Goal: Task Accomplishment & Management: Manage account settings

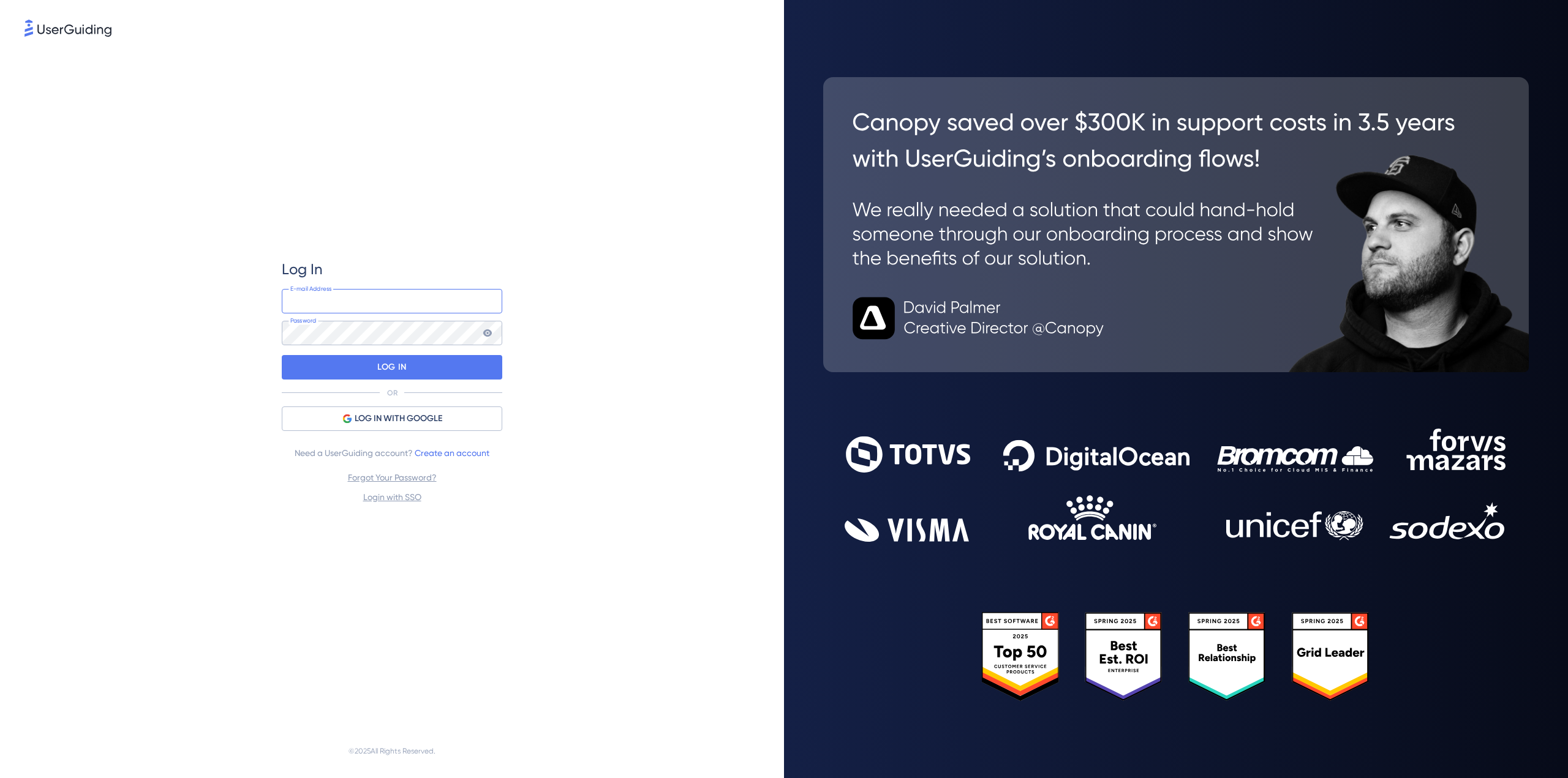
click at [379, 300] on input "email" at bounding box center [391, 301] width 220 height 24
type input "[PERSON_NAME][EMAIL_ADDRESS][PERSON_NAME][DOMAIN_NAME]"
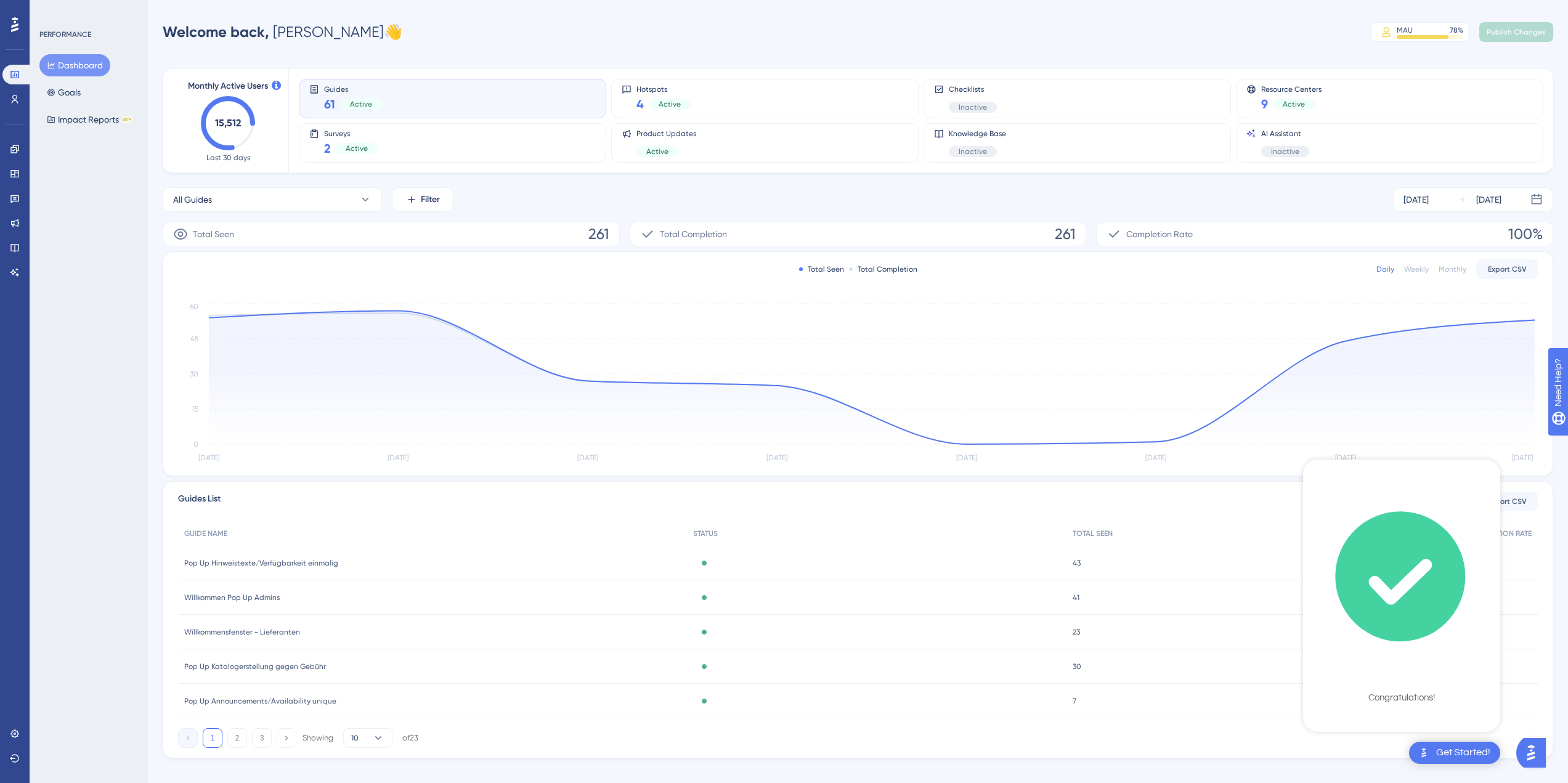
click at [1387, 567] on icon "checklist loading" at bounding box center [1400, 577] width 130 height 130
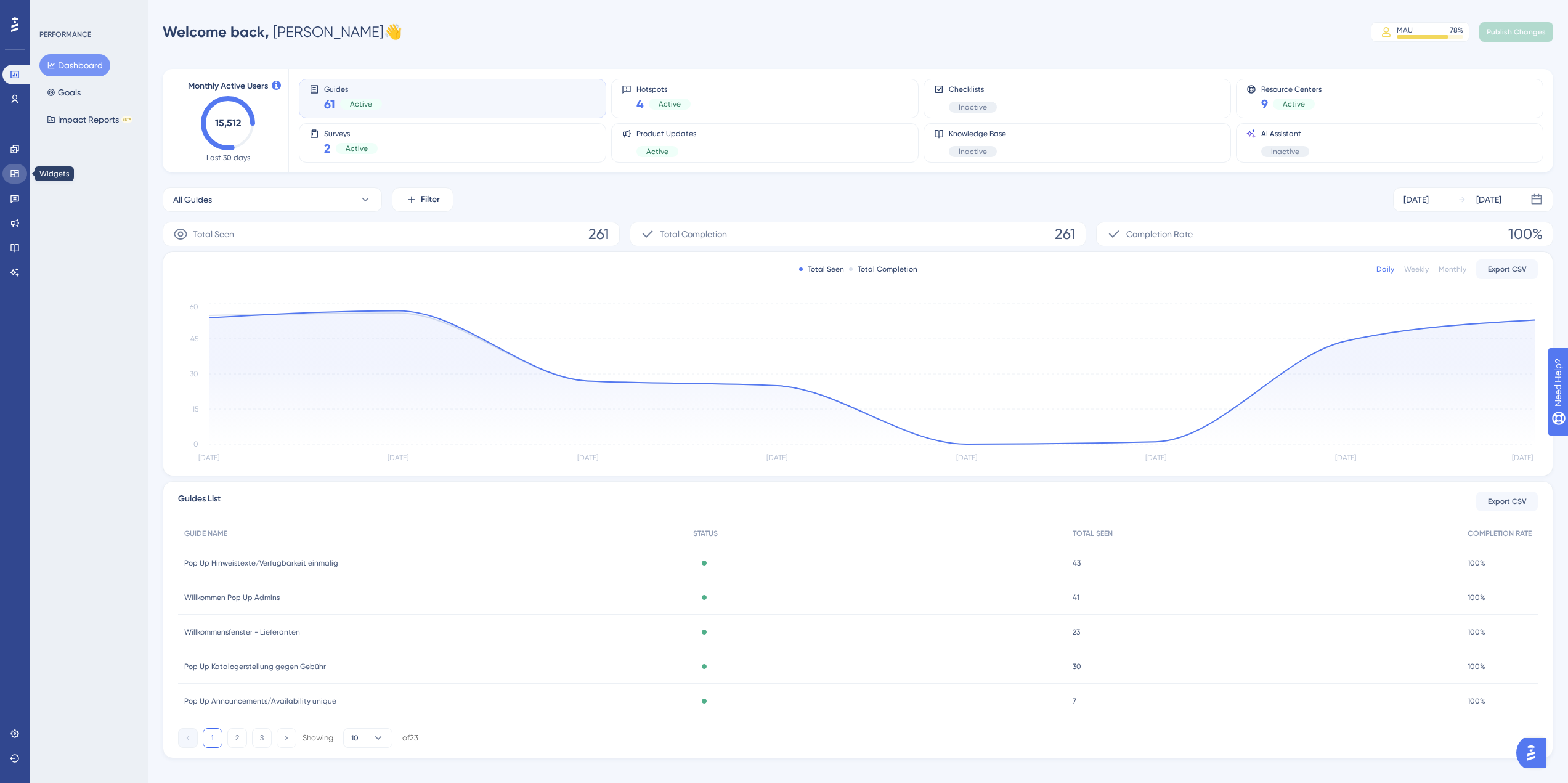
click at [16, 171] on icon at bounding box center [14, 173] width 10 height 10
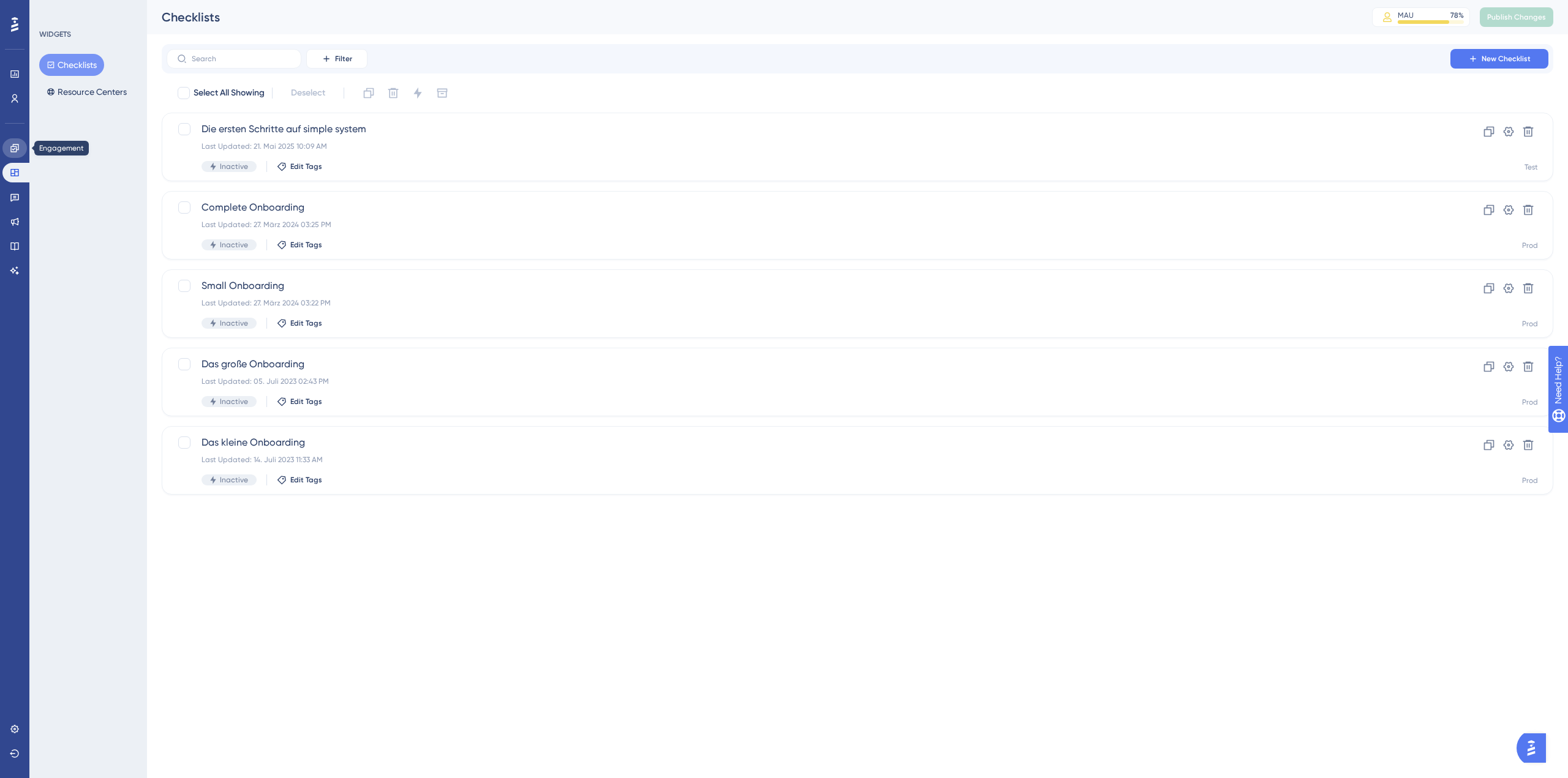
click at [16, 151] on icon at bounding box center [14, 148] width 10 height 9
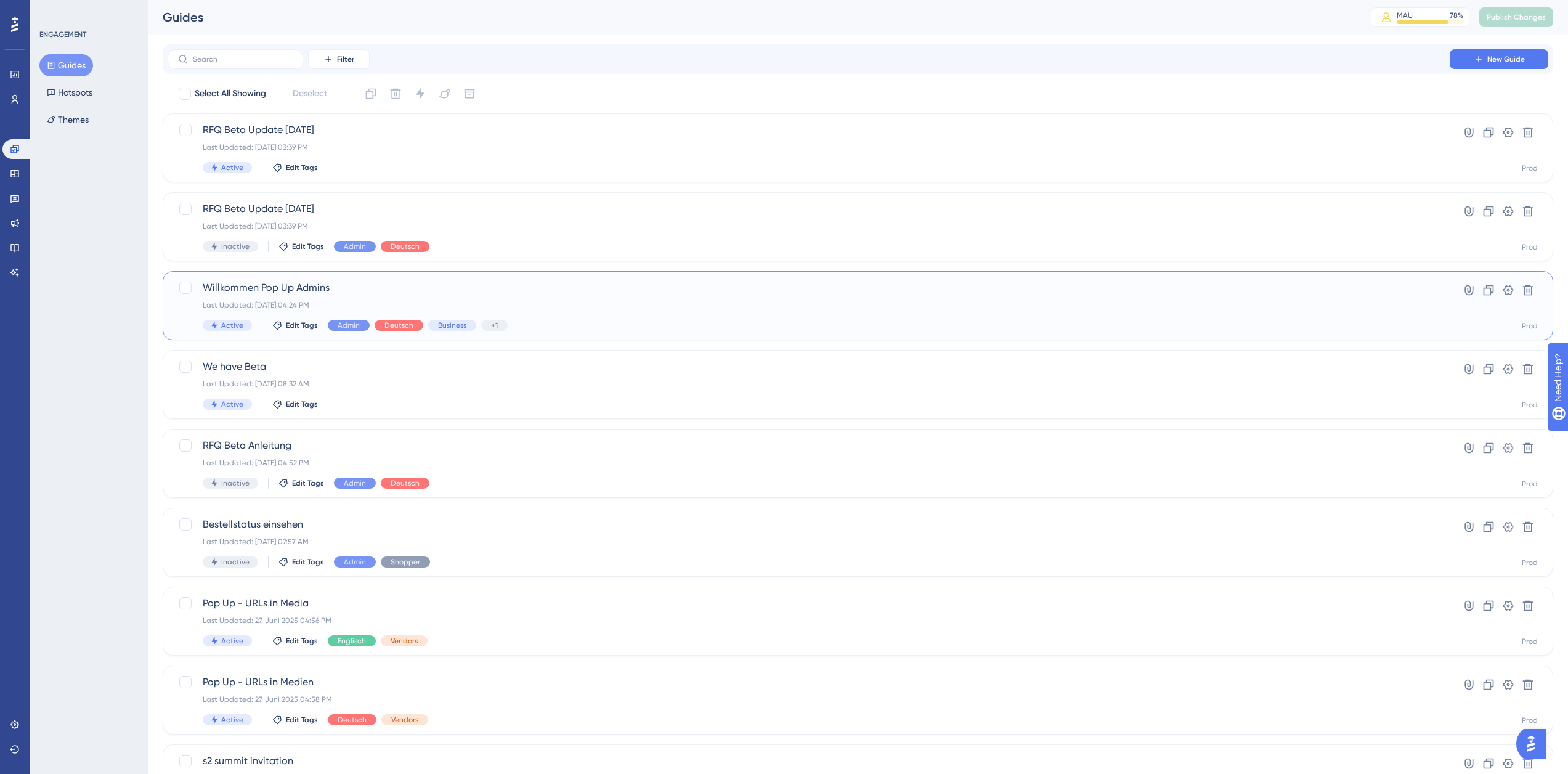
click at [409, 299] on div "Willkommen Pop Up Admins Last Updated: [DATE] 04:24 PM Active Edit Tags Admin D…" at bounding box center [808, 306] width 1213 height 50
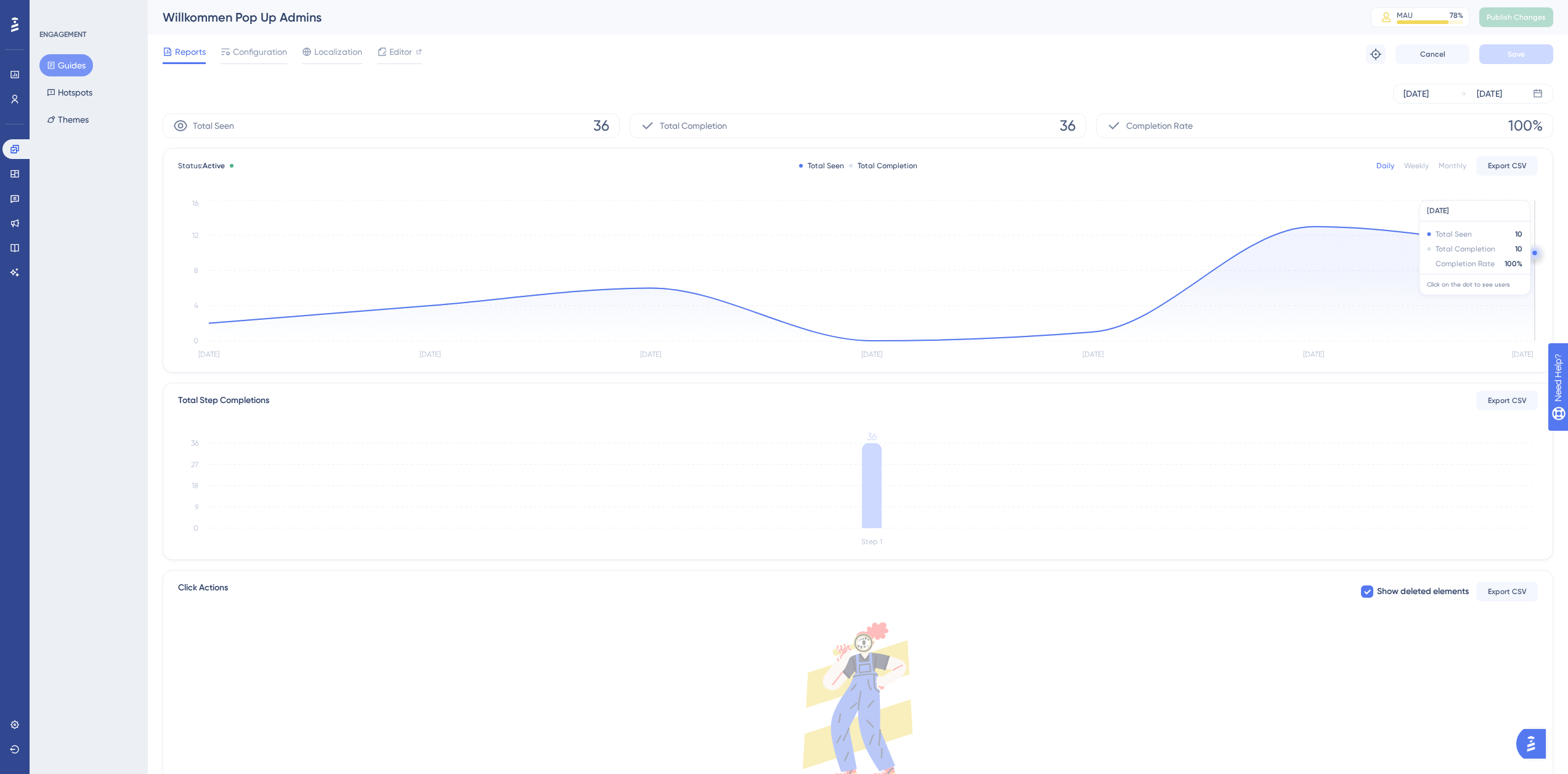
click at [1534, 254] on circle at bounding box center [1534, 253] width 4 height 4
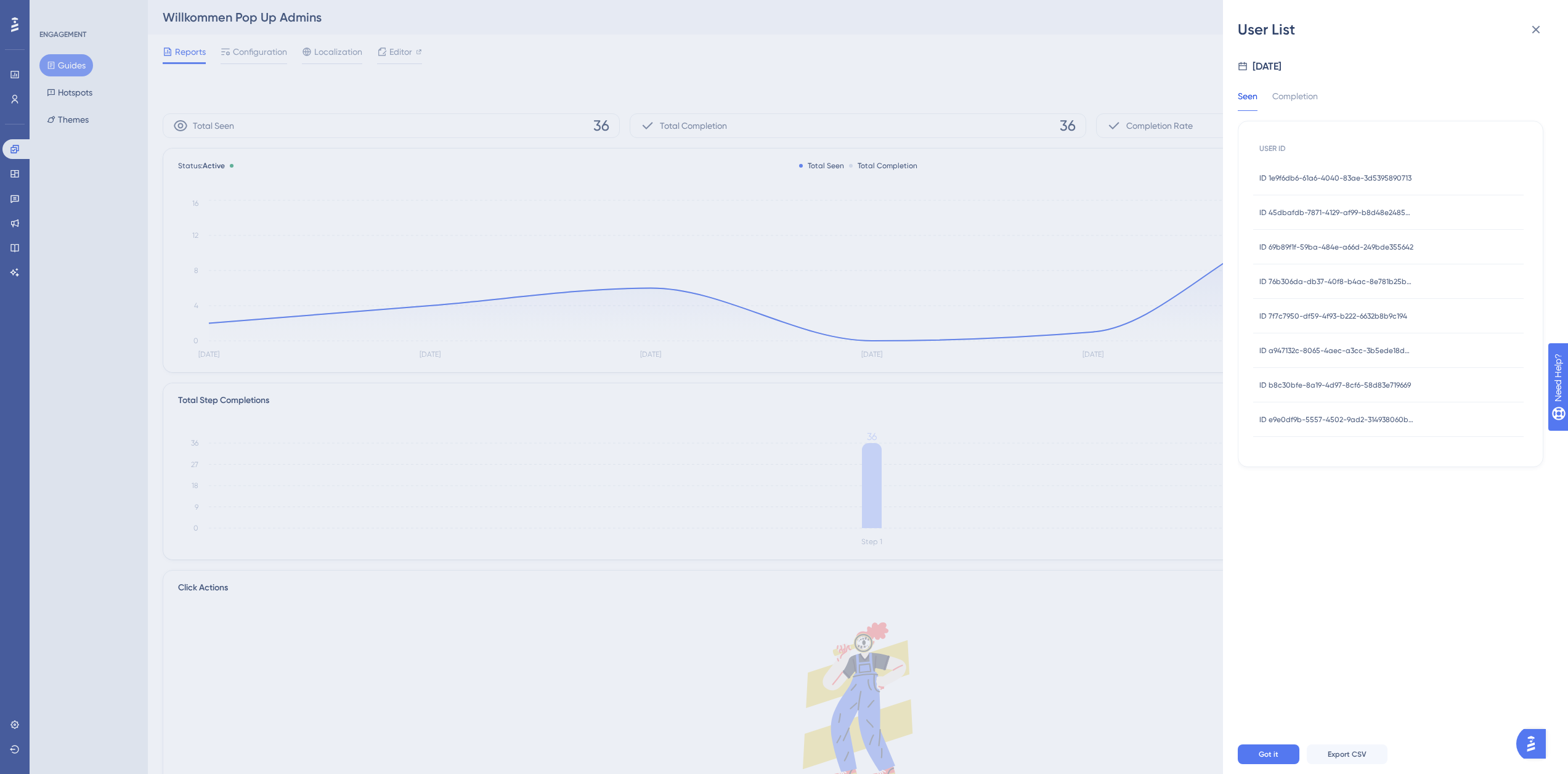
click at [1330, 173] on span "ID 1e9f6db6-61a6-4040-83ae-3d5395890713" at bounding box center [1335, 177] width 152 height 10
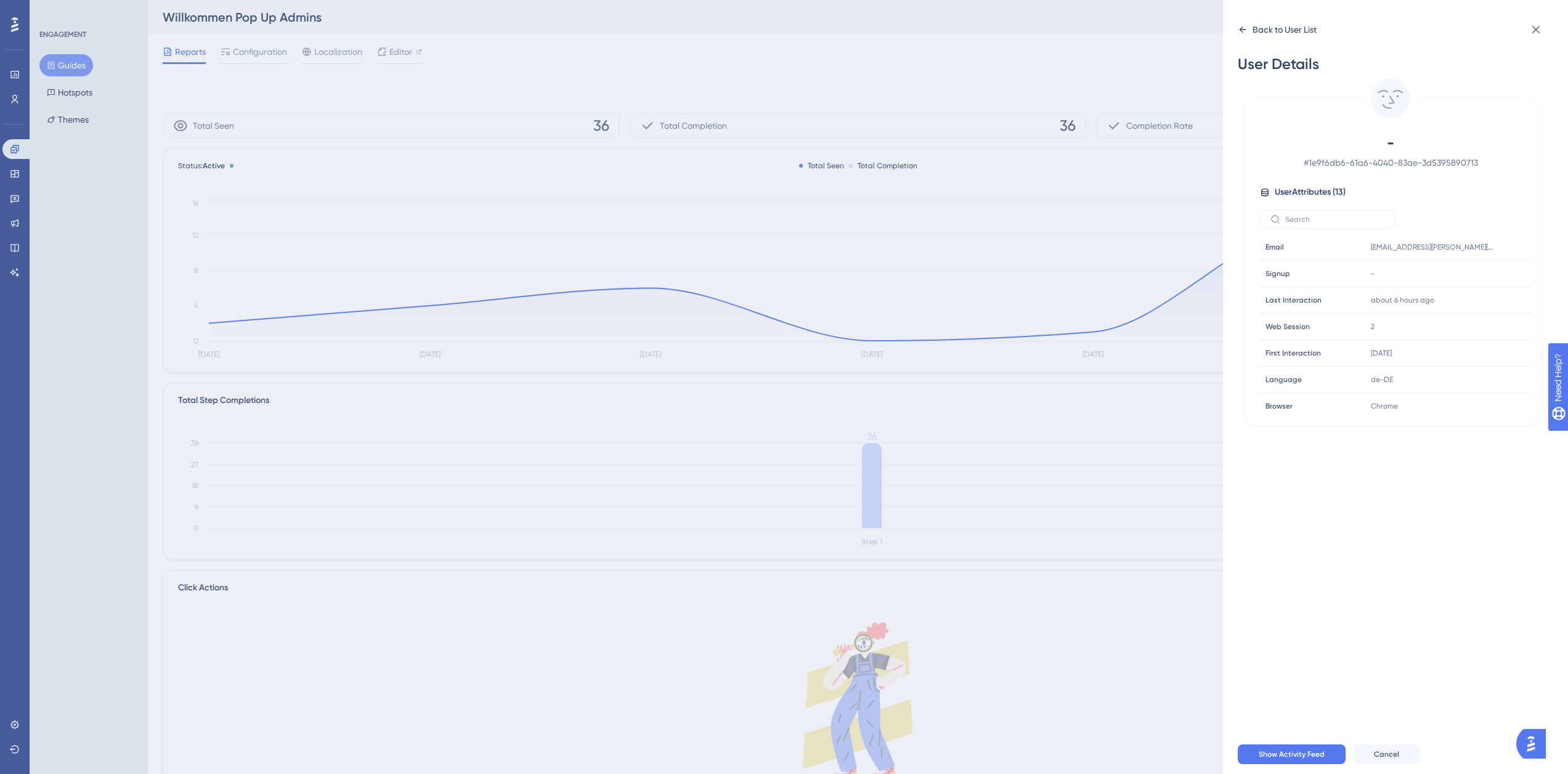
click at [1263, 25] on div "Back to User List" at bounding box center [1285, 30] width 64 height 15
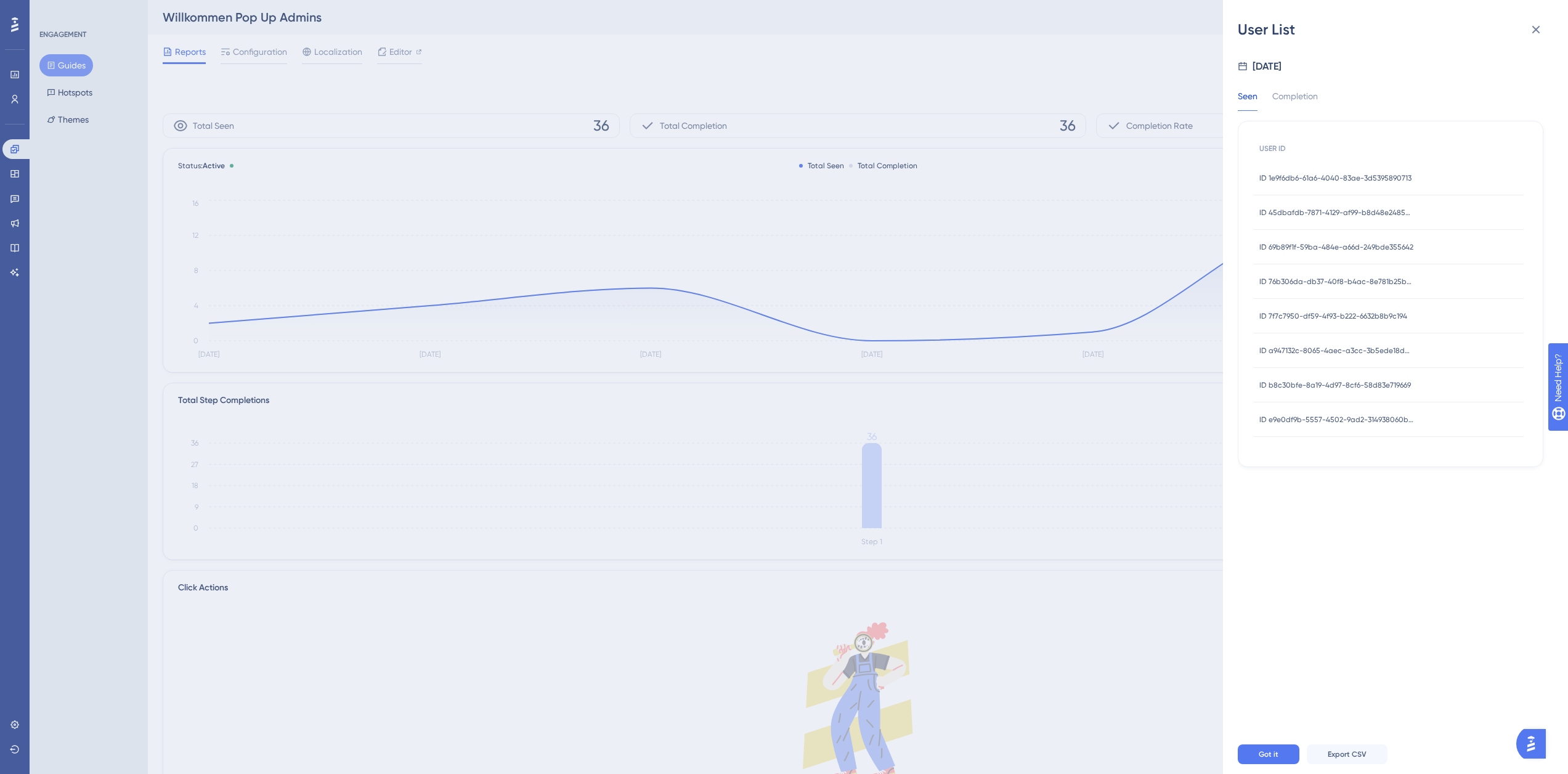
click at [1312, 208] on span "ID 45dbafdb-7871-4129-af99-b8d48e24856d" at bounding box center [1336, 212] width 154 height 10
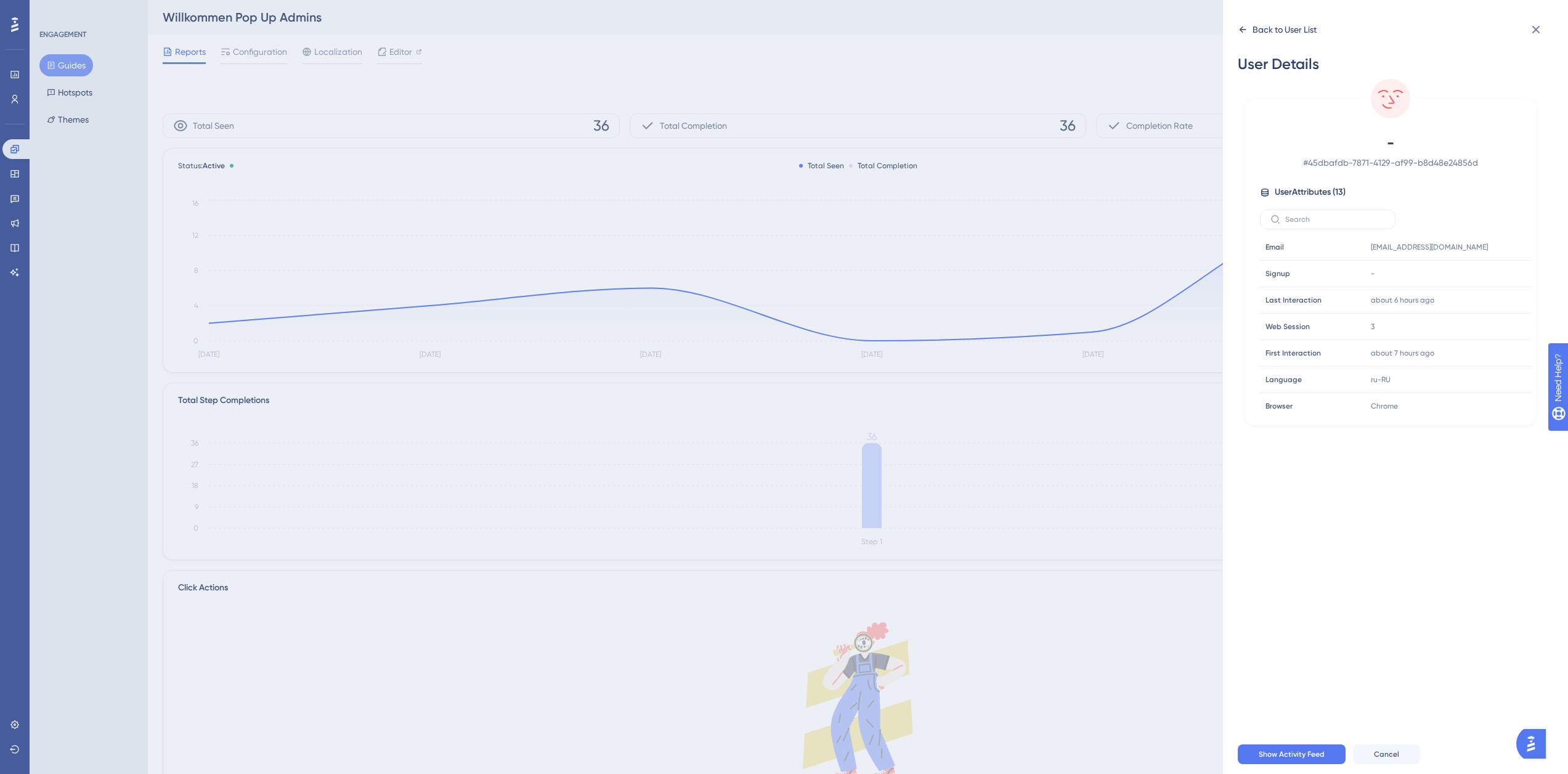
click at [1252, 36] on div "Back to User List" at bounding box center [1285, 30] width 64 height 15
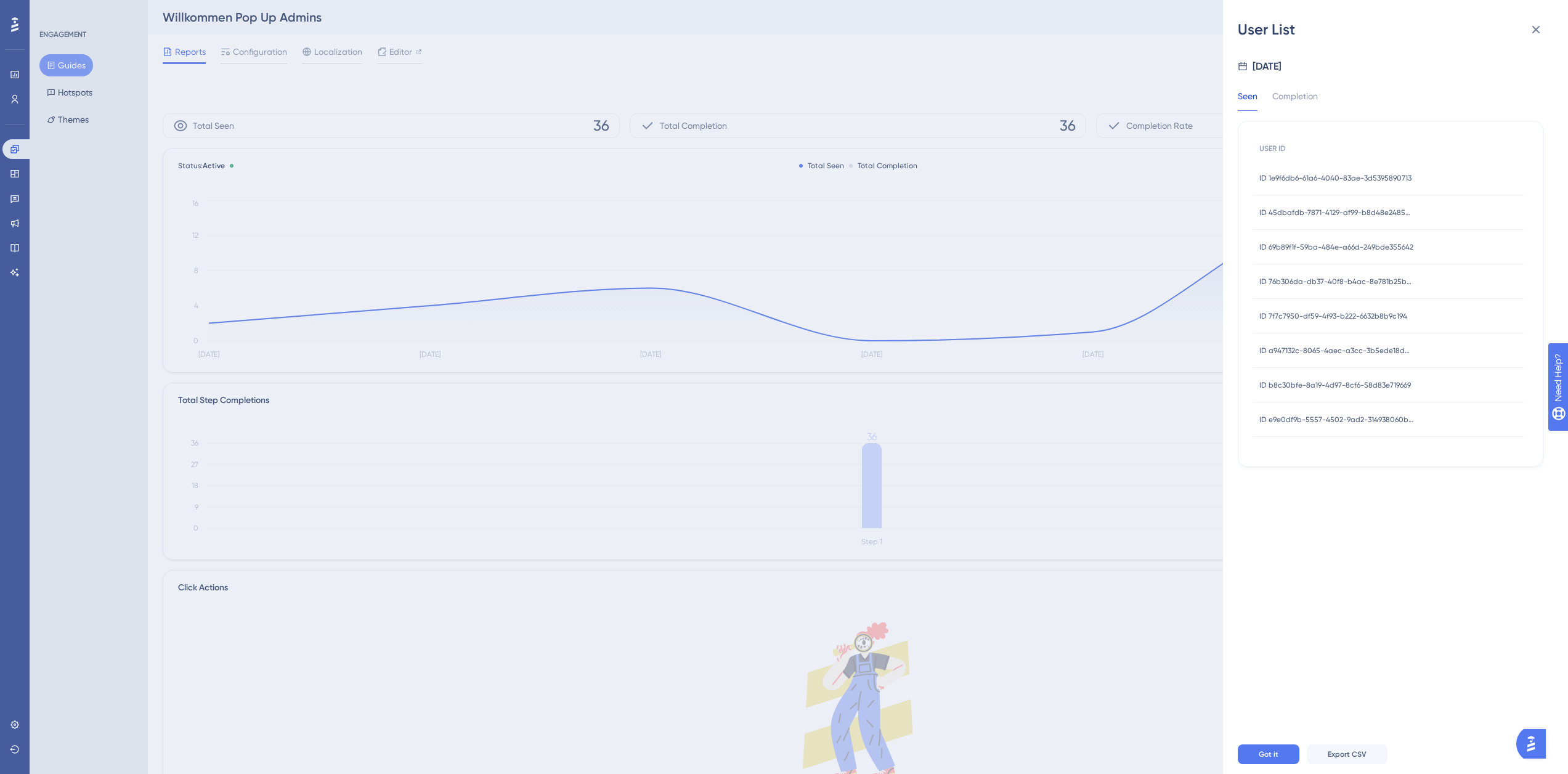
click at [1308, 247] on span "ID 69b89f1f-59ba-484e-a66d-249bde355642" at bounding box center [1336, 247] width 154 height 10
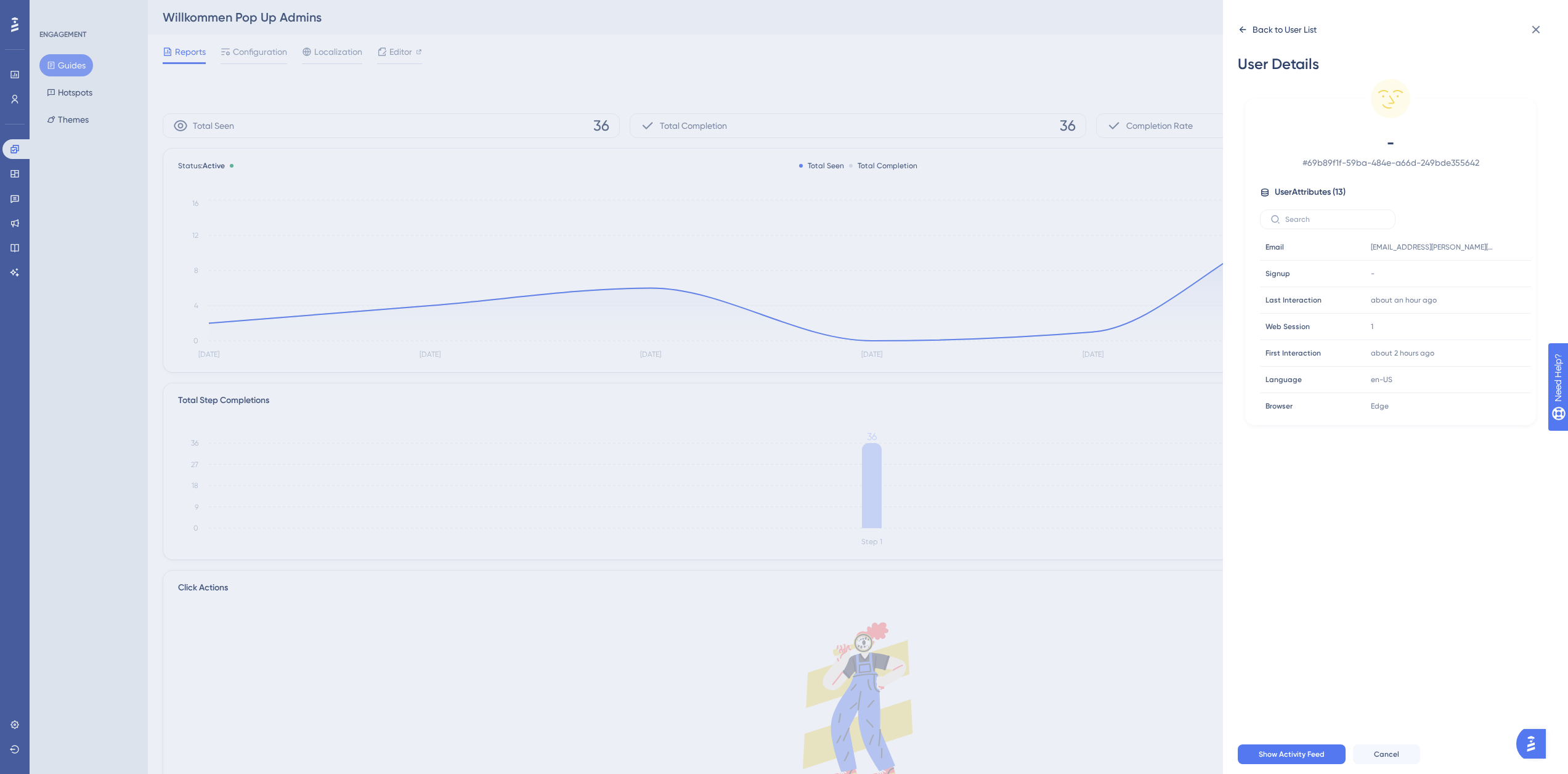
click at [1246, 30] on icon at bounding box center [1242, 29] width 10 height 10
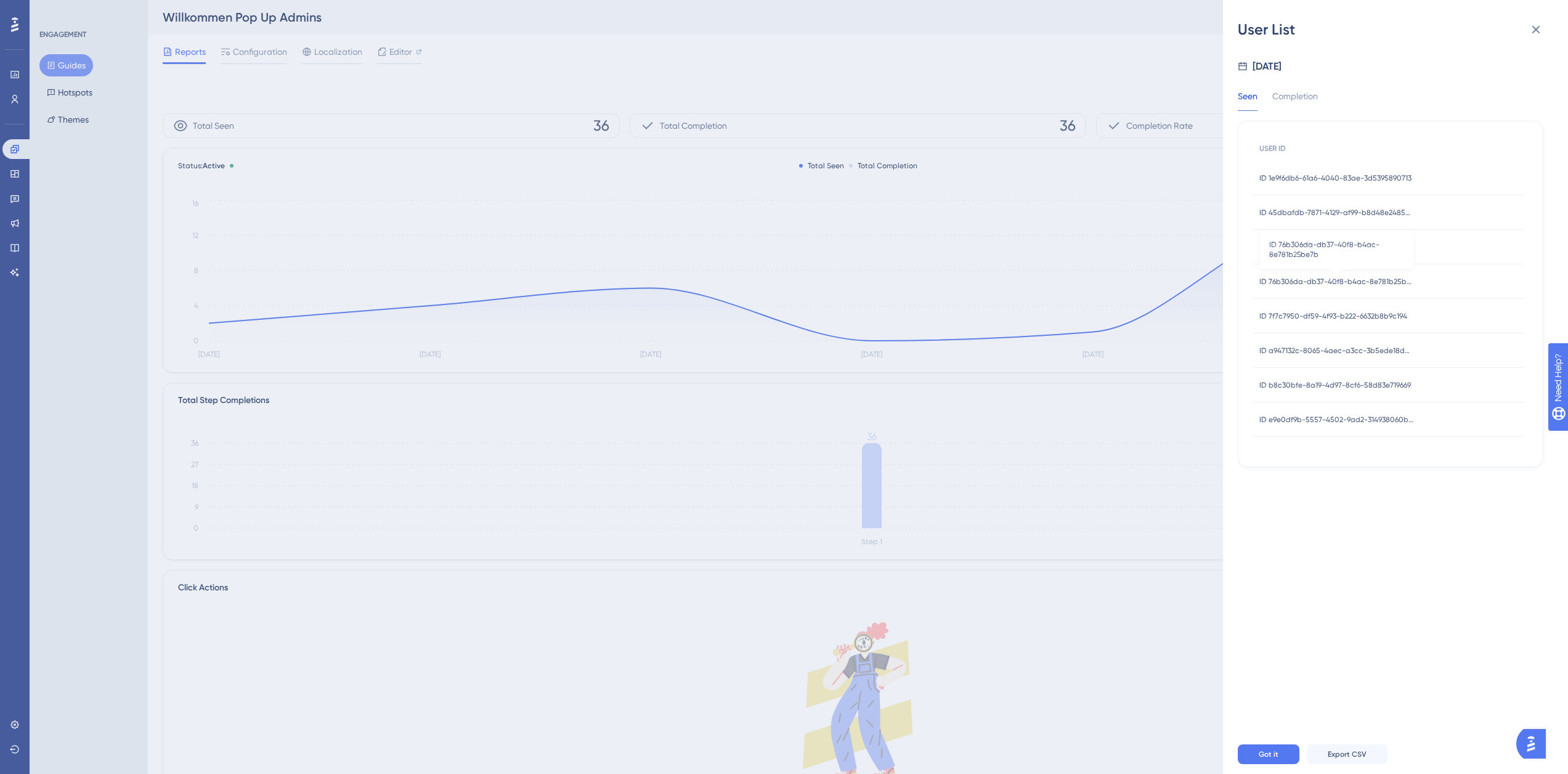
click at [1323, 278] on span "ID 76b306da-db37-40f8-b4ac-8e781b25be7b" at bounding box center [1336, 281] width 154 height 10
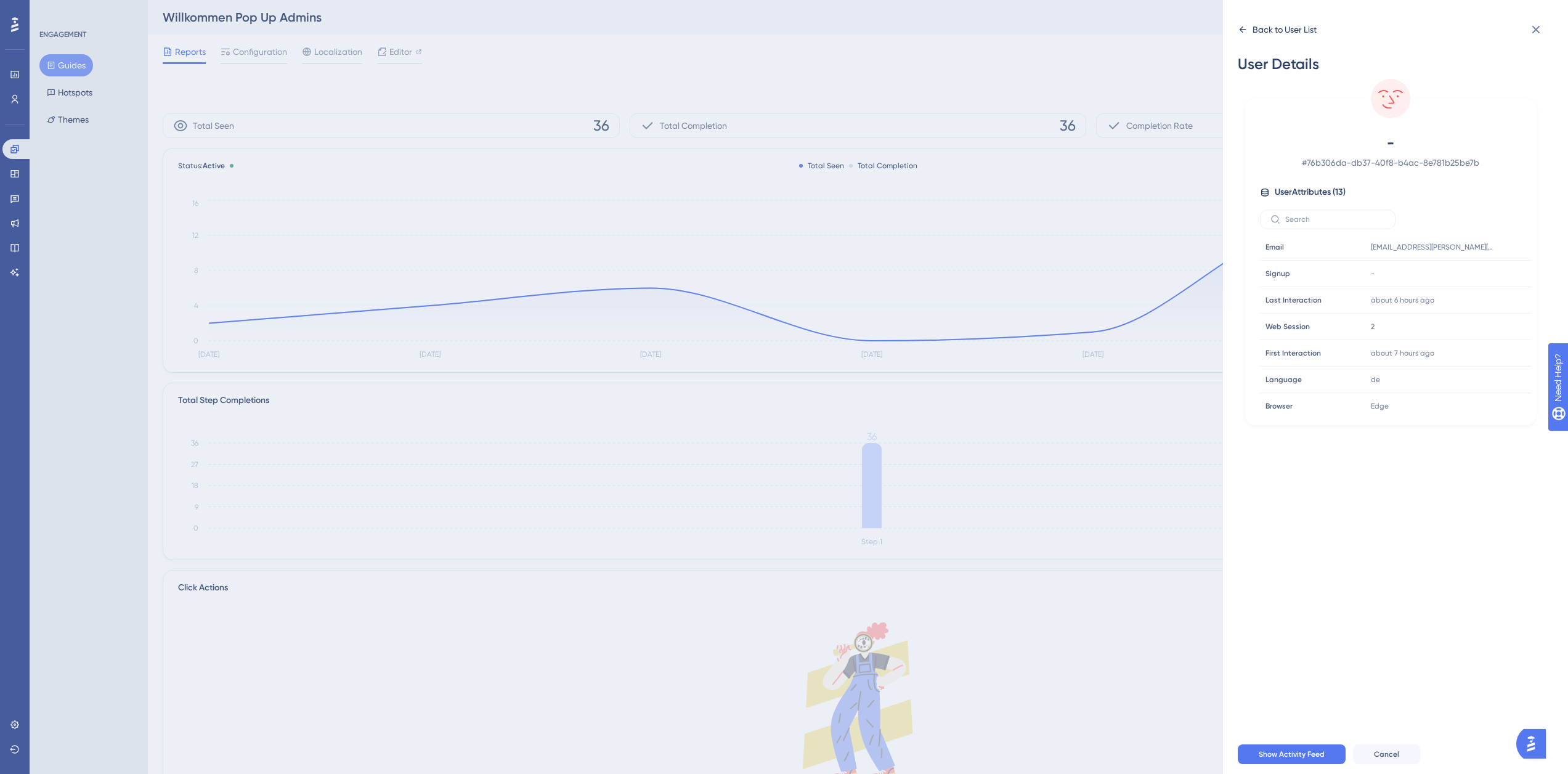
click at [1278, 28] on div "Back to User List" at bounding box center [1285, 30] width 64 height 15
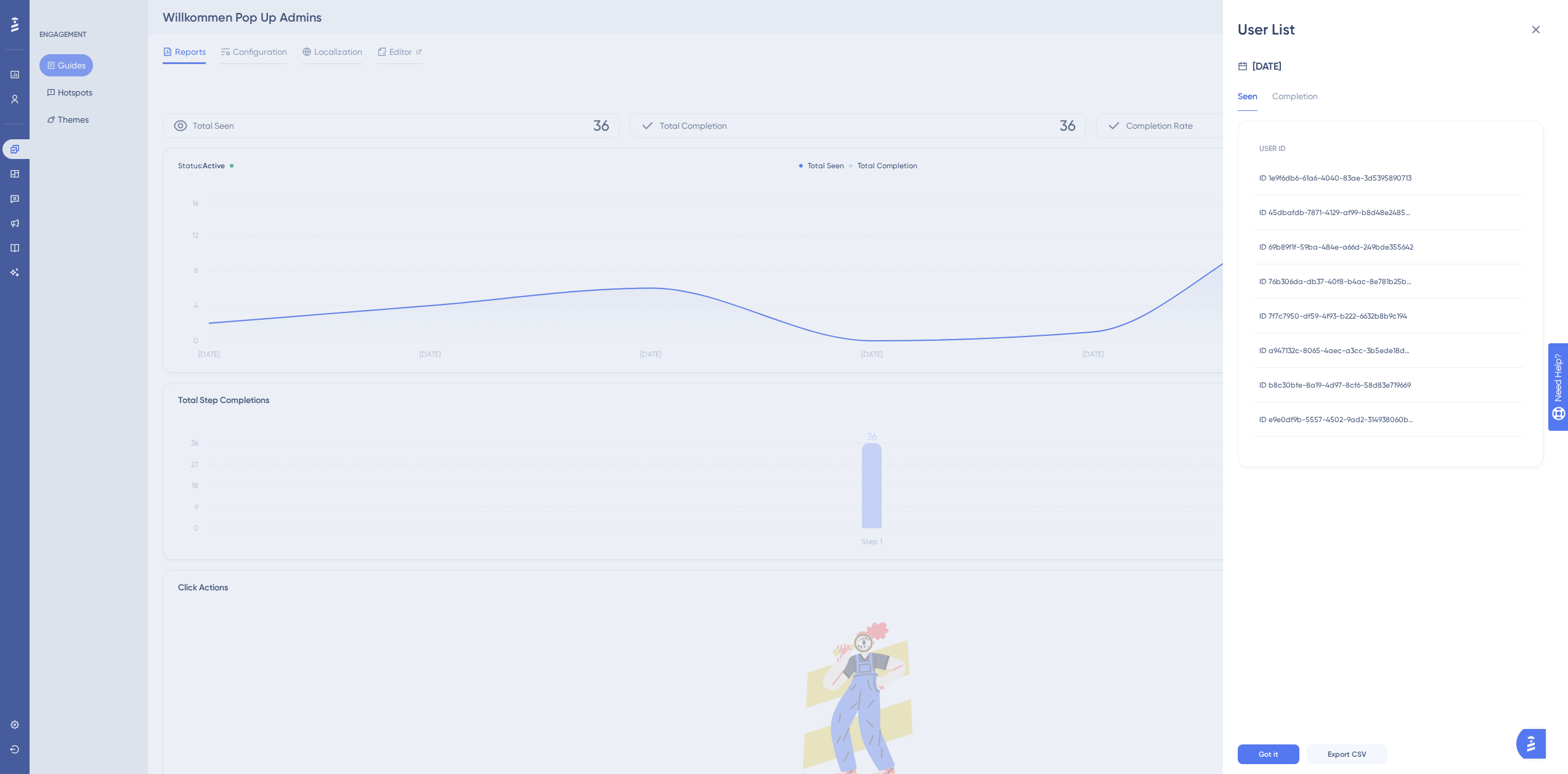
click at [1323, 316] on span "ID 7f7c7950-df59-4f93-b222-6632b8b9c194" at bounding box center [1333, 315] width 148 height 10
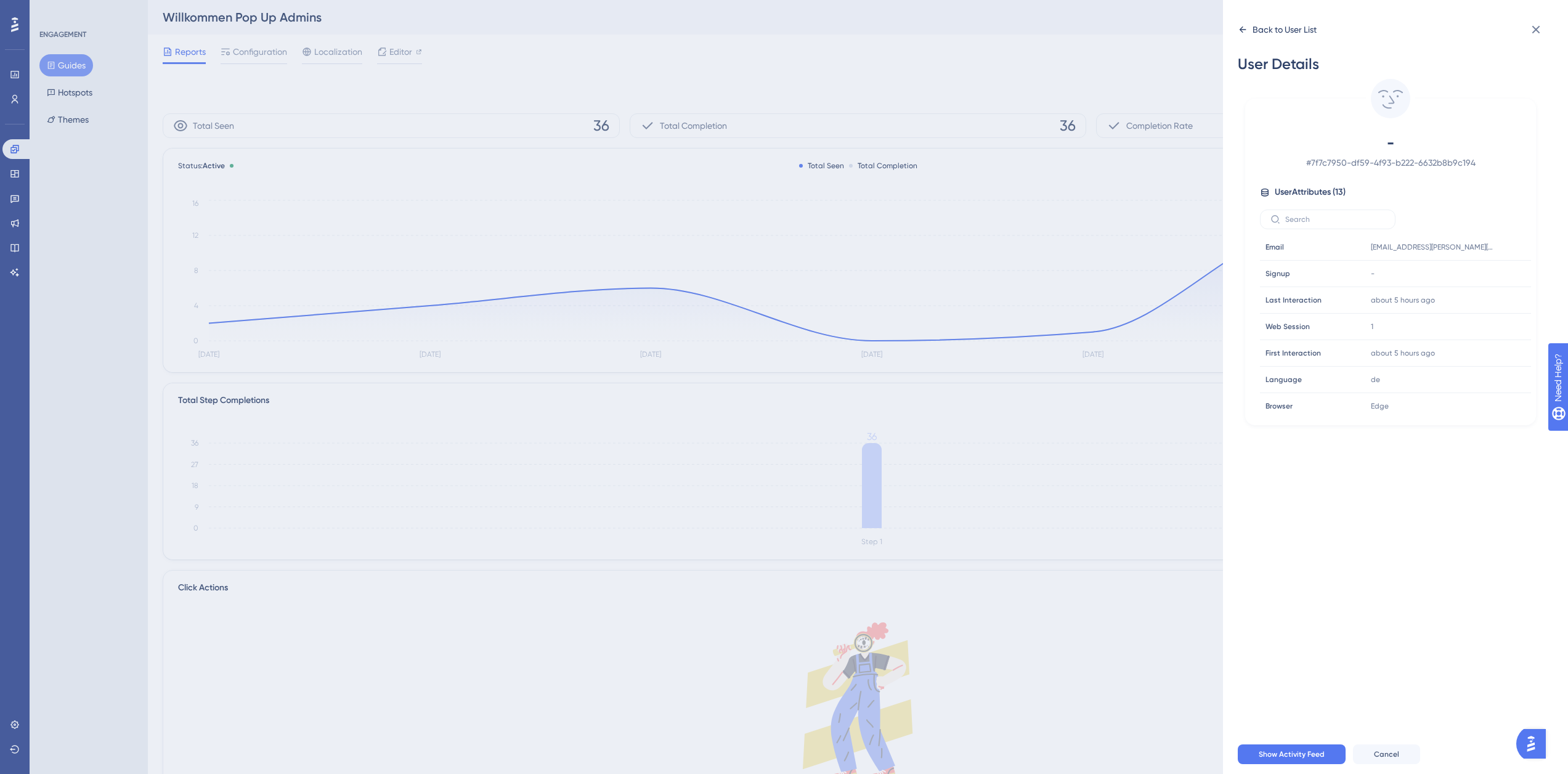
click at [1252, 29] on div "Back to User List" at bounding box center [1277, 30] width 79 height 20
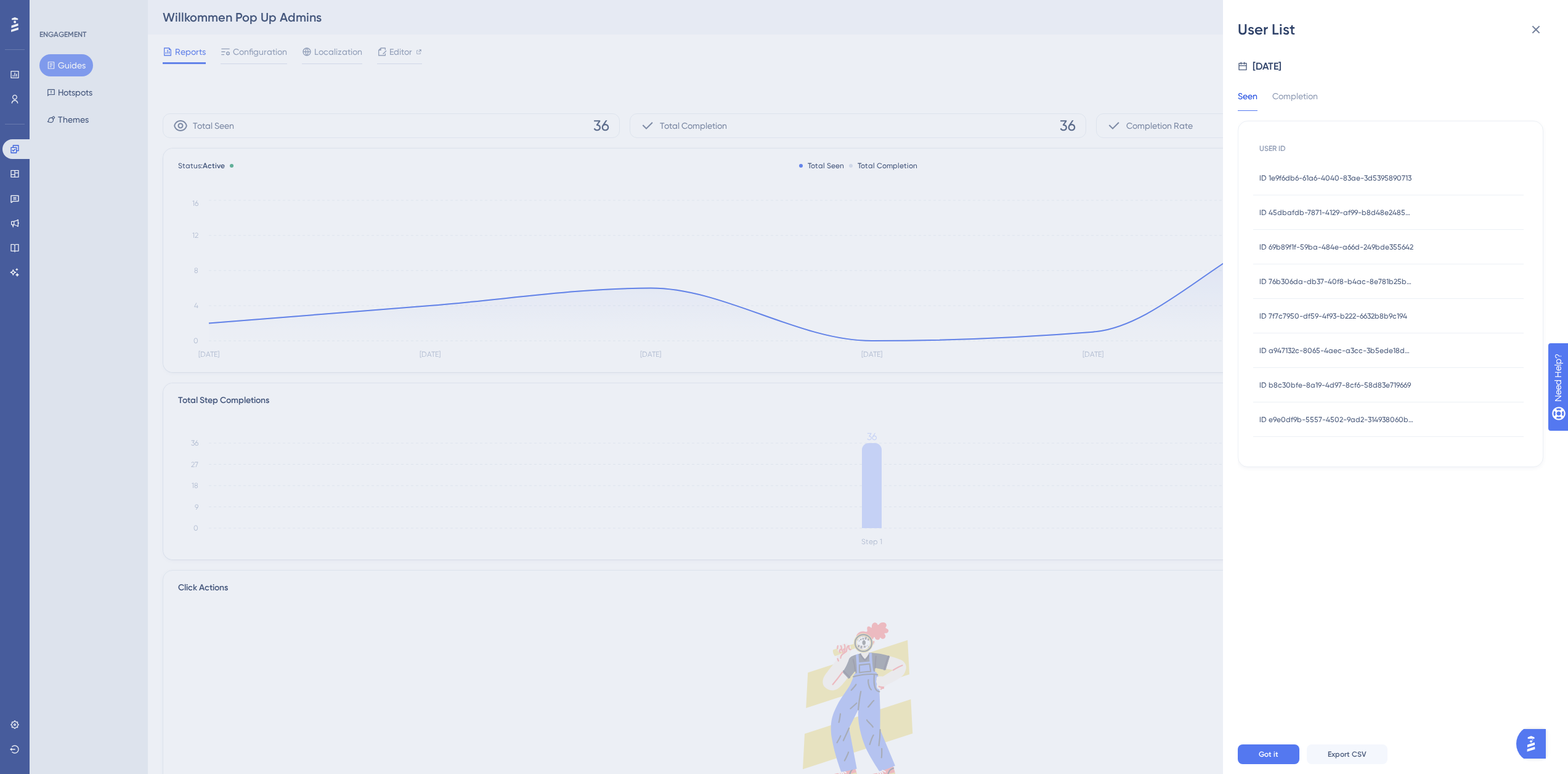
click at [1299, 320] on span "ID 7f7c7950-df59-4f93-b222-6632b8b9c194" at bounding box center [1333, 315] width 148 height 10
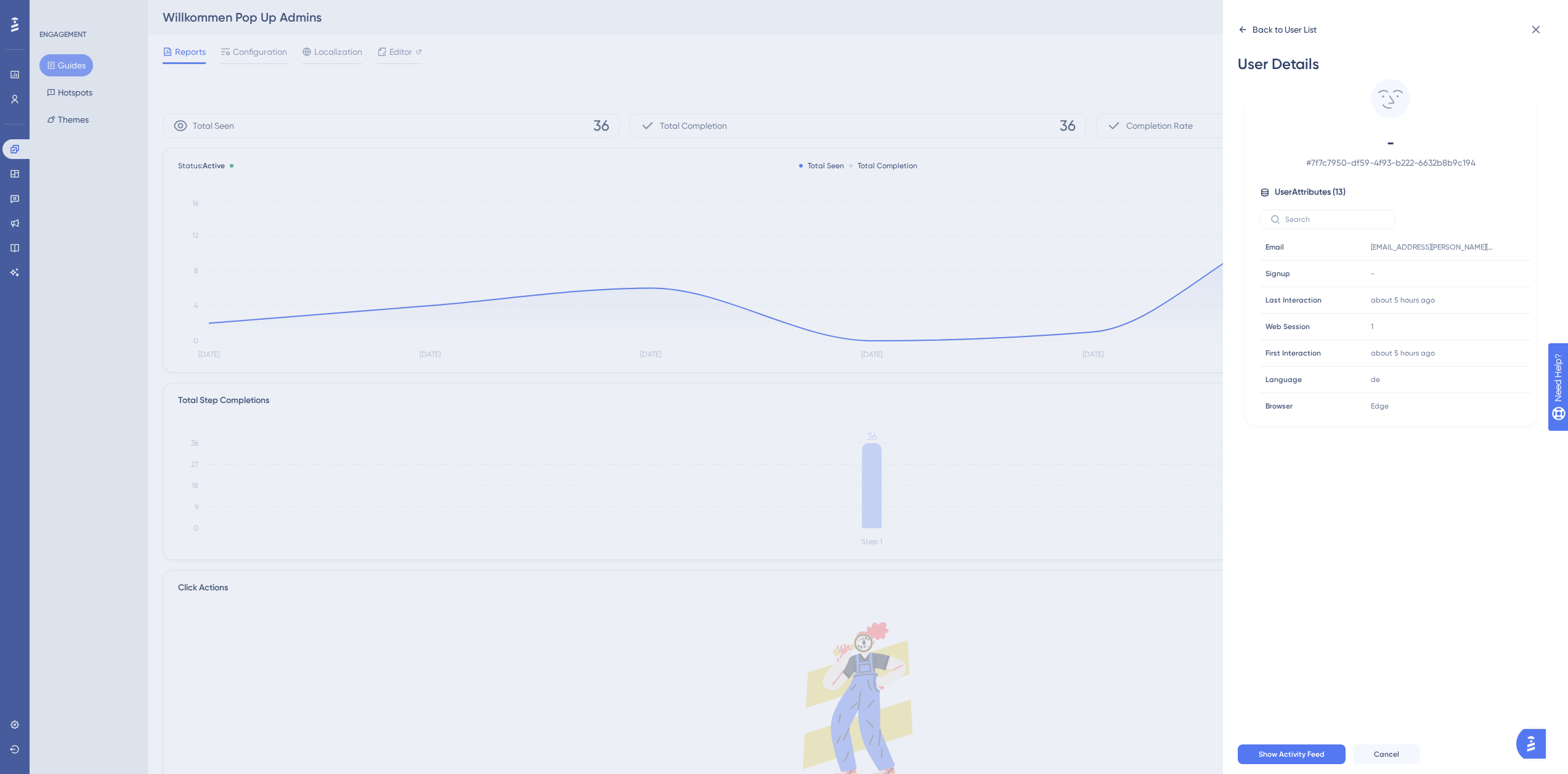
click at [1246, 26] on icon at bounding box center [1242, 29] width 10 height 10
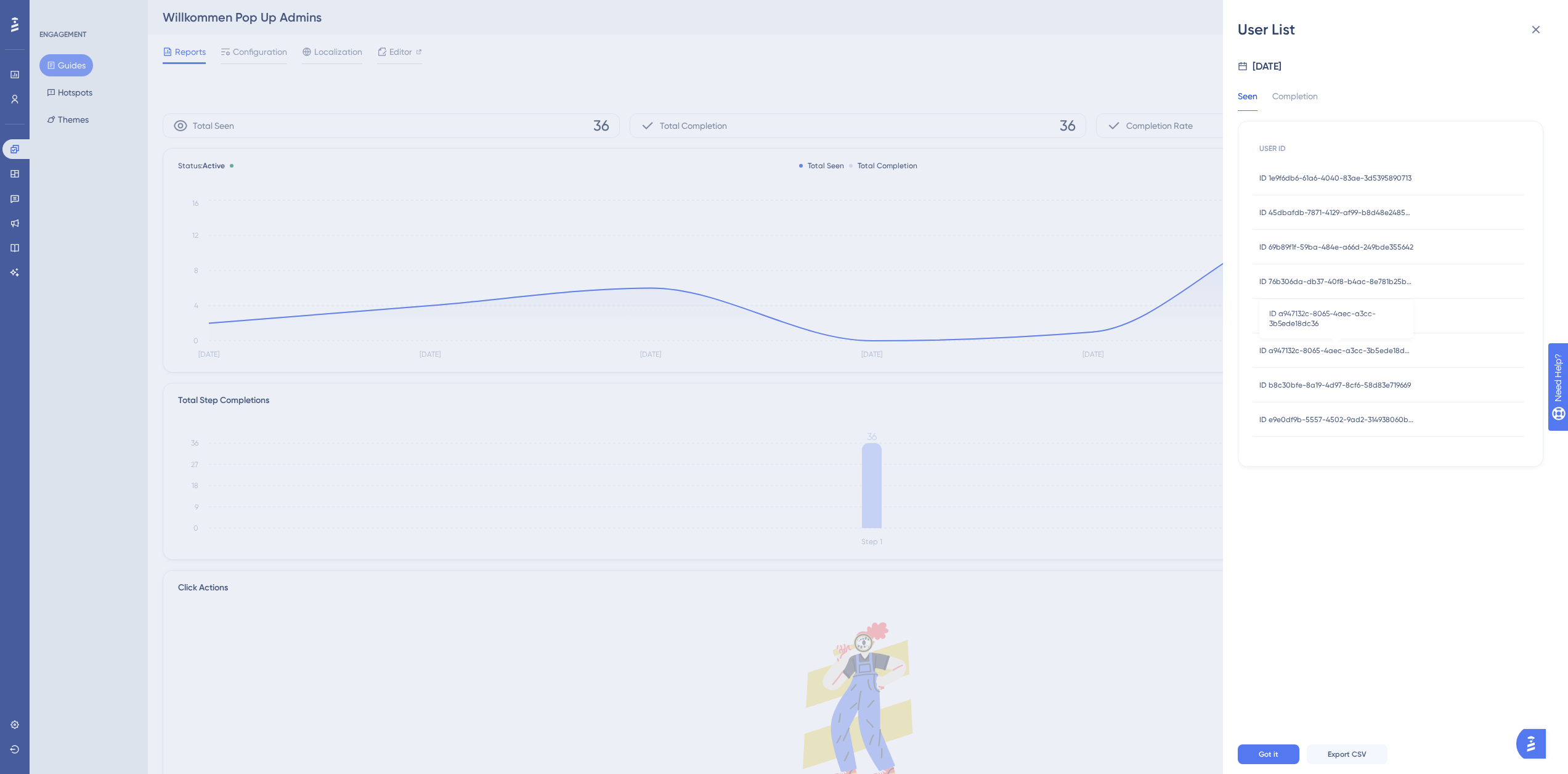
click at [1304, 353] on span "ID a947132c-8065-4aec-a3cc-3b5ede18dc36" at bounding box center [1336, 350] width 154 height 10
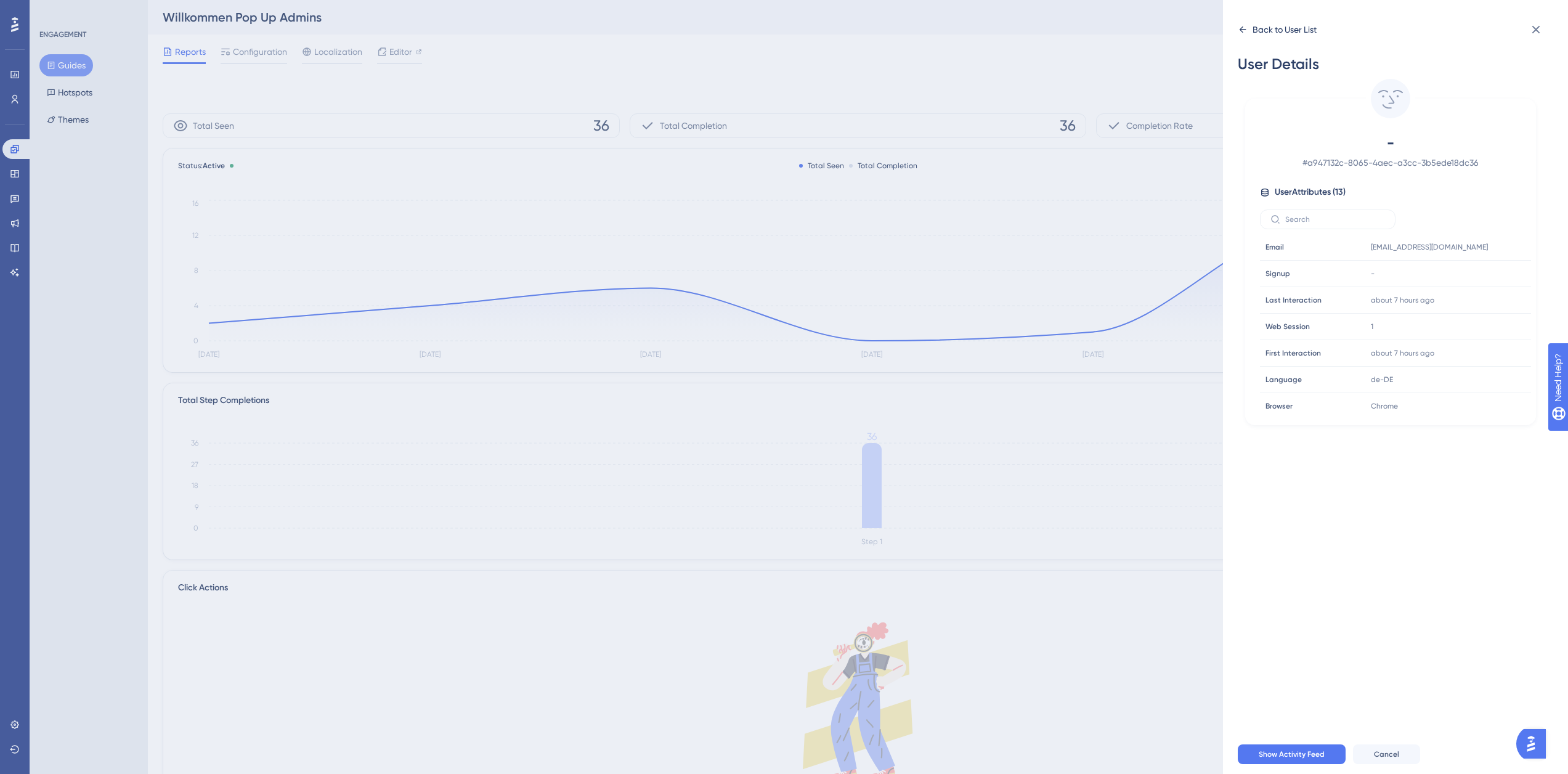
click at [1250, 29] on div "Back to User List" at bounding box center [1277, 30] width 79 height 20
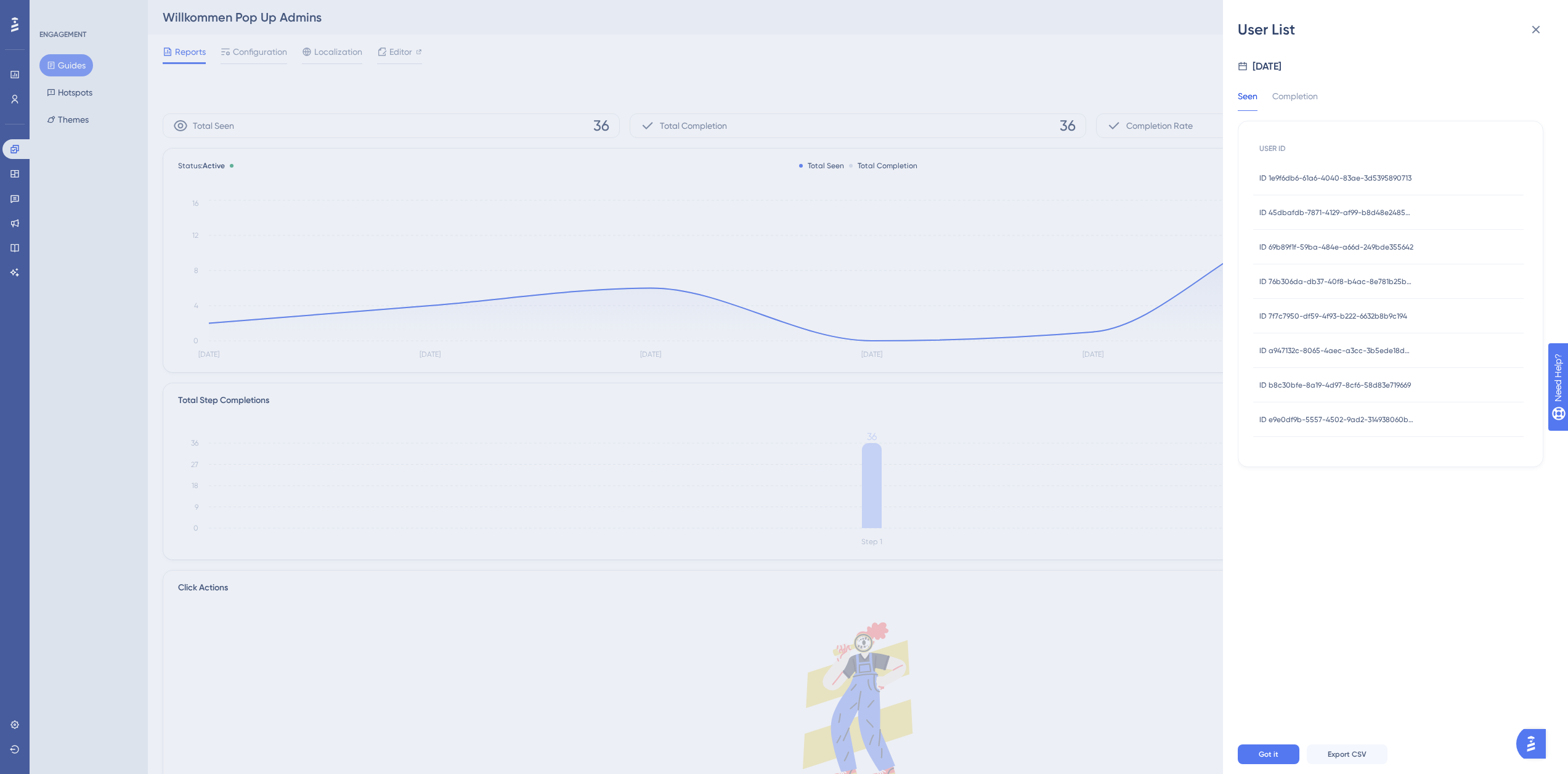
click at [1291, 385] on span "ID b8c30bfe-8a19-4d97-8cf6-58d83e719669" at bounding box center [1335, 384] width 151 height 10
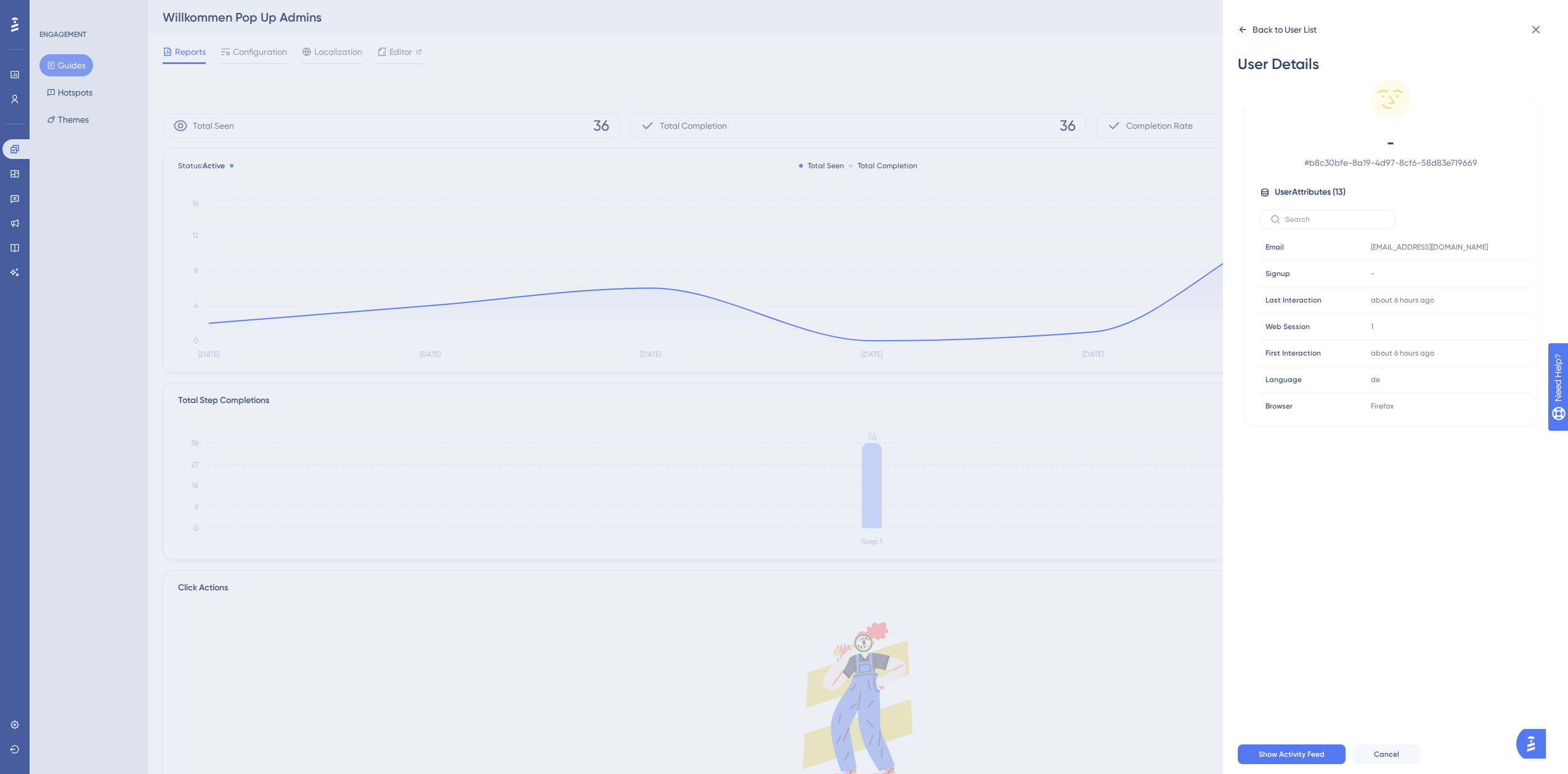
click at [1272, 35] on div "Back to User List" at bounding box center [1285, 30] width 64 height 15
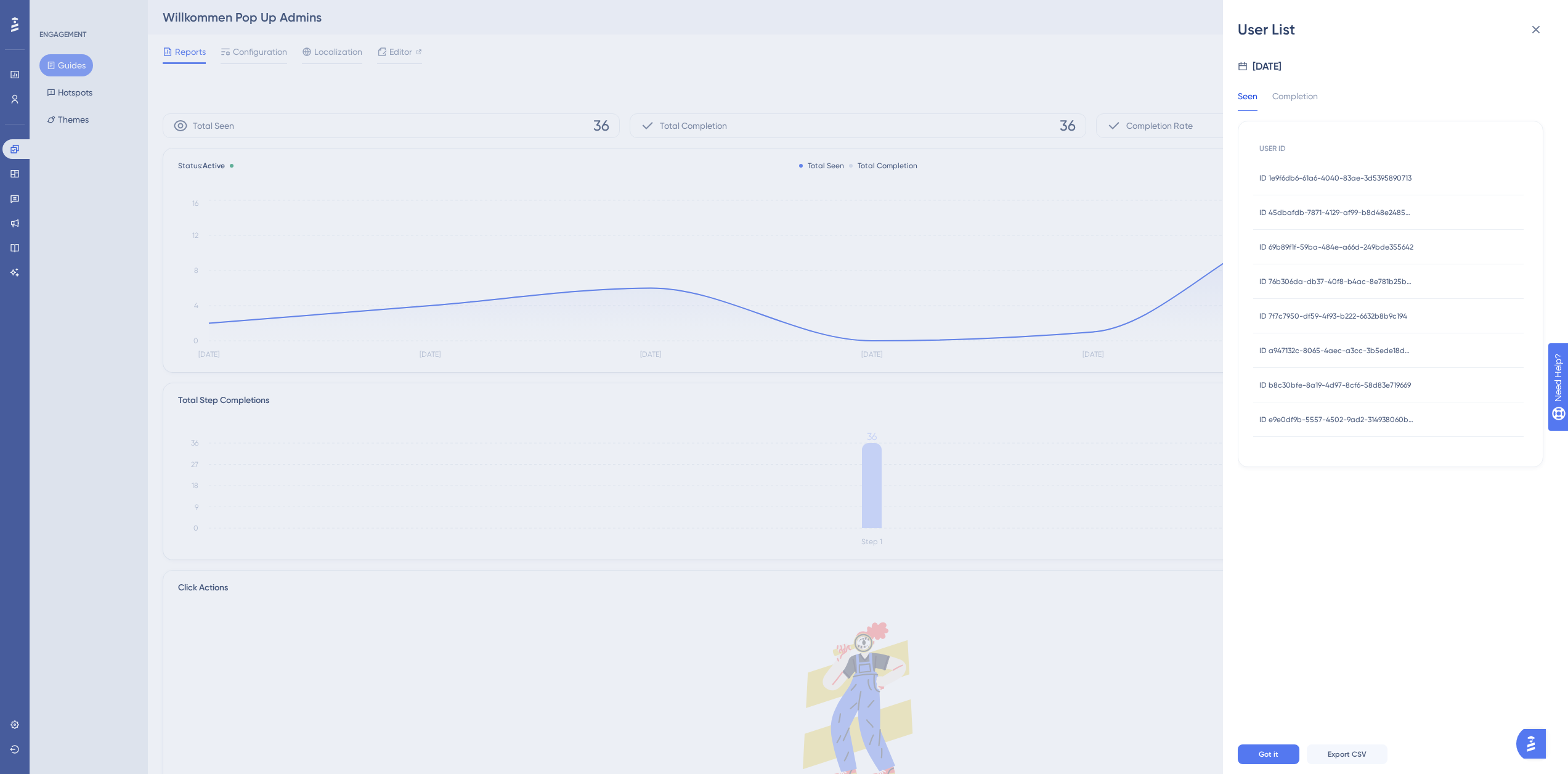
click at [1299, 420] on span "ID e9e0df9b-5557-4502-9ad2-314938060b32" at bounding box center [1336, 419] width 154 height 10
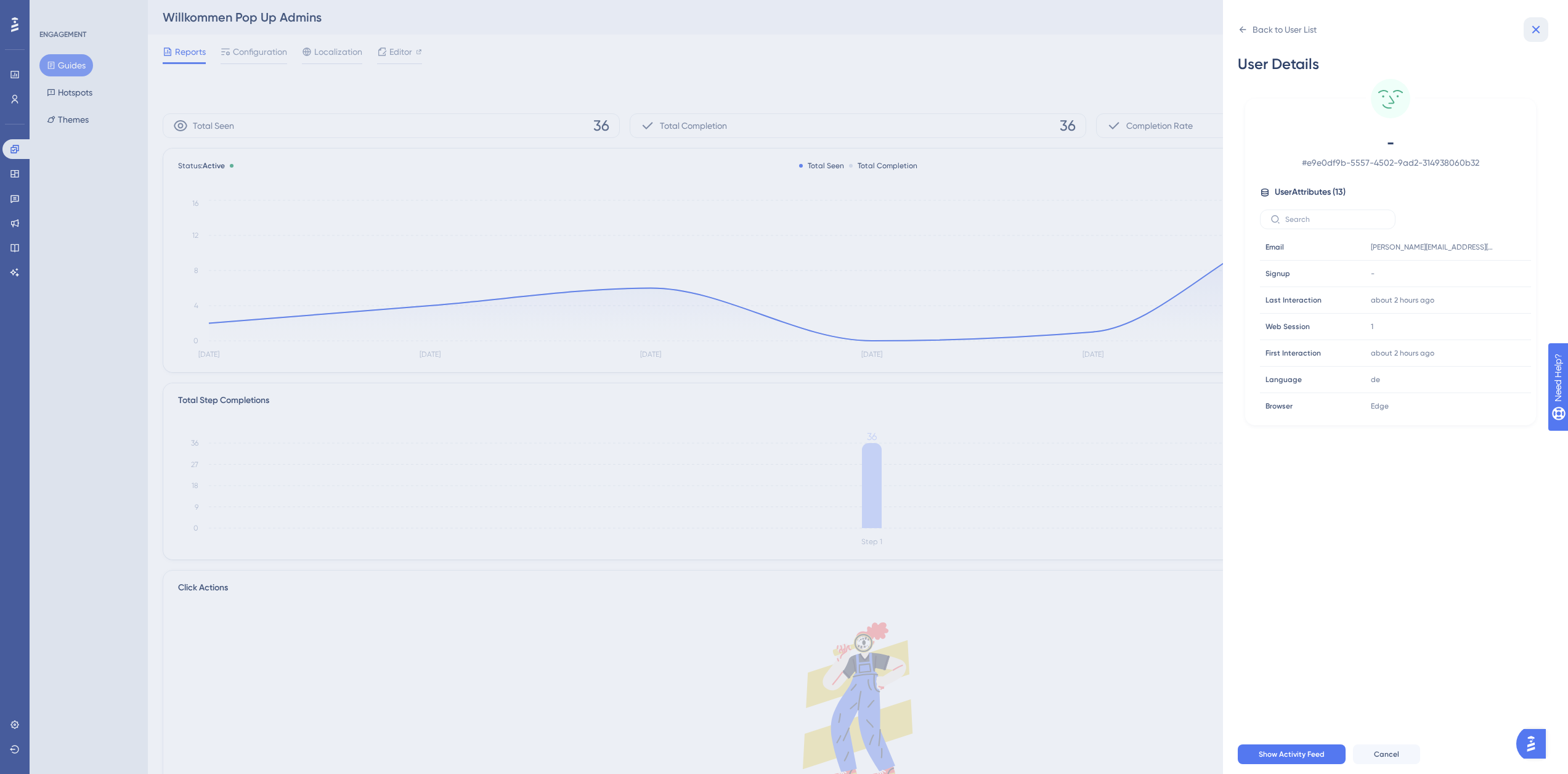
click at [1534, 31] on icon at bounding box center [1536, 30] width 8 height 8
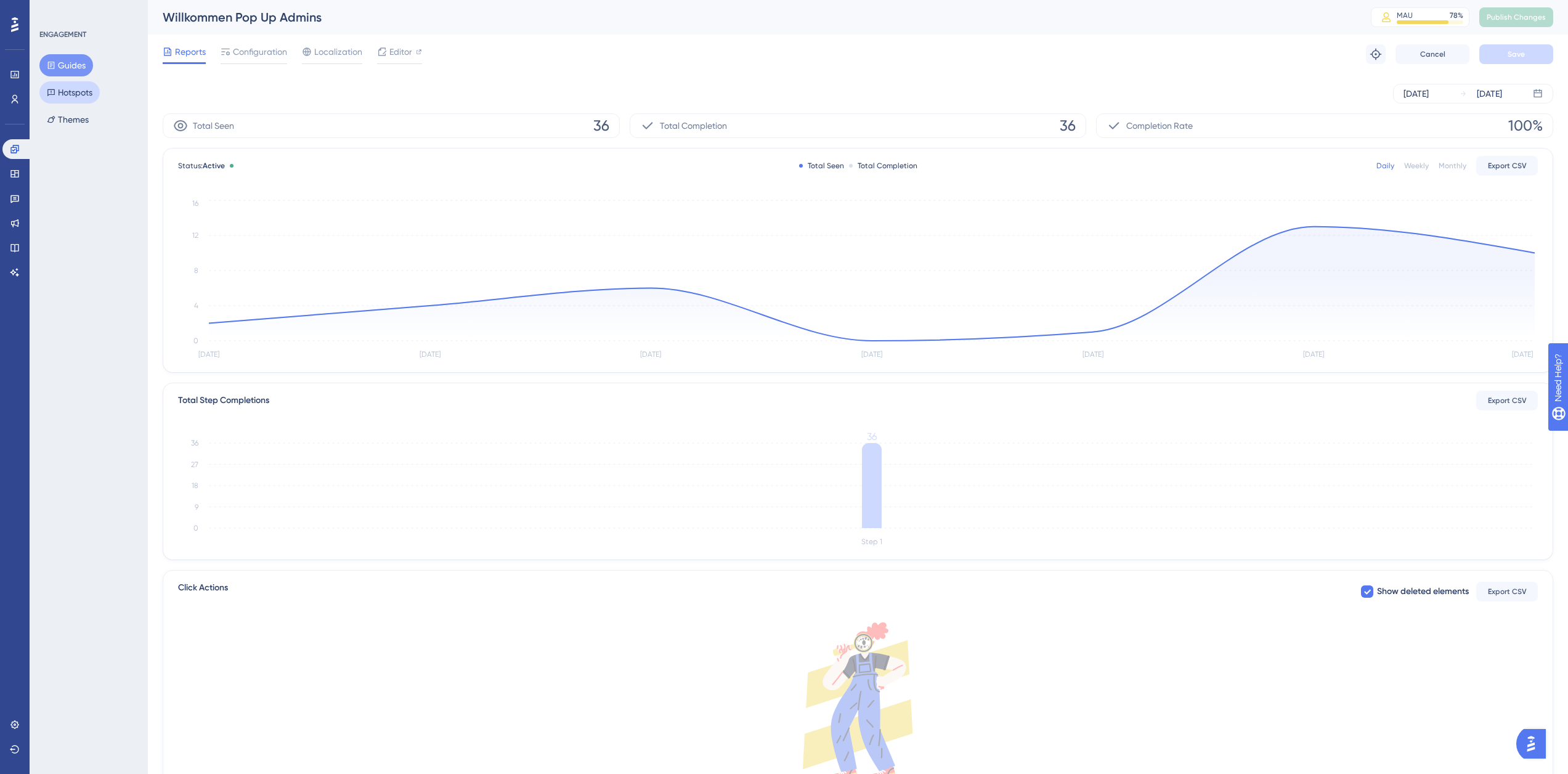
click at [51, 96] on icon at bounding box center [51, 92] width 9 height 9
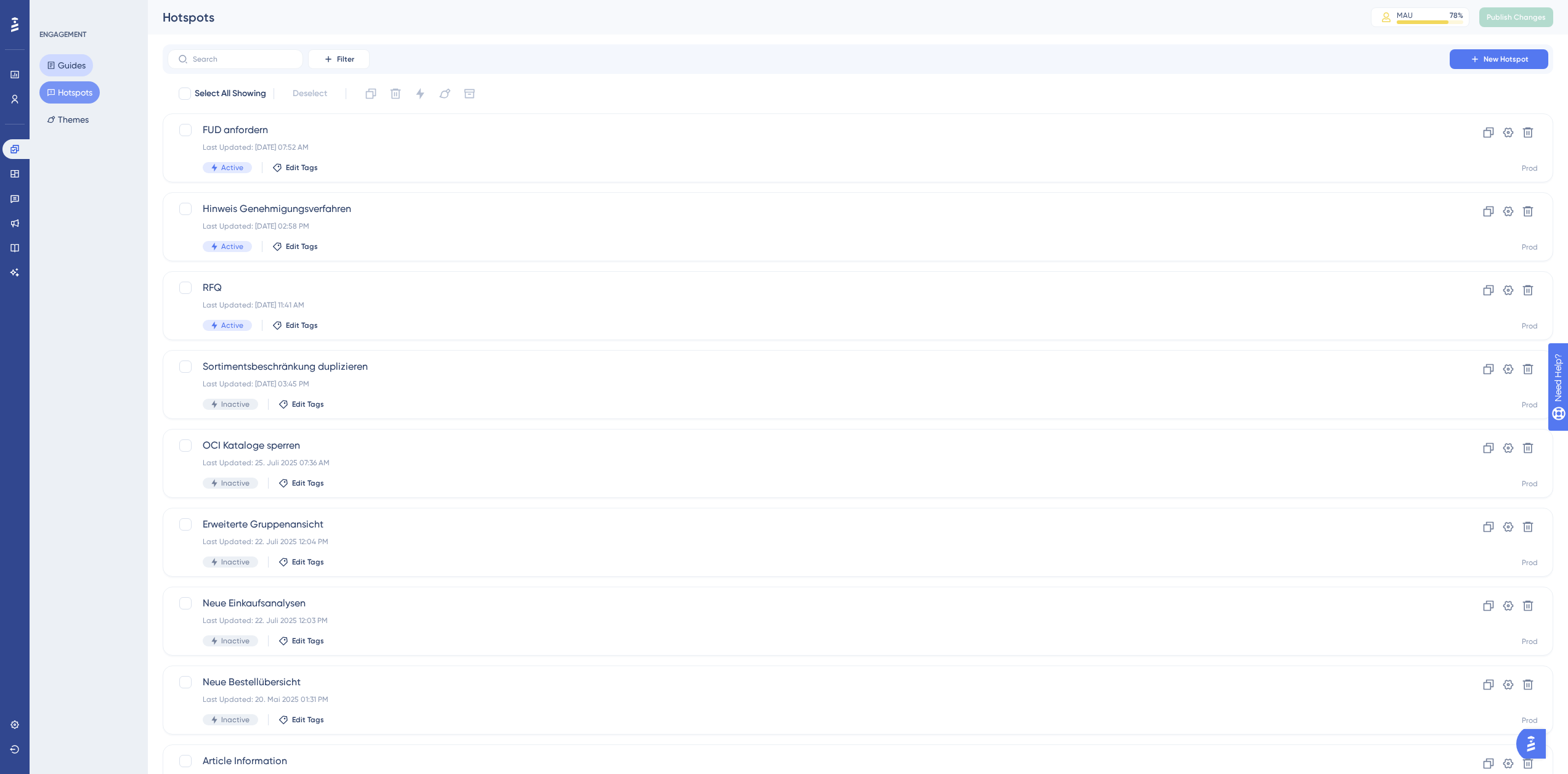
click at [75, 67] on button "Guides" at bounding box center [66, 65] width 54 height 23
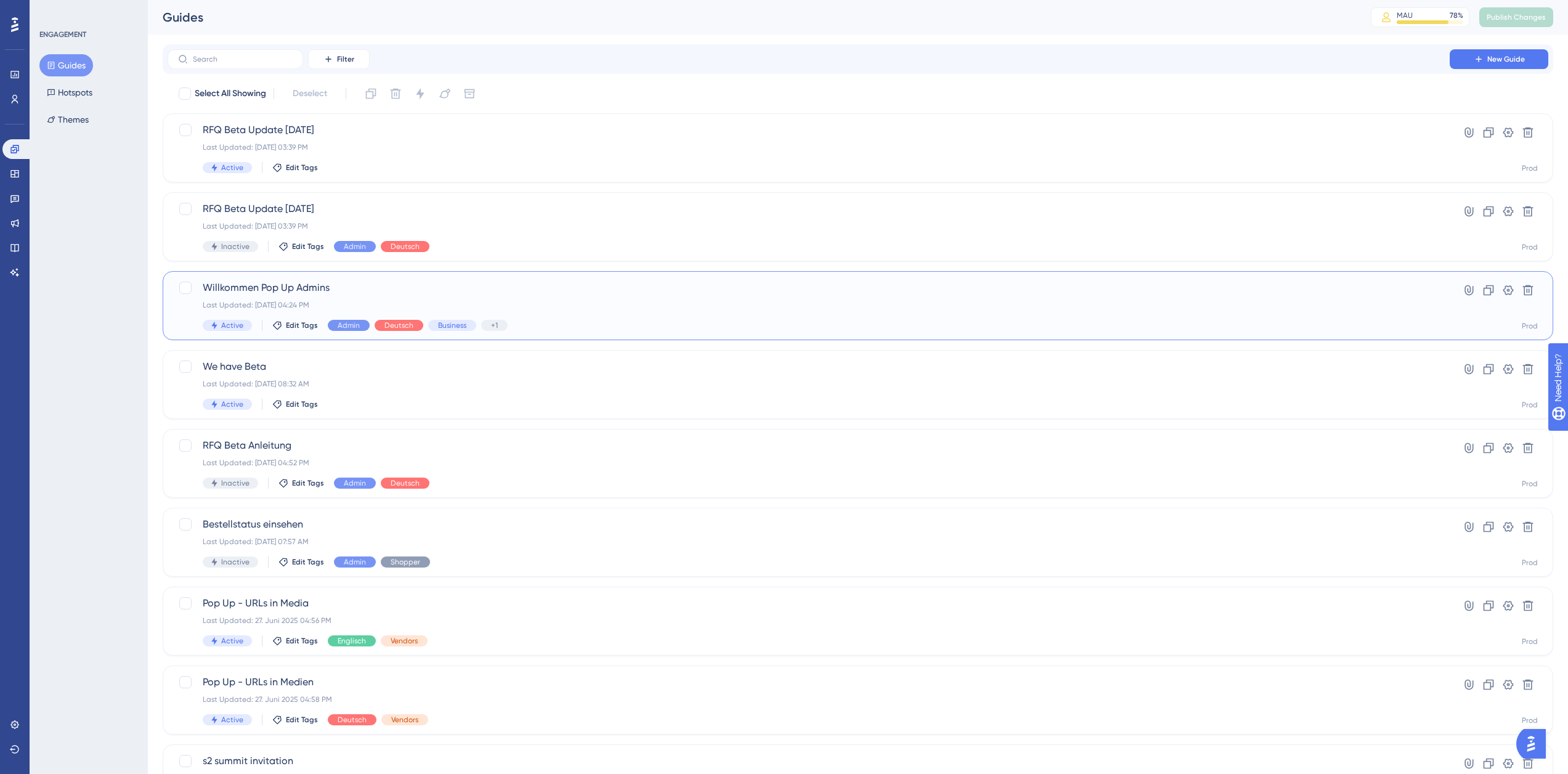
click at [295, 302] on div "Last Updated: [DATE] 04:24 PM" at bounding box center [808, 304] width 1213 height 10
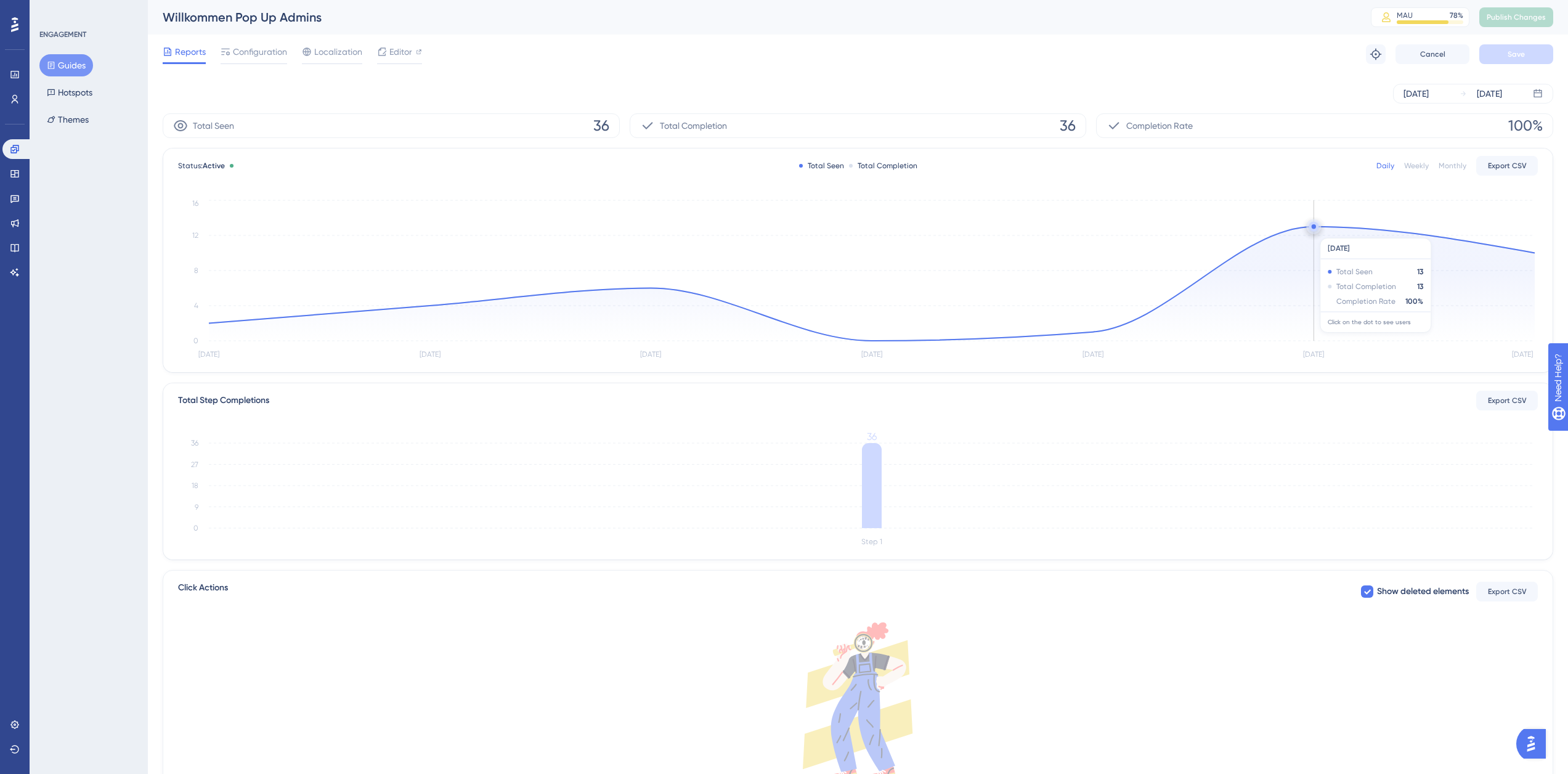
click at [1316, 232] on icon "[DATE] Sep [DATE] Sep [DATE] Sep [DATE] 0 4 8 12 16" at bounding box center [858, 280] width 1360 height 165
click at [1314, 228] on circle at bounding box center [1313, 226] width 4 height 4
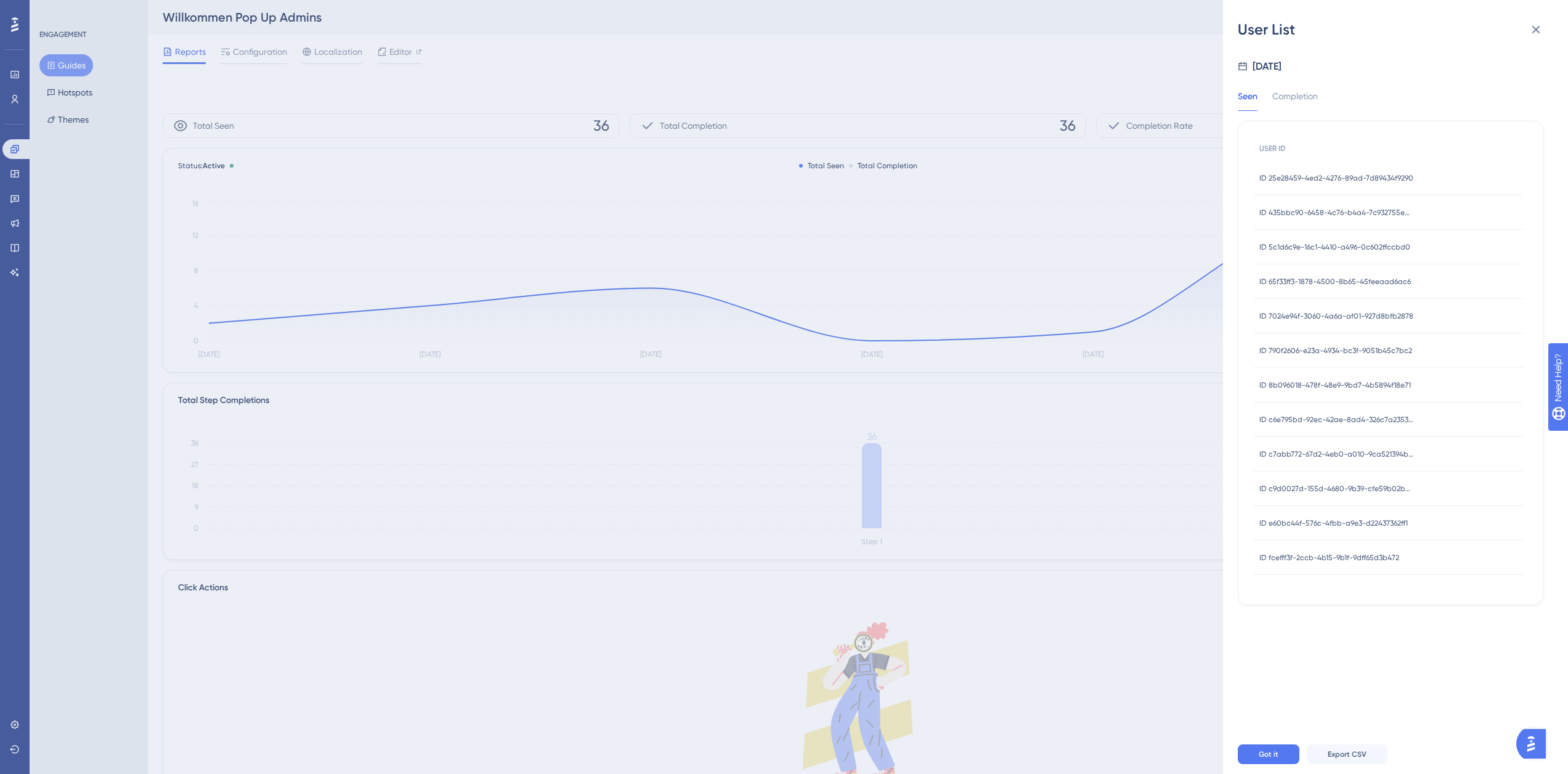
click at [1313, 178] on span "ID 25e28459-4ed2-4276-89ad-7d89434f9290" at bounding box center [1336, 177] width 154 height 10
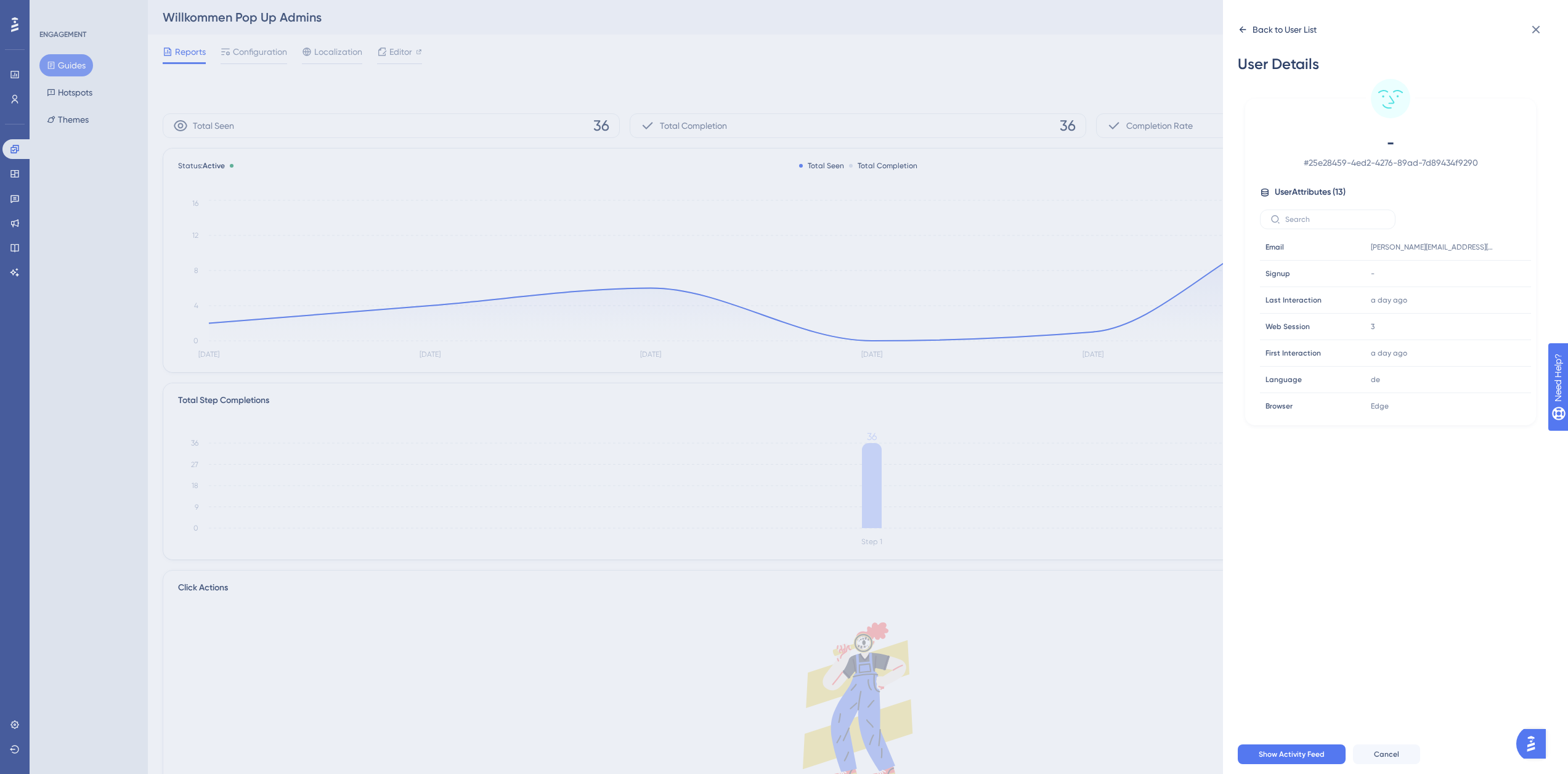
click at [1270, 29] on div "Back to User List" at bounding box center [1285, 30] width 64 height 15
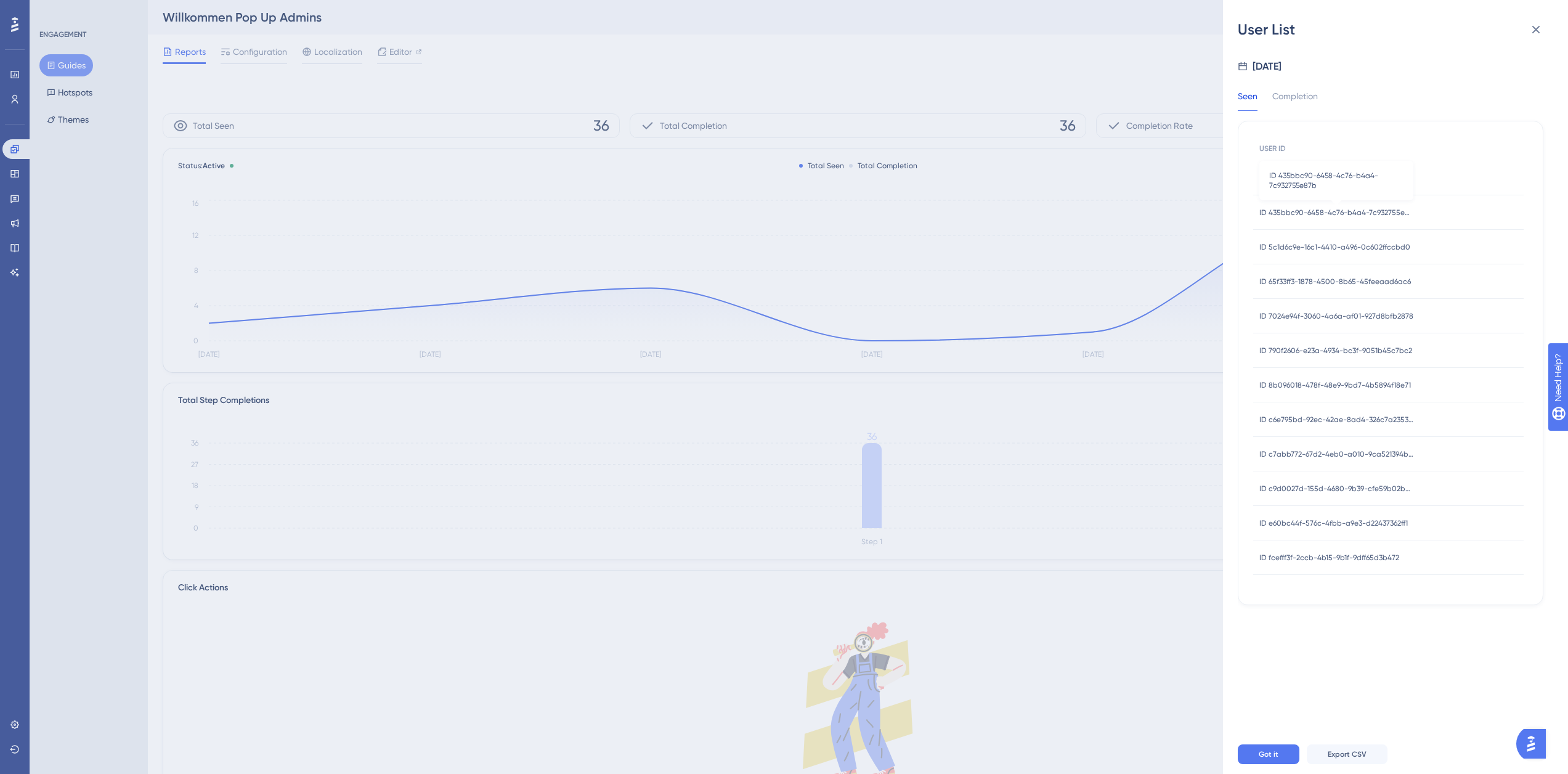
click at [1311, 208] on span "ID 435bbc90-6458-4c76-b4a4-7c932755e87b" at bounding box center [1336, 212] width 154 height 10
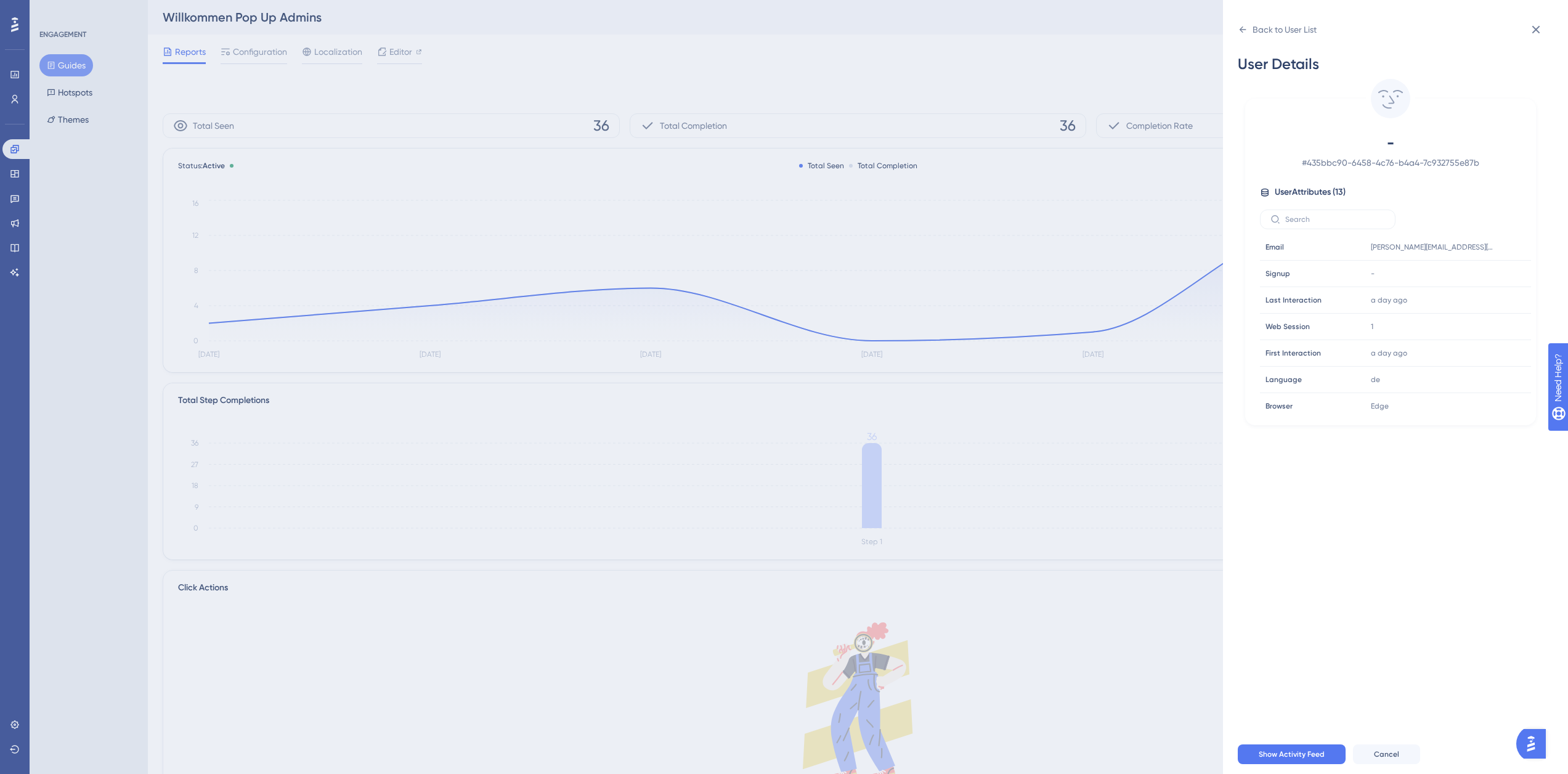
click at [1246, 64] on div "User Details" at bounding box center [1391, 63] width 306 height 20
click at [1251, 34] on div "Back to User List" at bounding box center [1277, 30] width 79 height 20
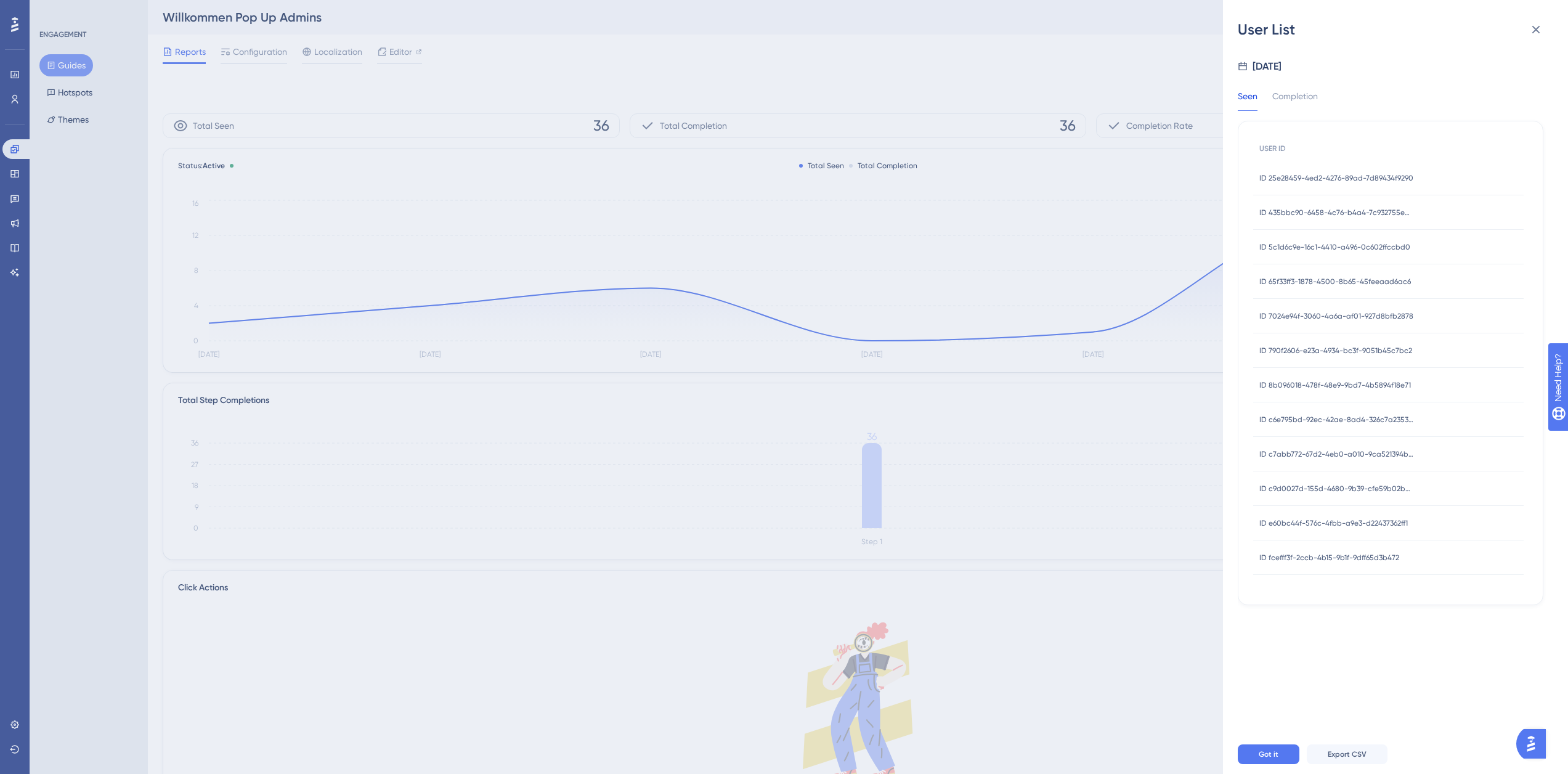
click at [1325, 249] on span "ID 5c1d6c9e-16c1-4410-a496-0c602ffccbd0" at bounding box center [1335, 247] width 151 height 10
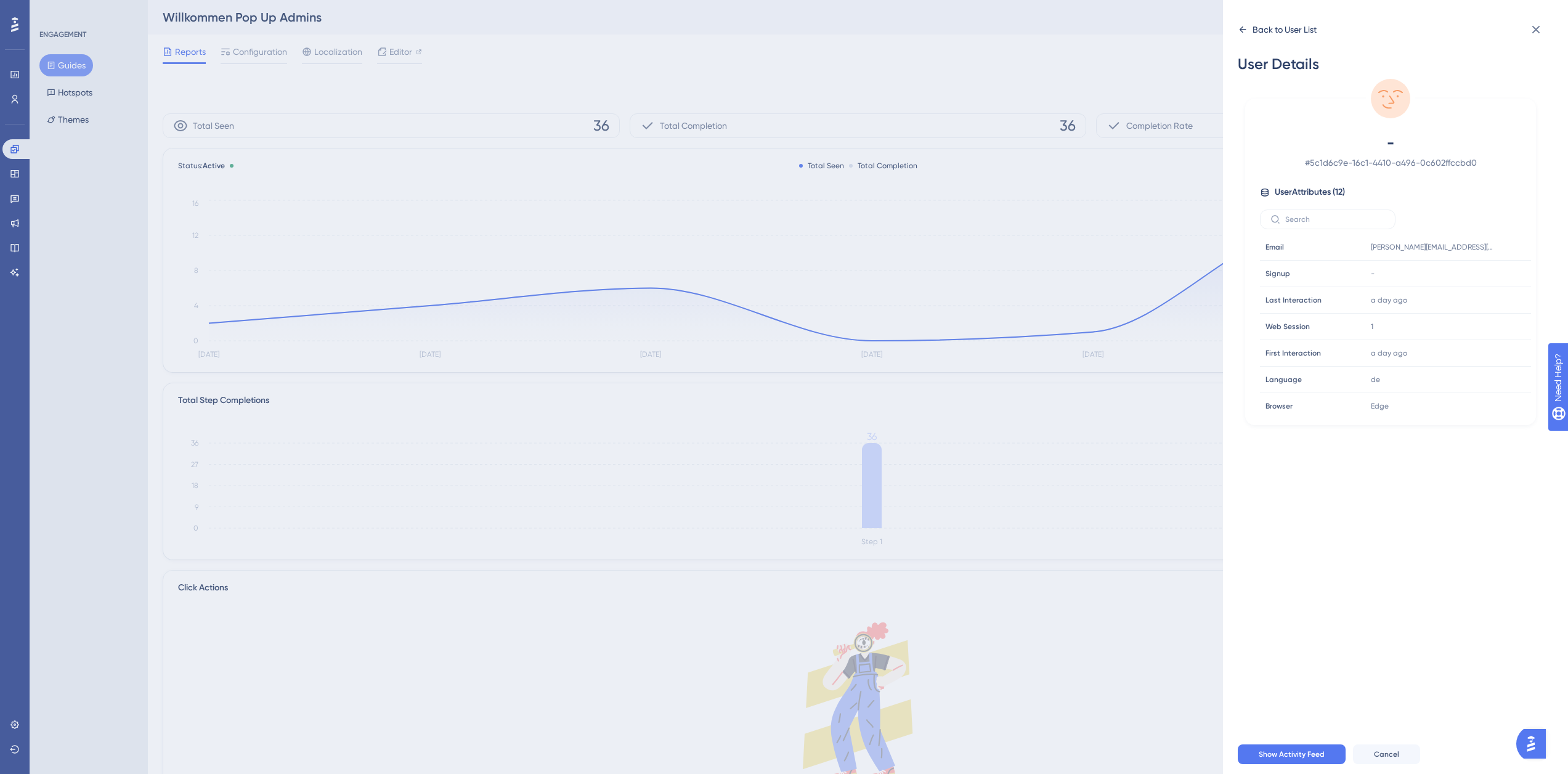
click at [1263, 29] on div "Back to User List" at bounding box center [1285, 30] width 64 height 15
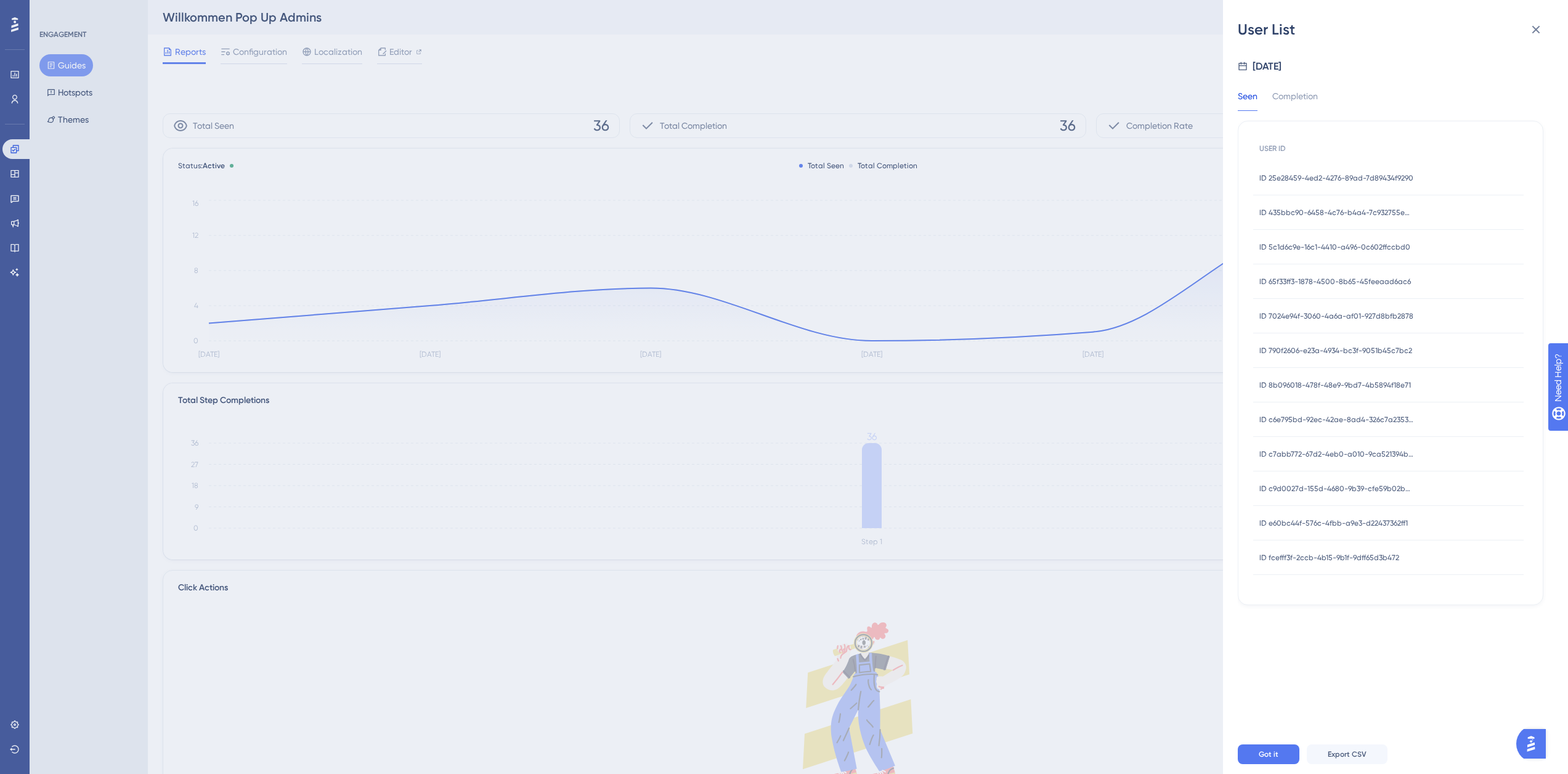
click at [1310, 280] on span "ID 65f33ff3-1878-4500-8b65-45feeaad6ac6" at bounding box center [1335, 281] width 151 height 10
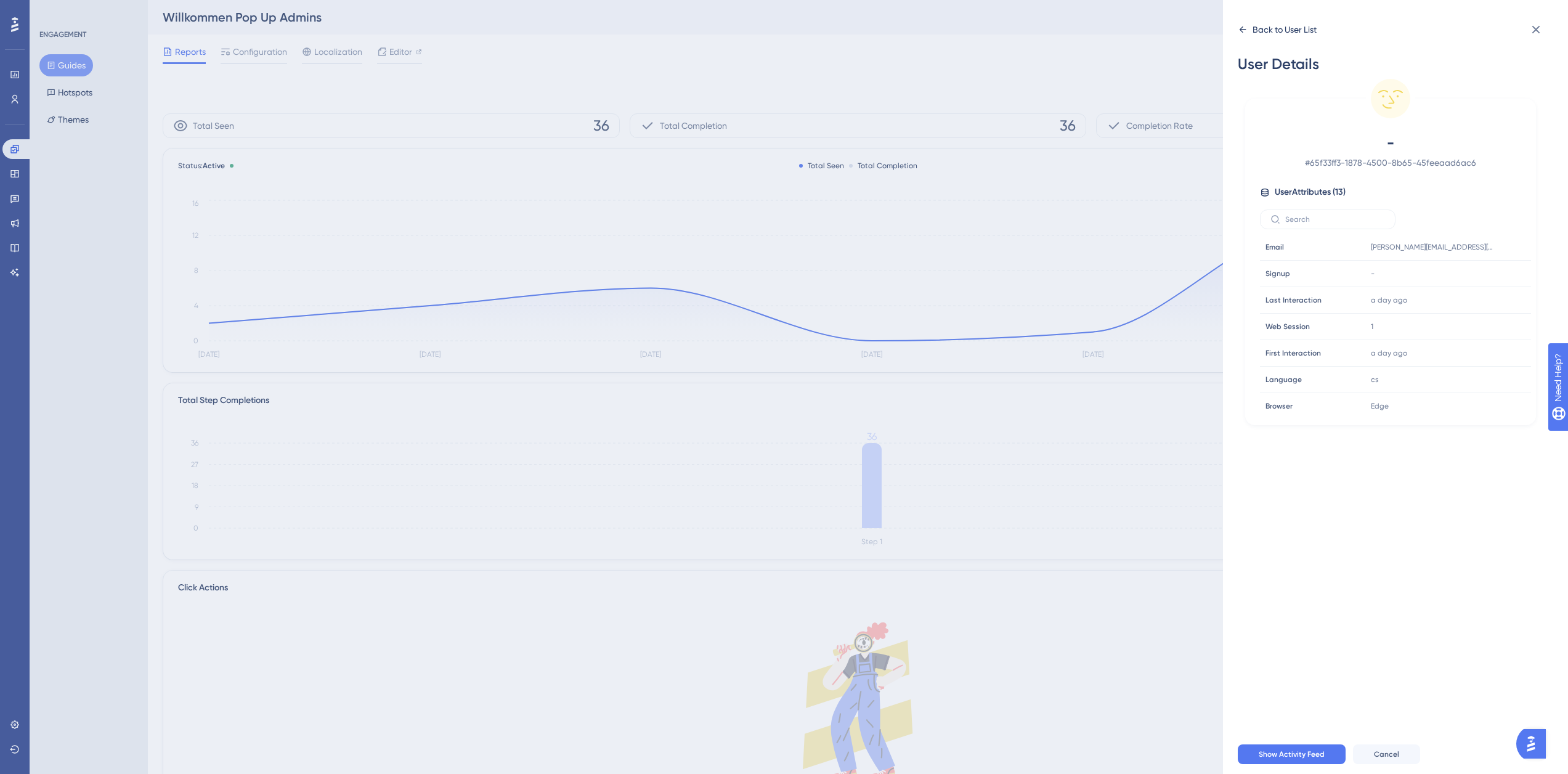
click at [1259, 29] on div "Back to User List" at bounding box center [1285, 30] width 64 height 15
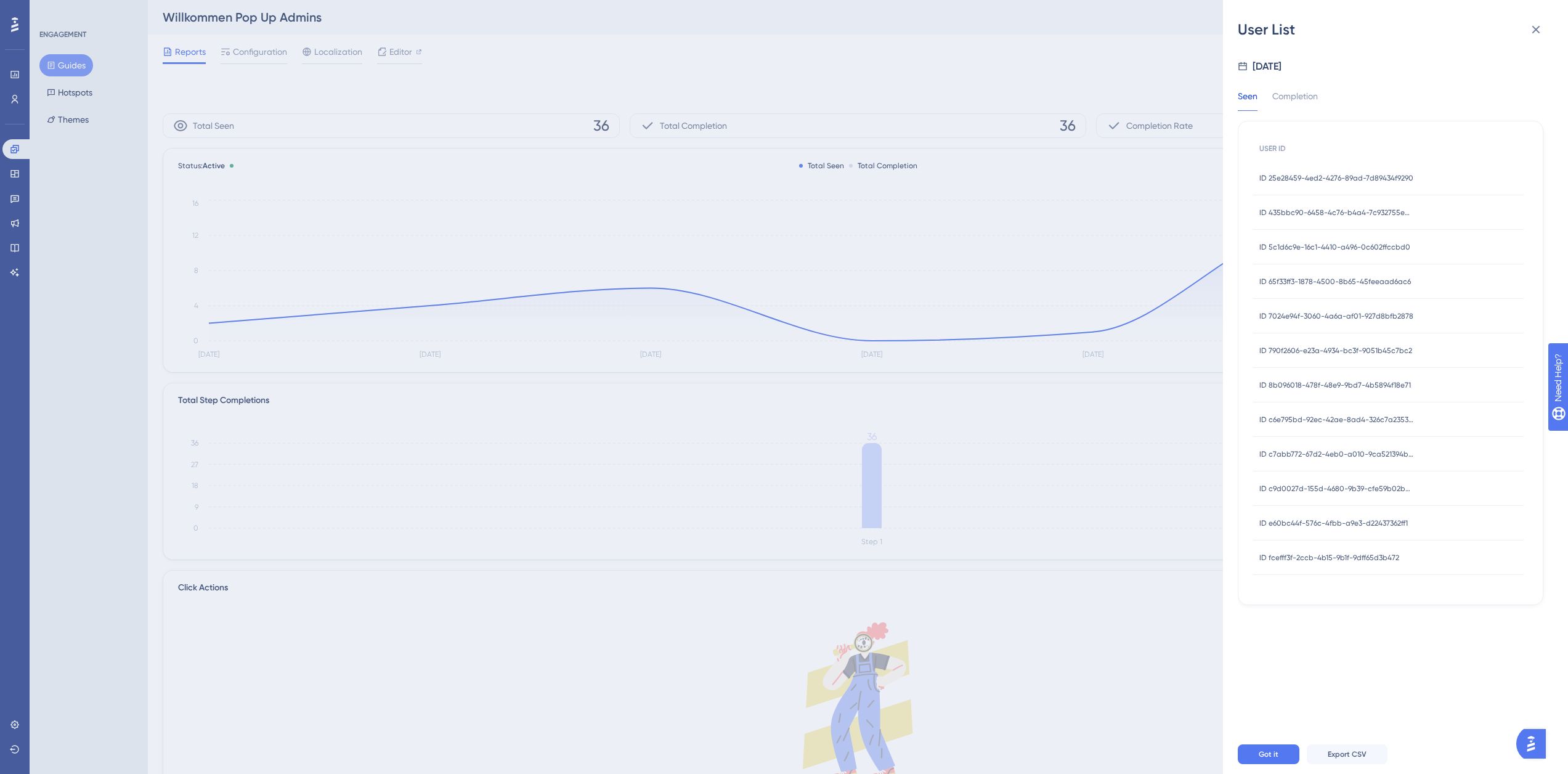
click at [1300, 314] on span "ID 7024e94f-3060-4a6a-af01-927d8bfb2878" at bounding box center [1336, 315] width 154 height 10
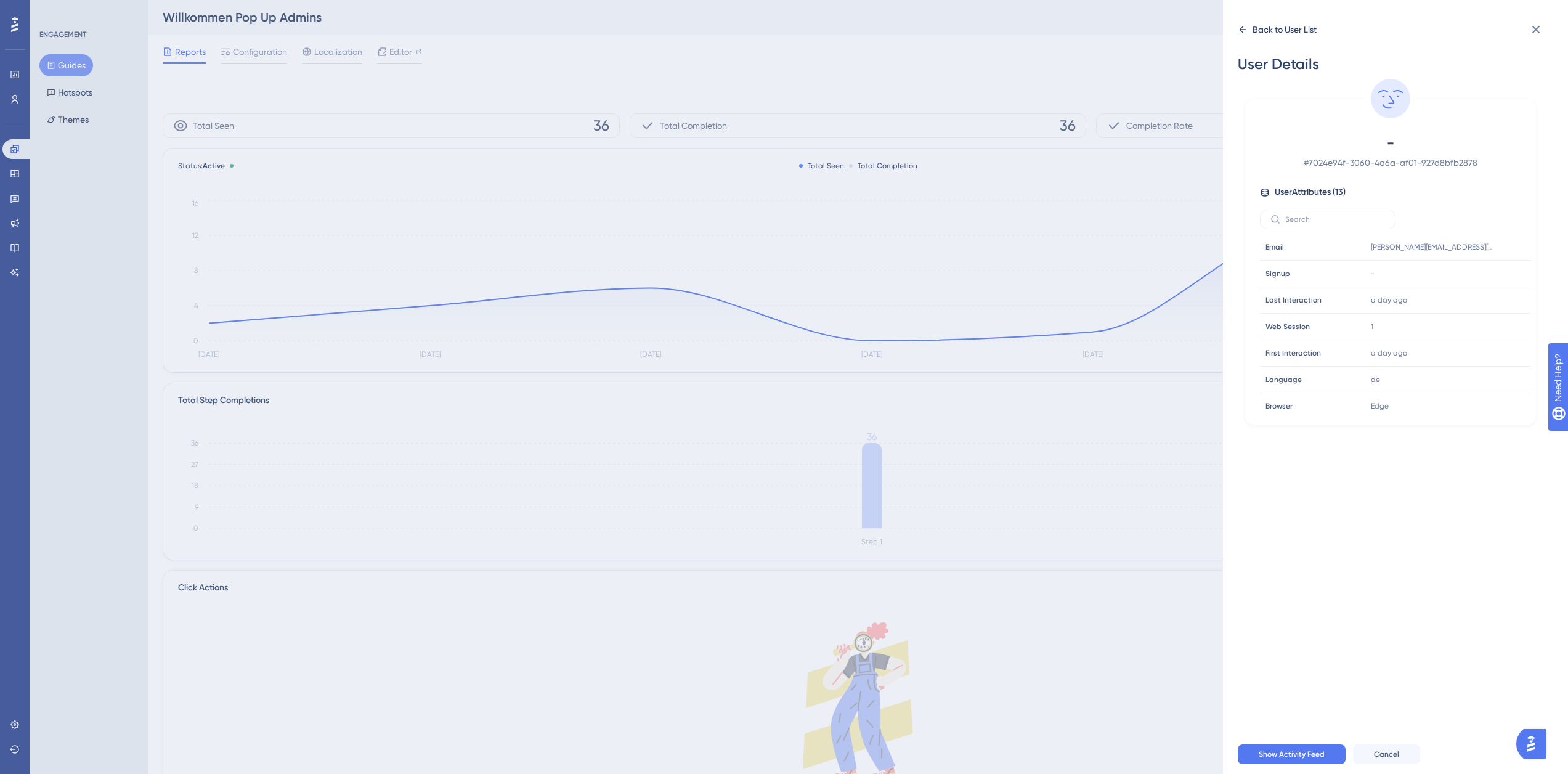
click at [1252, 29] on div "Back to User List" at bounding box center [1277, 30] width 79 height 20
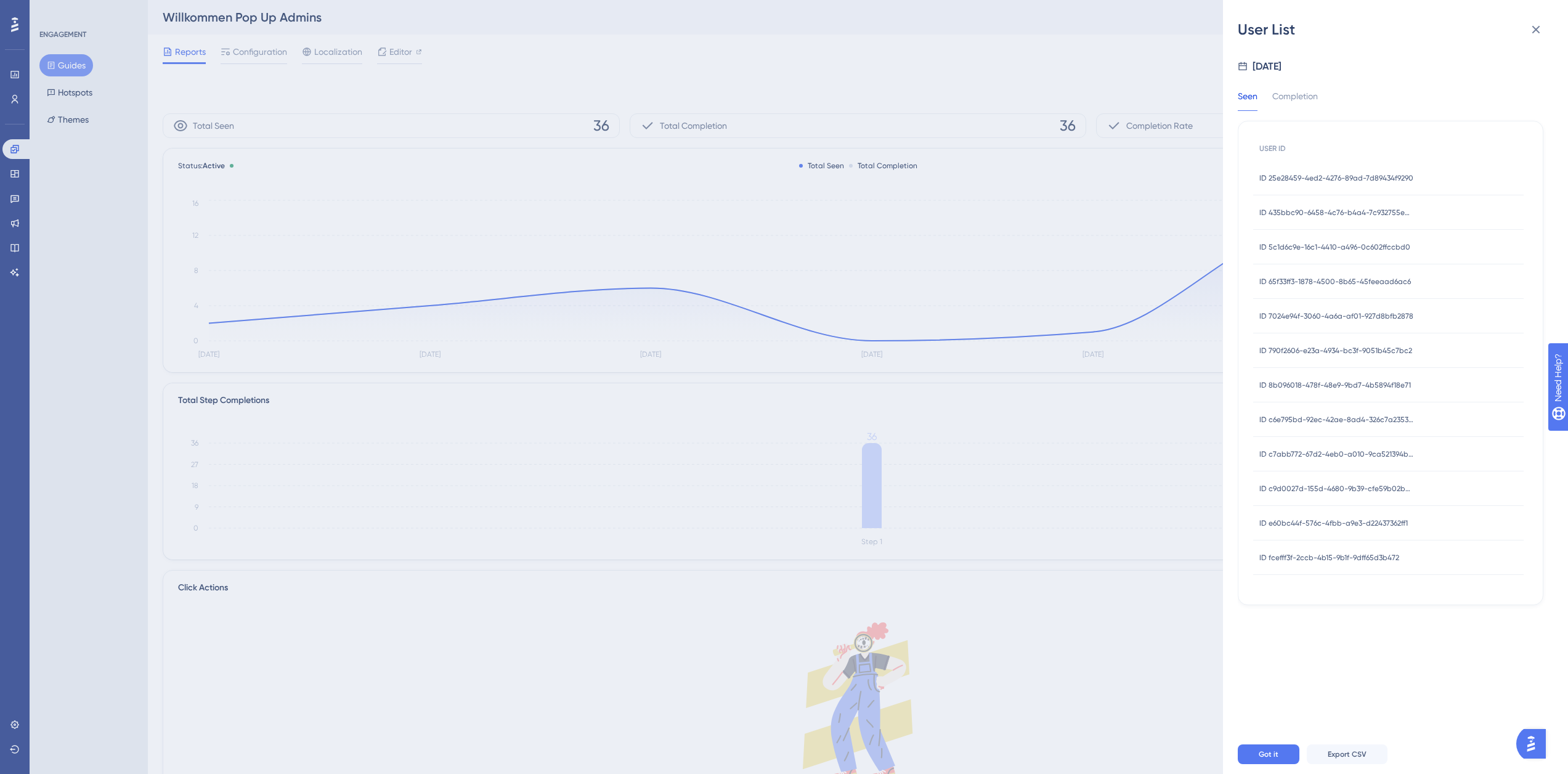
click at [1300, 348] on span "ID 790f2606-e23a-4934-bc3f-9051b45c7bc2" at bounding box center [1336, 350] width 153 height 10
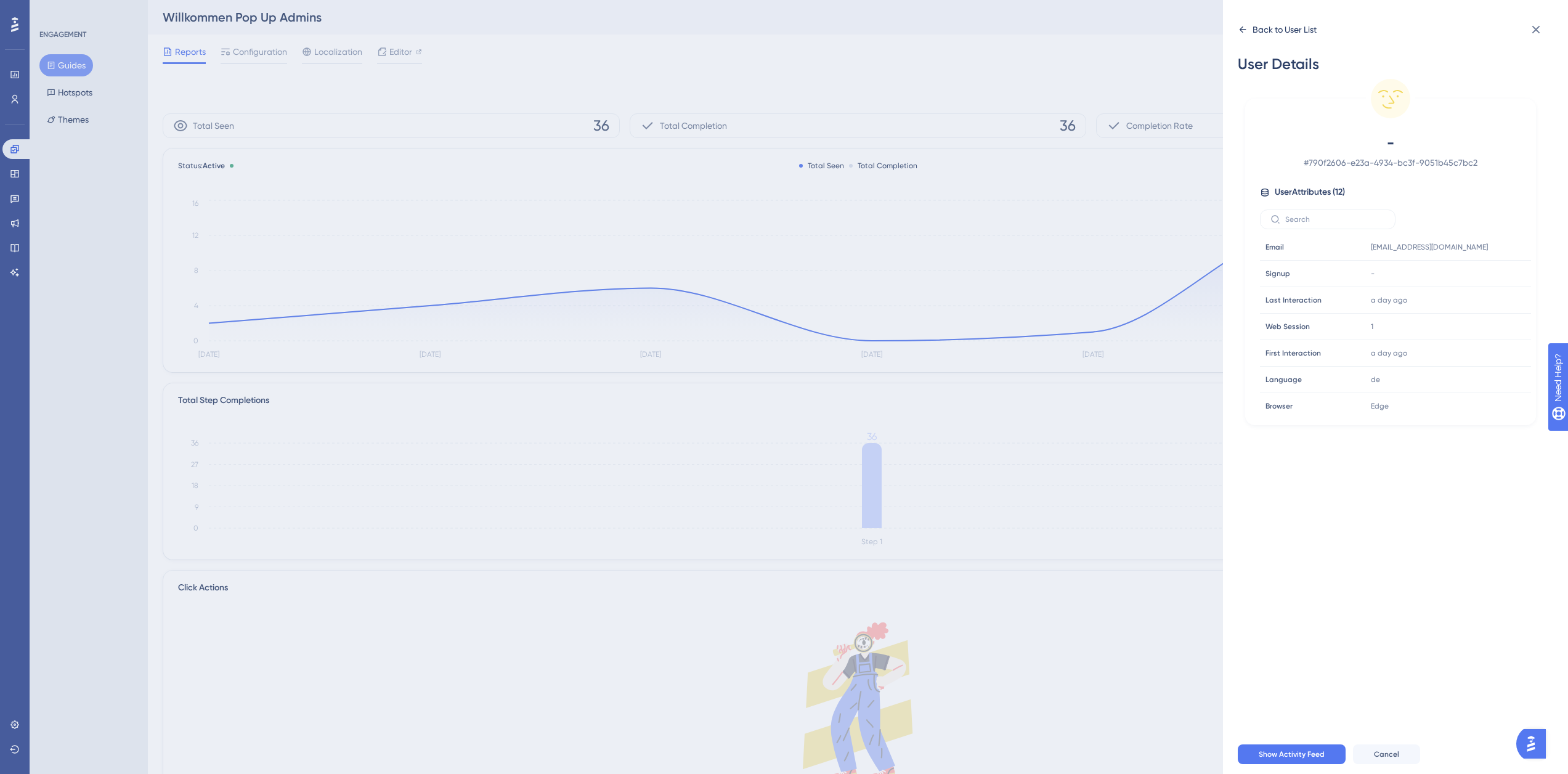
click at [1242, 30] on icon at bounding box center [1244, 29] width 7 height 6
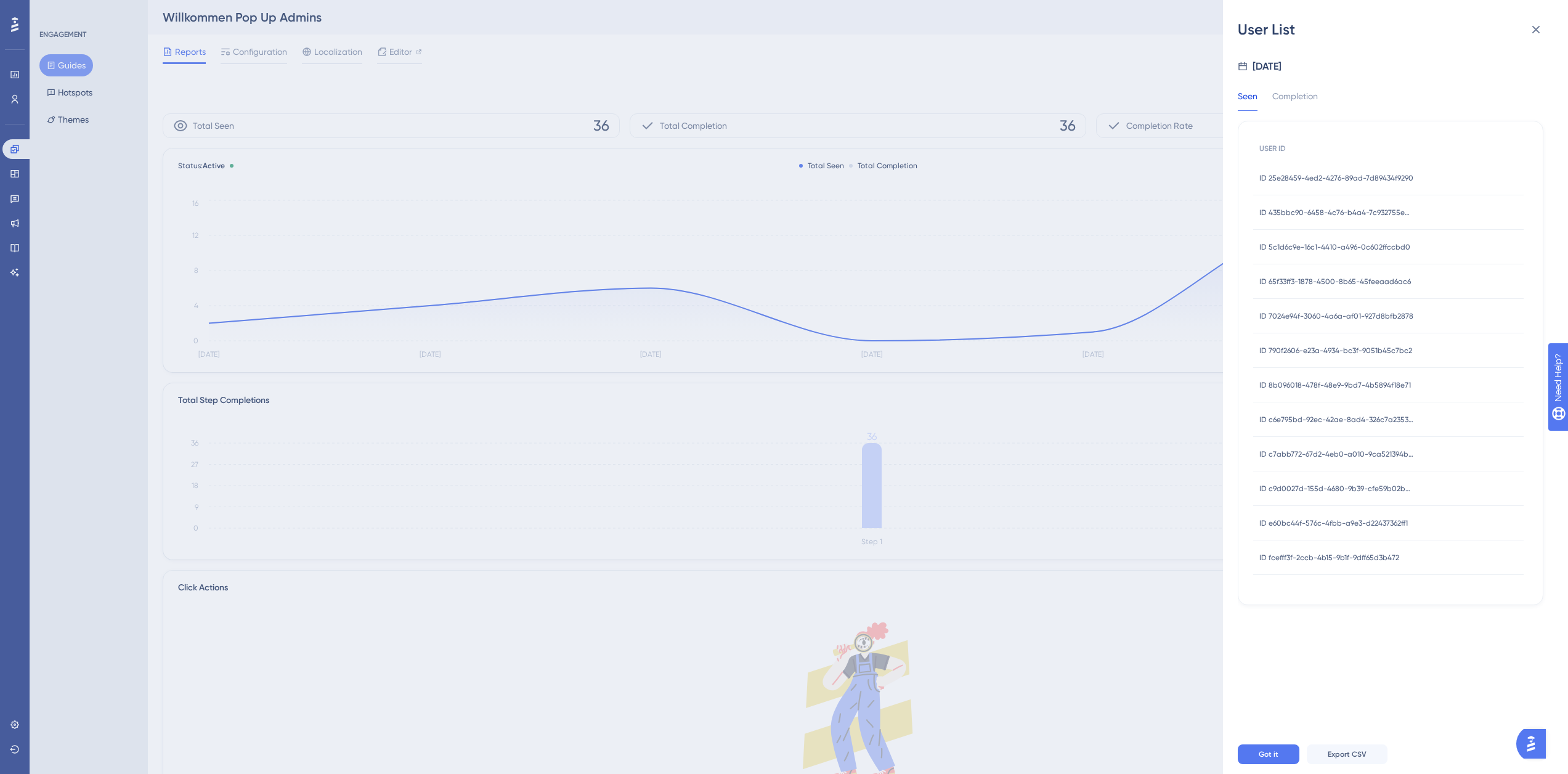
click at [1317, 353] on span "ID 790f2606-e23a-4934-bc3f-9051b45c7bc2" at bounding box center [1336, 350] width 153 height 10
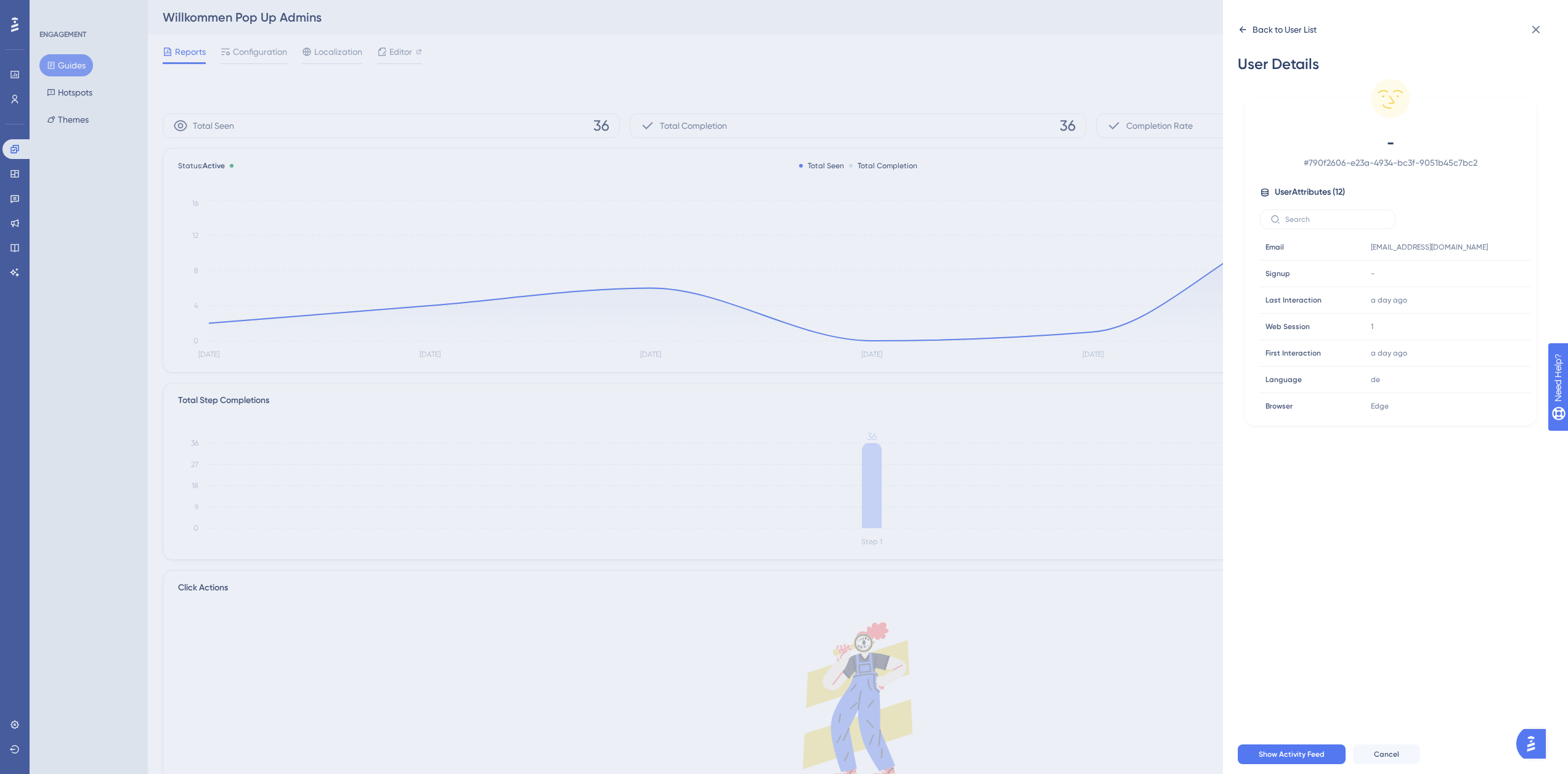
click at [1245, 33] on icon at bounding box center [1242, 29] width 10 height 10
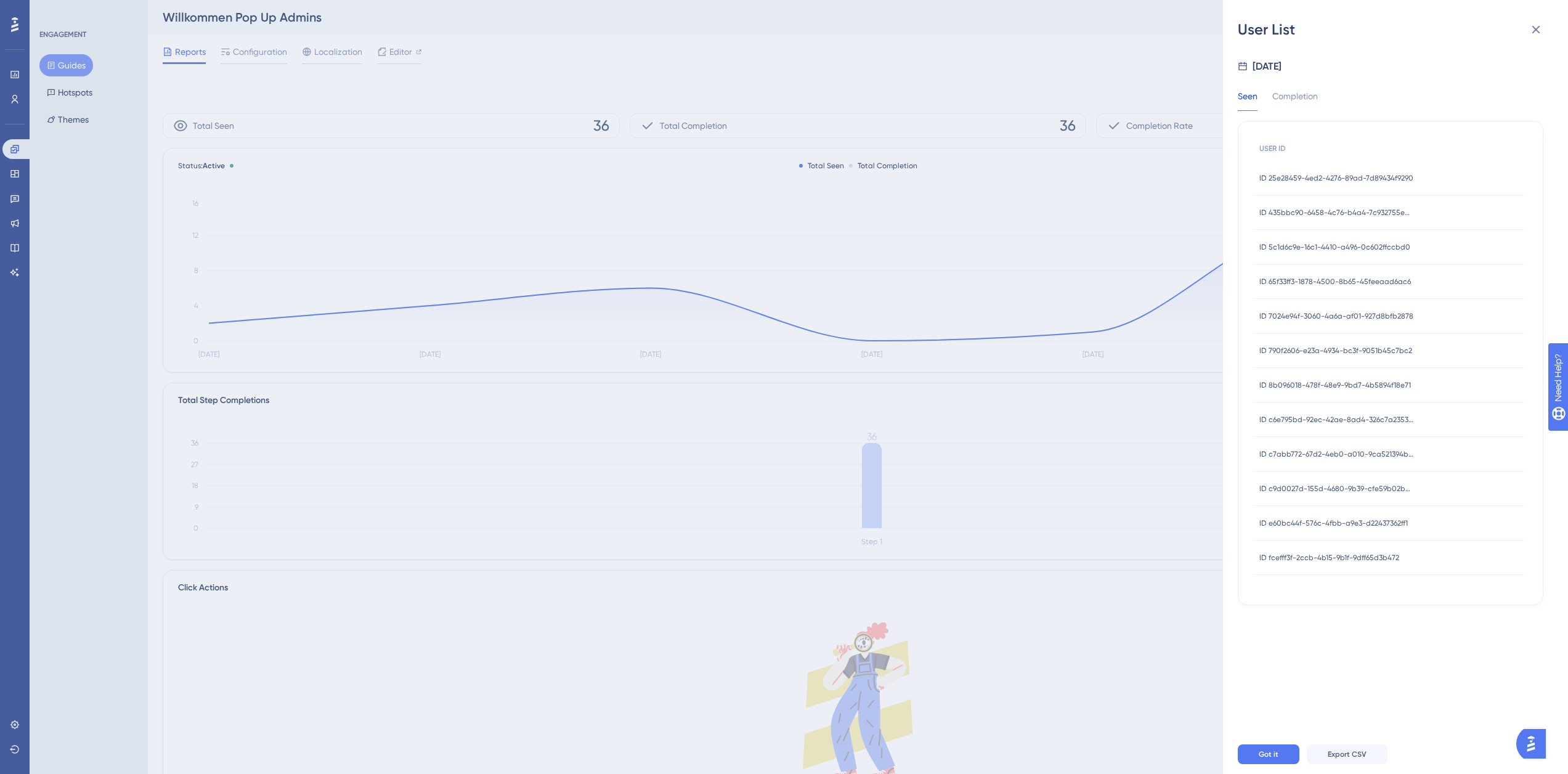
click at [1350, 388] on span "ID 8b096018-478f-48e9-9bd7-4b5894f18e71" at bounding box center [1335, 384] width 151 height 10
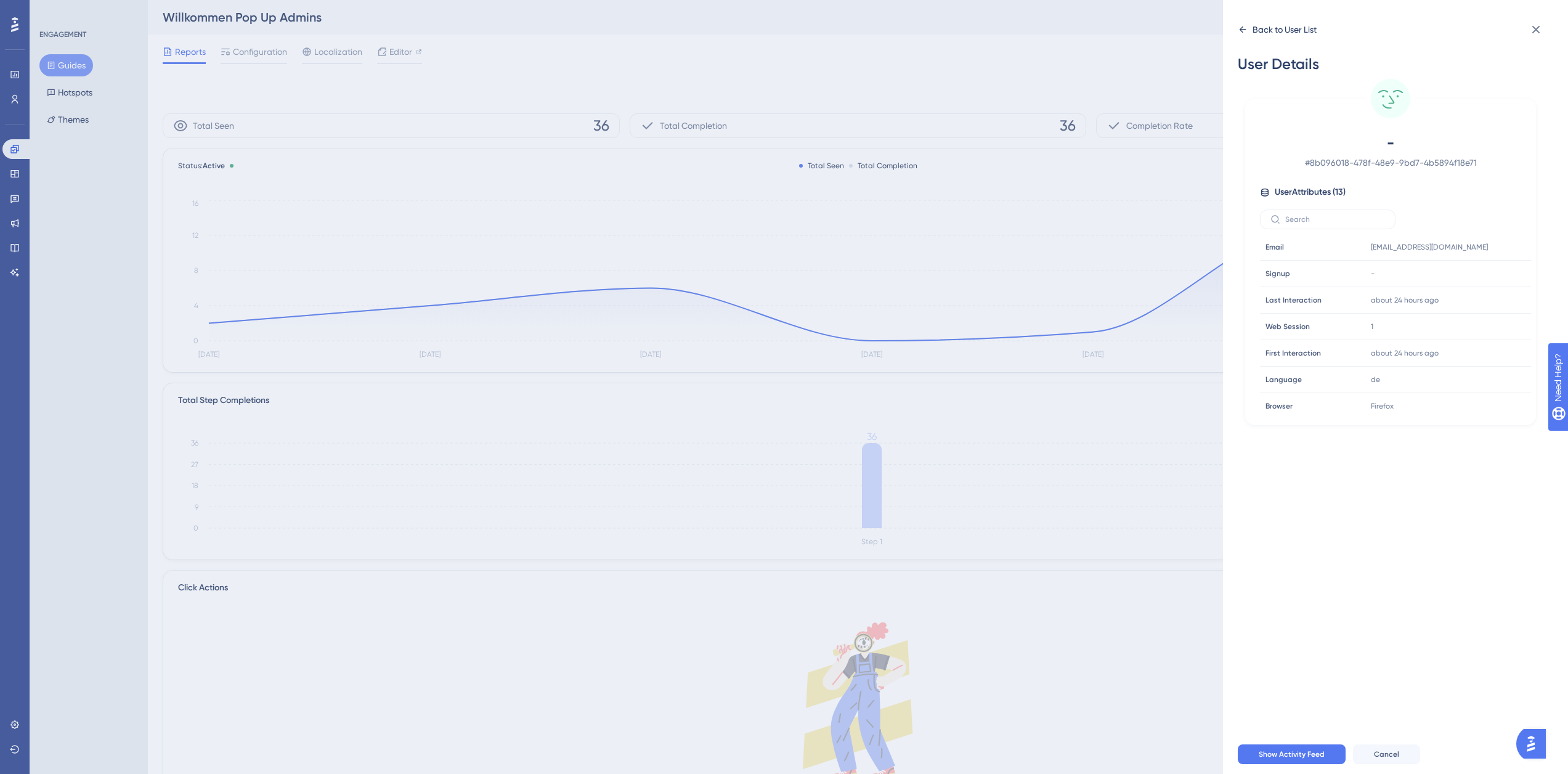
click at [1244, 33] on icon at bounding box center [1242, 29] width 10 height 10
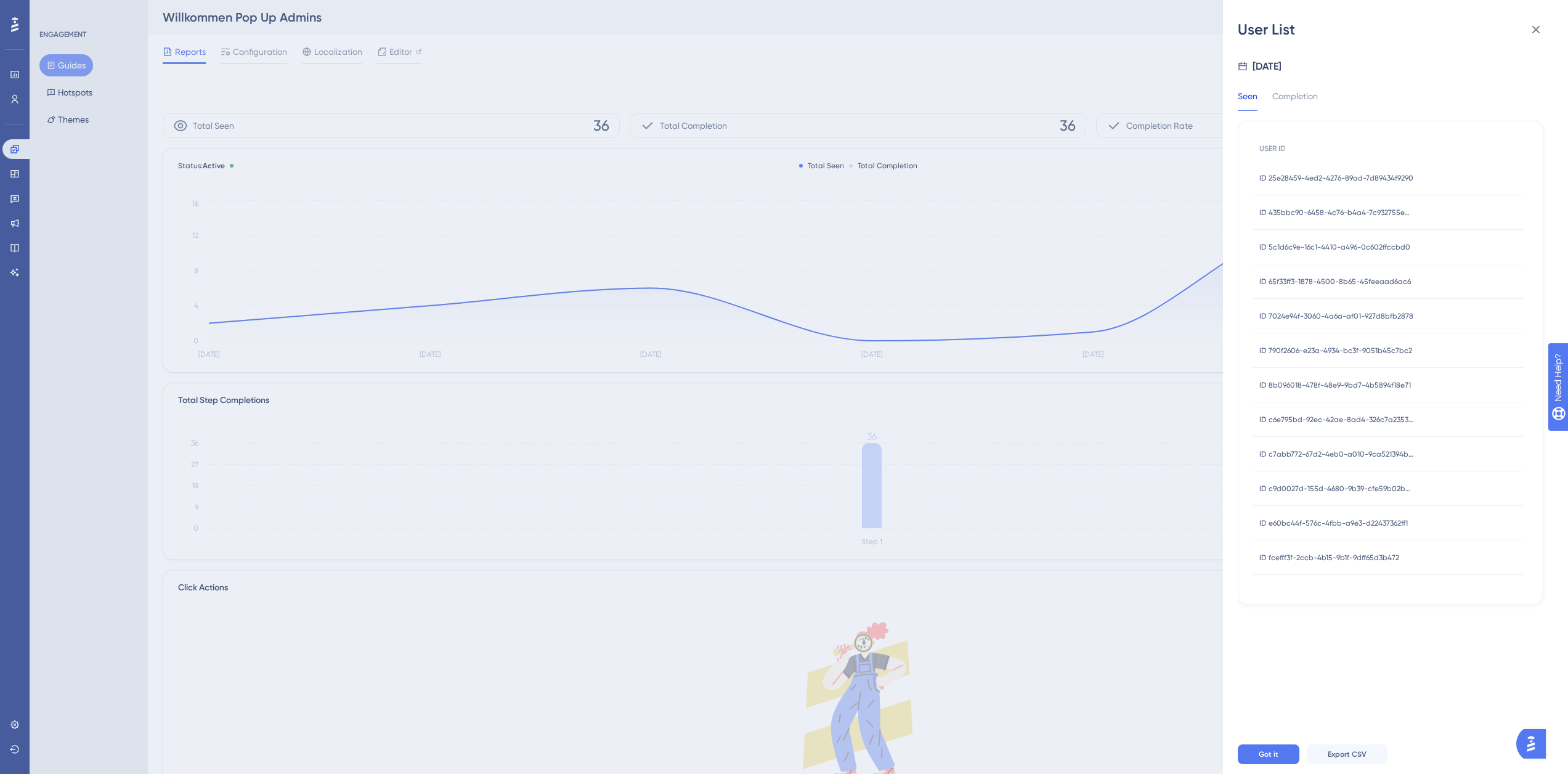
click at [1359, 421] on span "ID c6e795bd-92ec-42ae-8ad4-326c7a235336" at bounding box center [1336, 419] width 154 height 10
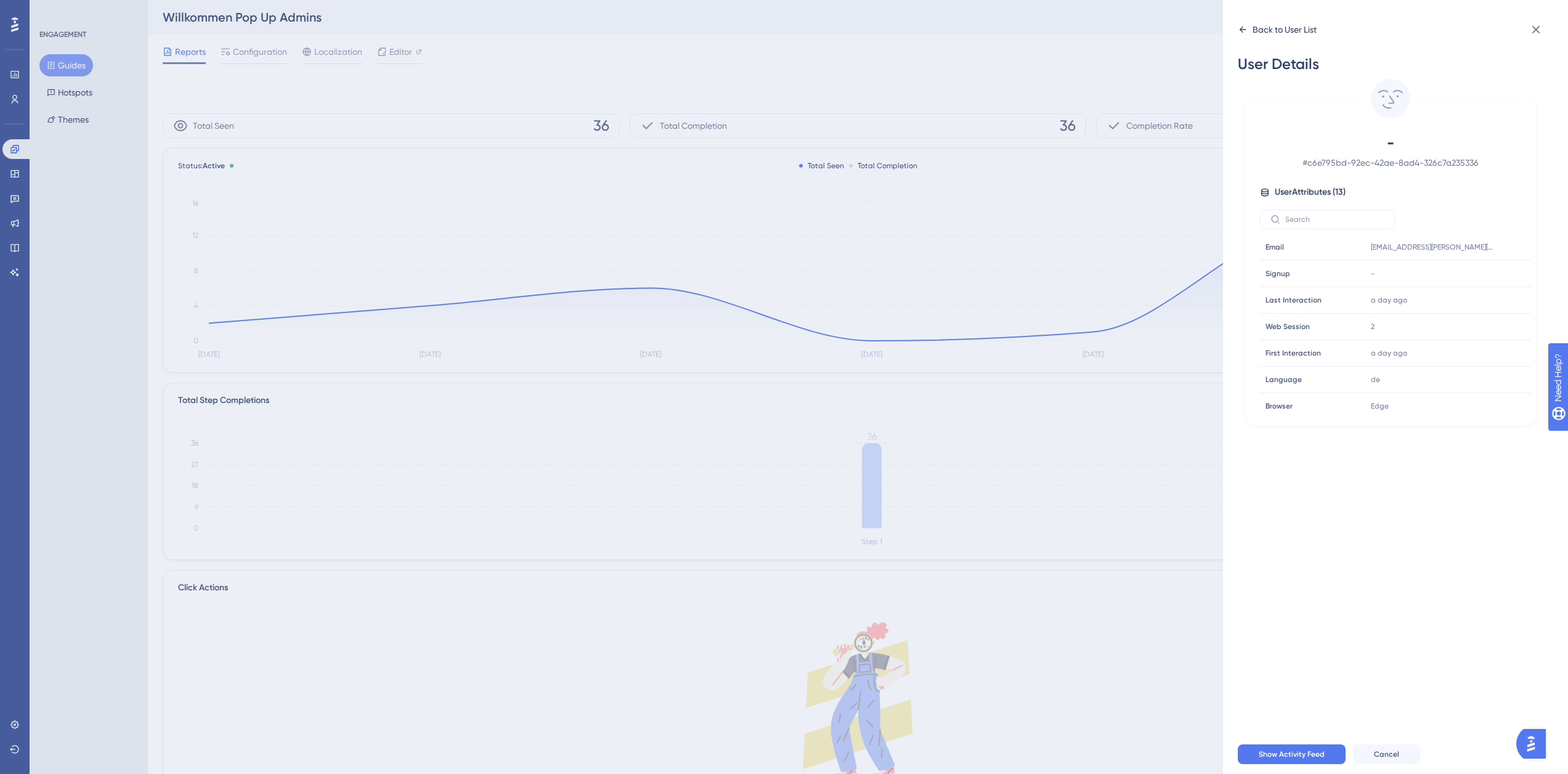
click at [1240, 27] on icon at bounding box center [1242, 29] width 10 height 10
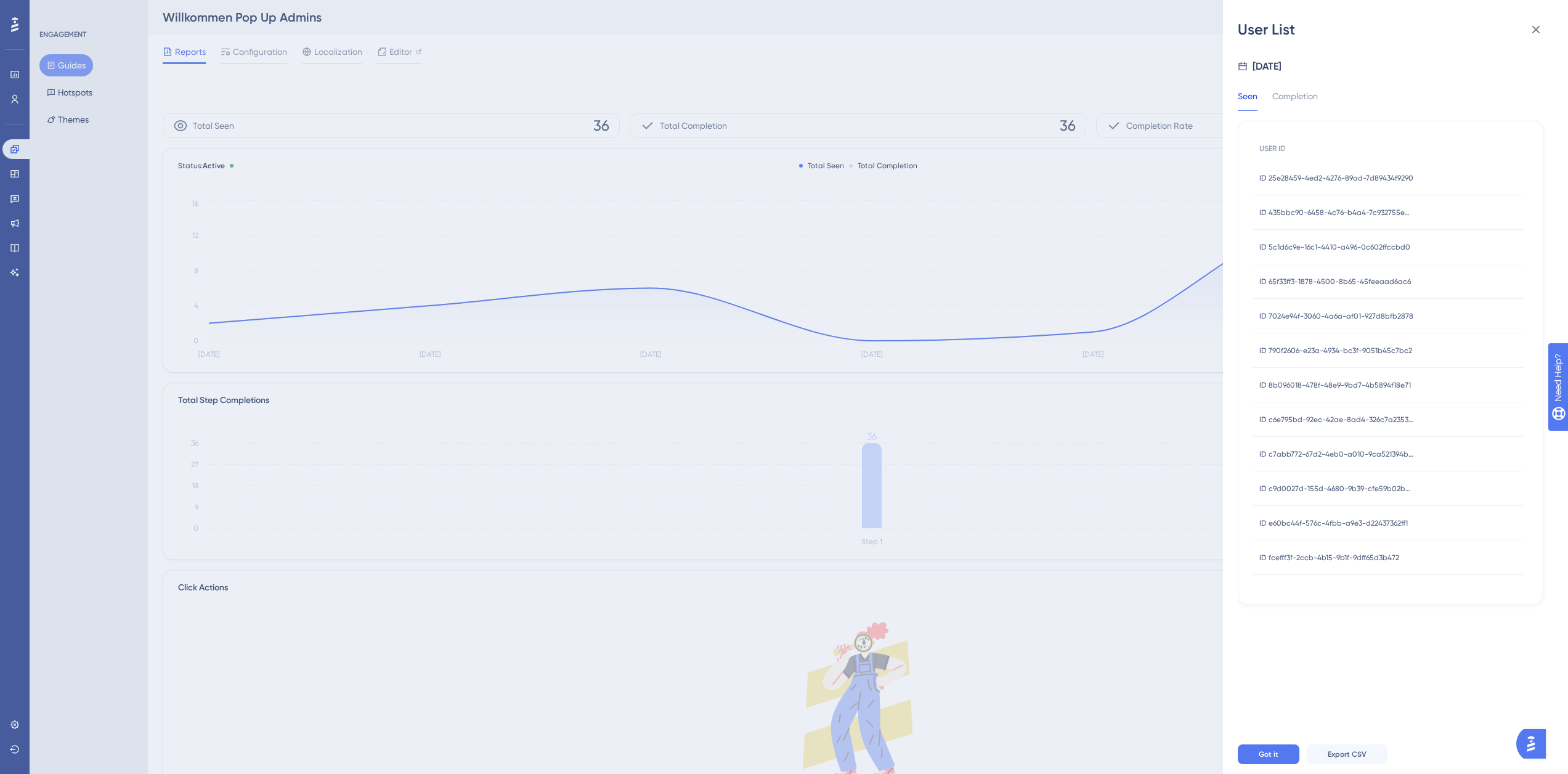
click at [1325, 427] on div "ID c6e795bd-92ec-42ae-8ad4-326c7a235336 ID c6e795bd-92ec-42ae-8ad4-326c7a235336" at bounding box center [1336, 420] width 154 height 35
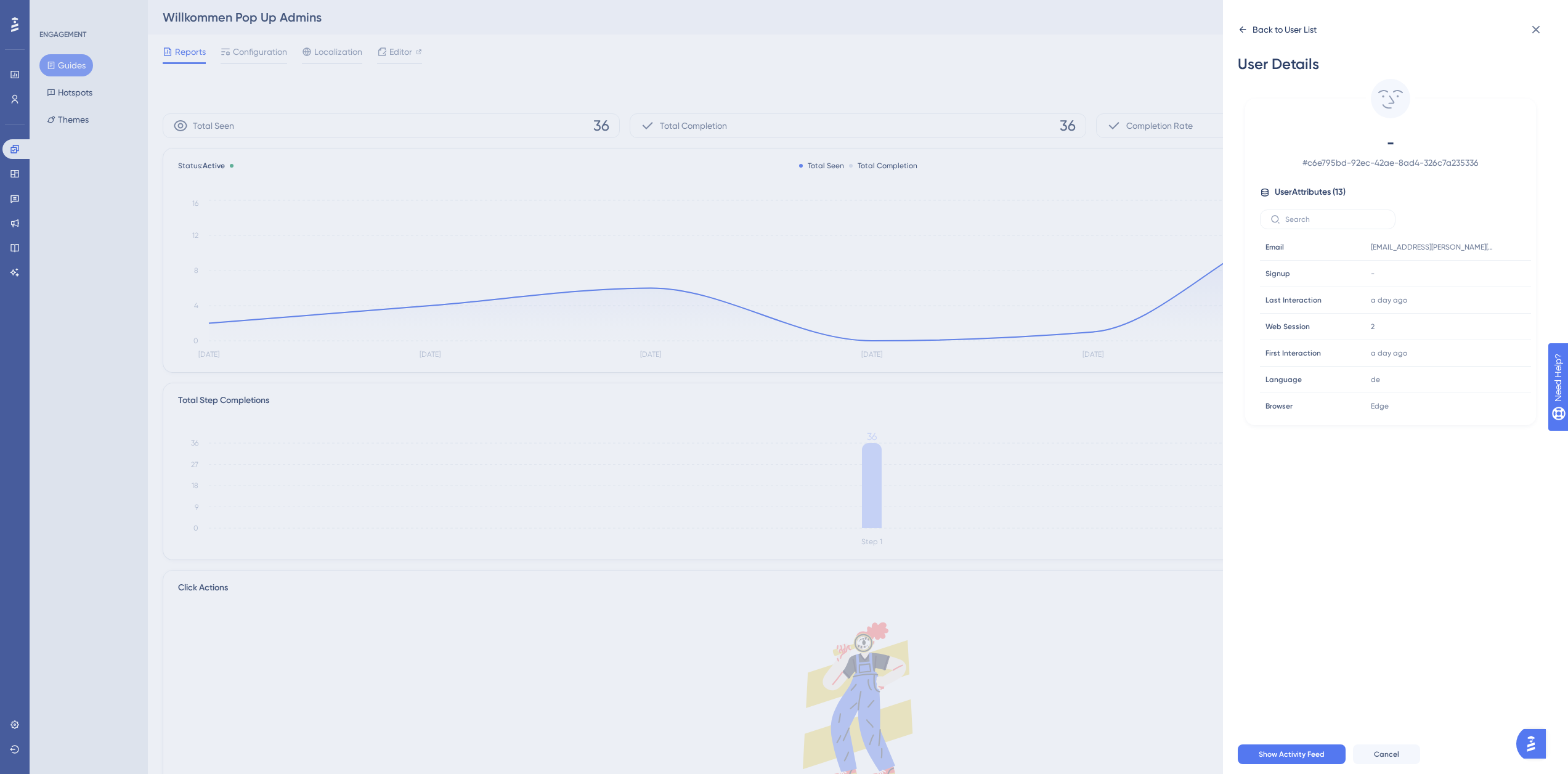
click at [1246, 30] on icon at bounding box center [1242, 29] width 10 height 10
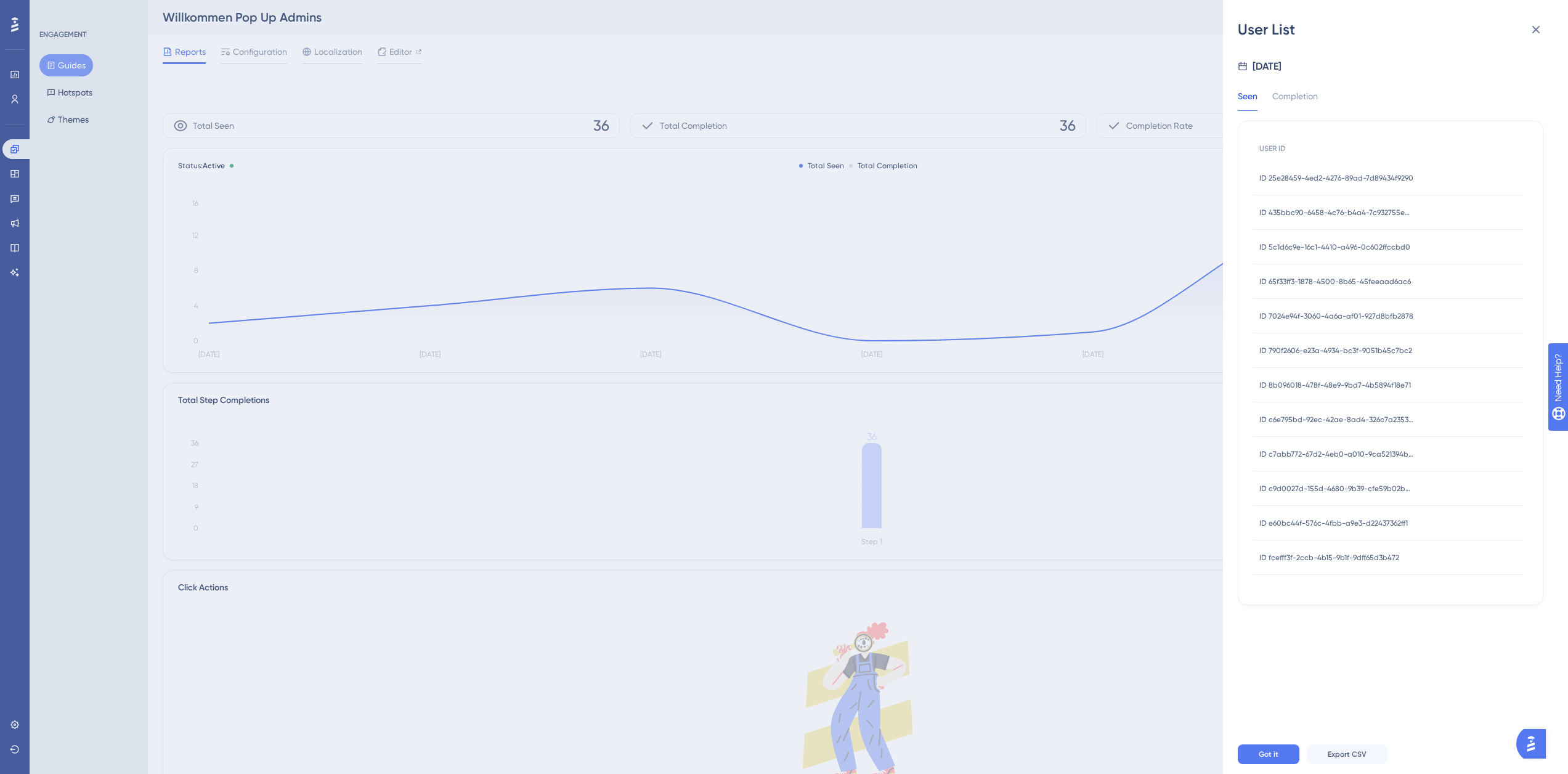
click at [1332, 427] on div "ID c6e795bd-92ec-42ae-8ad4-326c7a235336 ID c6e795bd-92ec-42ae-8ad4-326c7a235336" at bounding box center [1336, 420] width 154 height 35
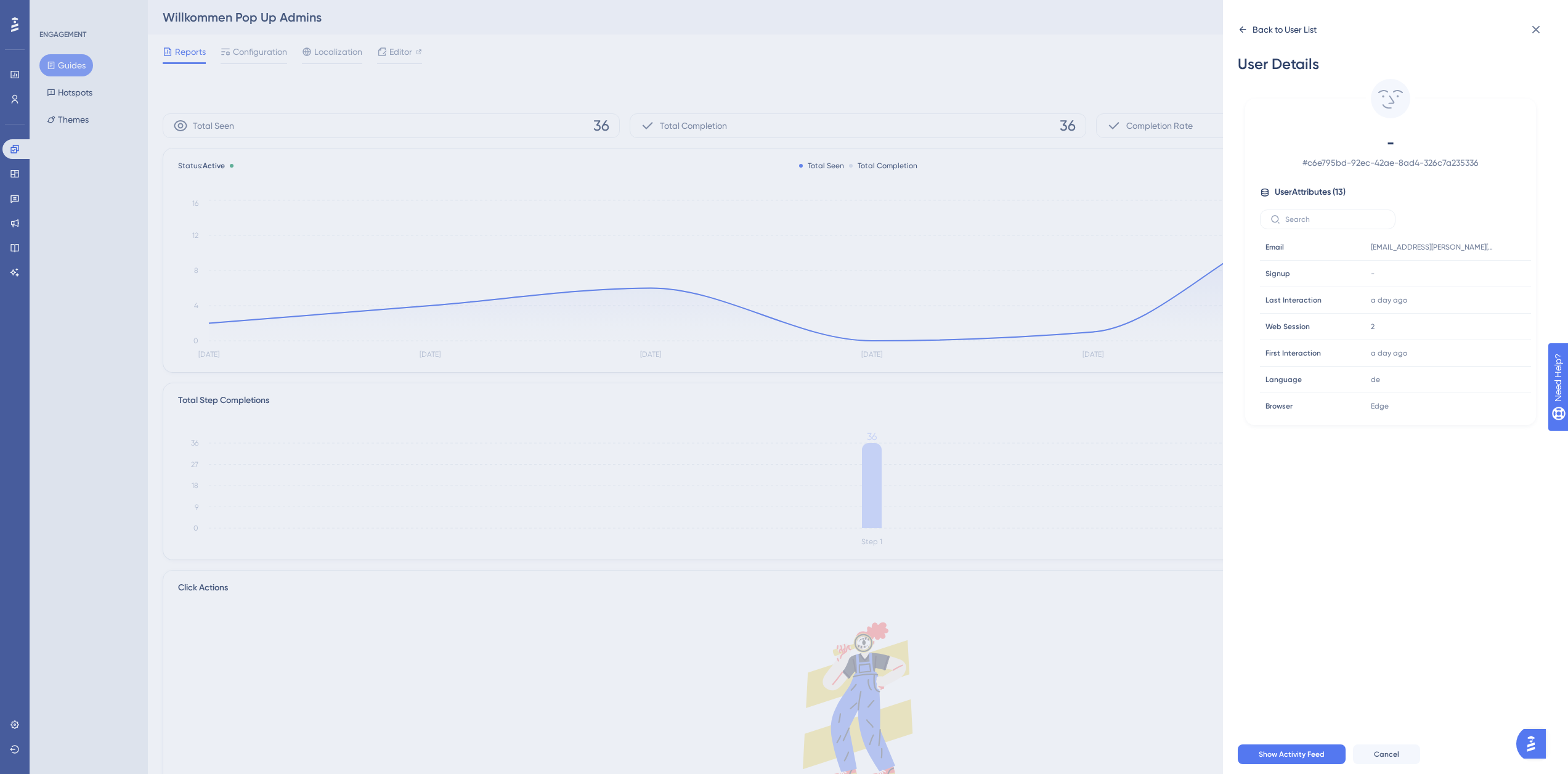
click at [1240, 29] on icon at bounding box center [1242, 29] width 10 height 10
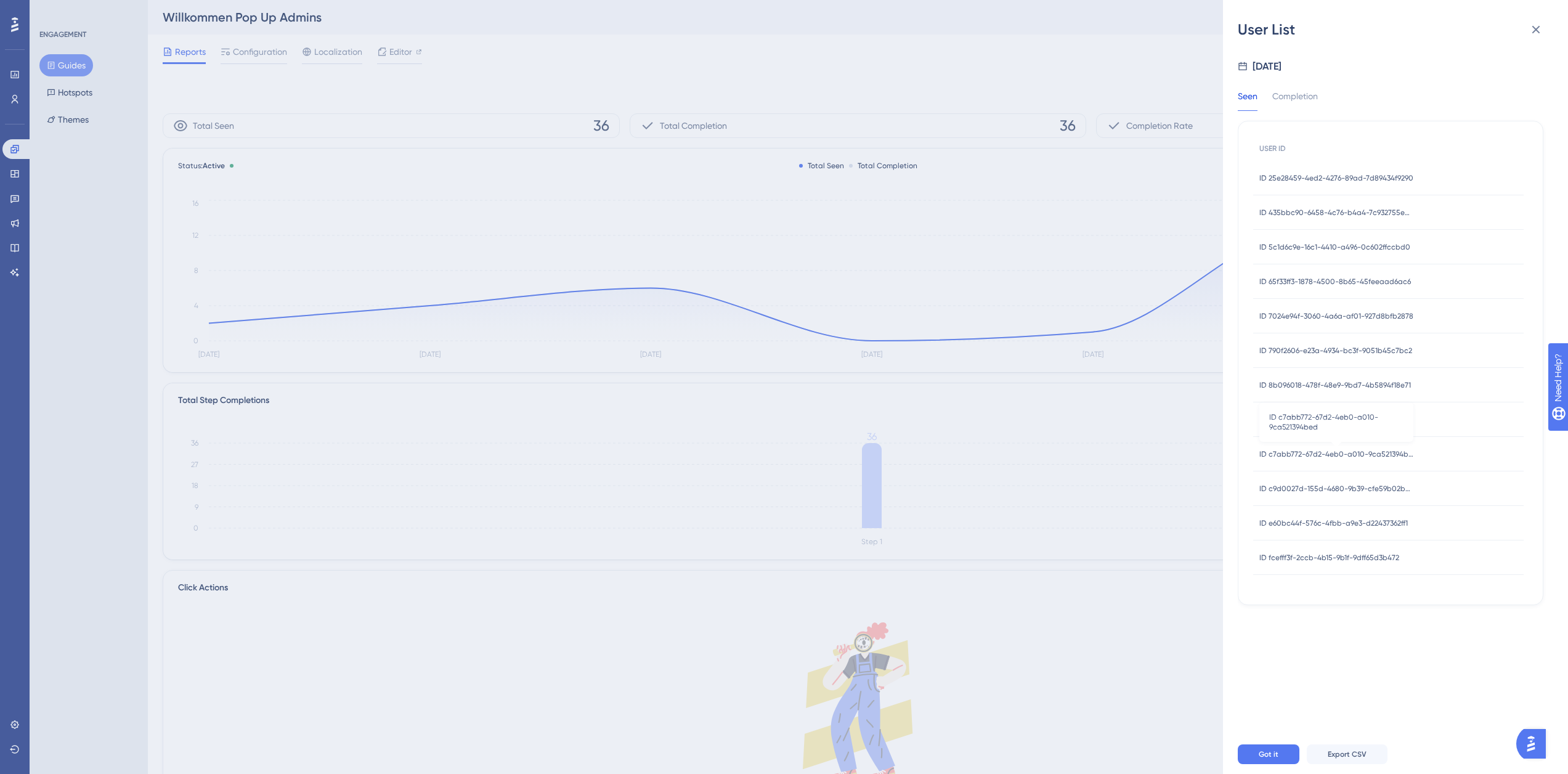
click at [1308, 449] on span "ID c7abb772-67d2-4eb0-a010-9ca521394bed" at bounding box center [1336, 453] width 154 height 10
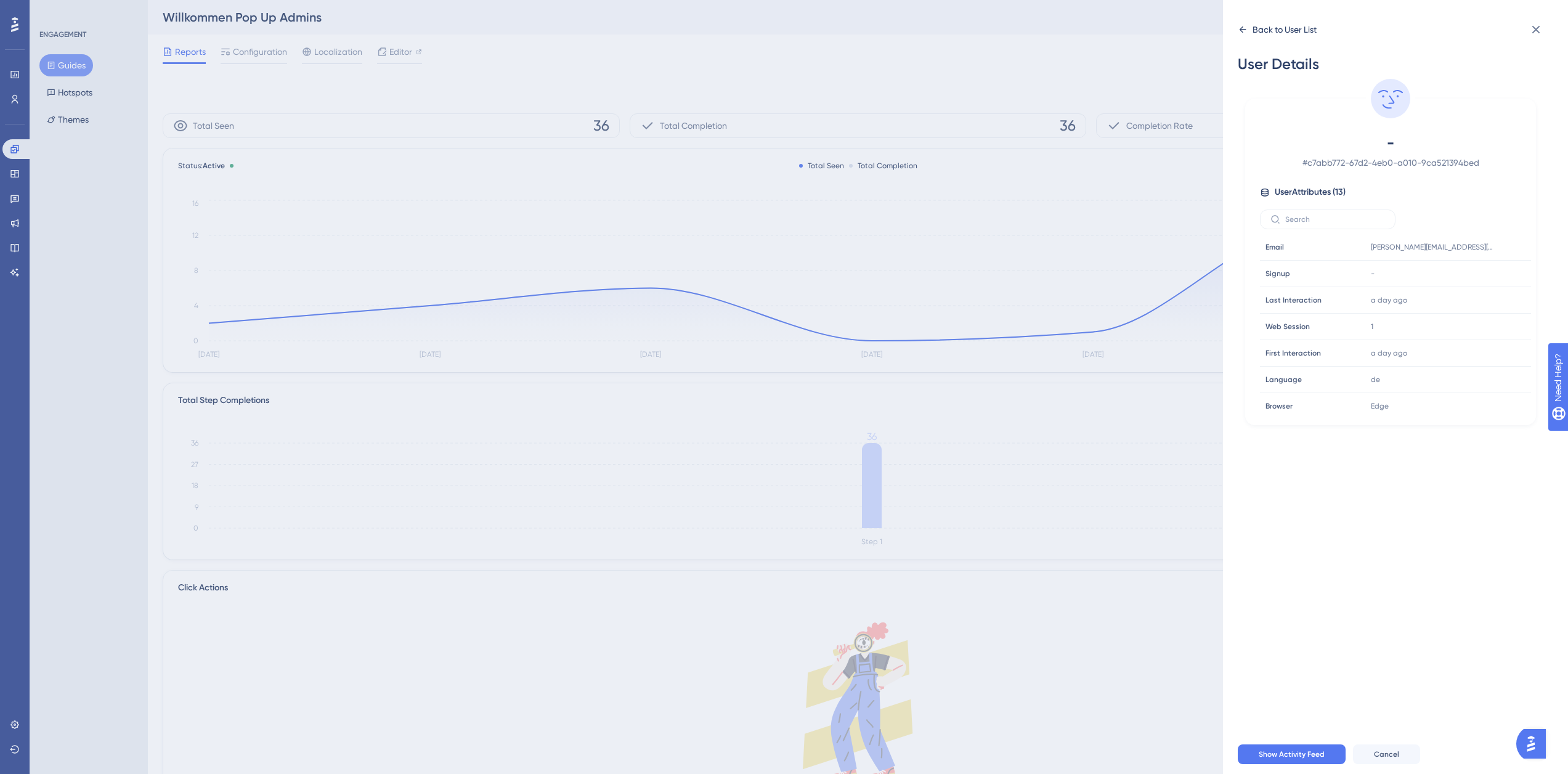
click at [1247, 32] on icon at bounding box center [1242, 29] width 10 height 10
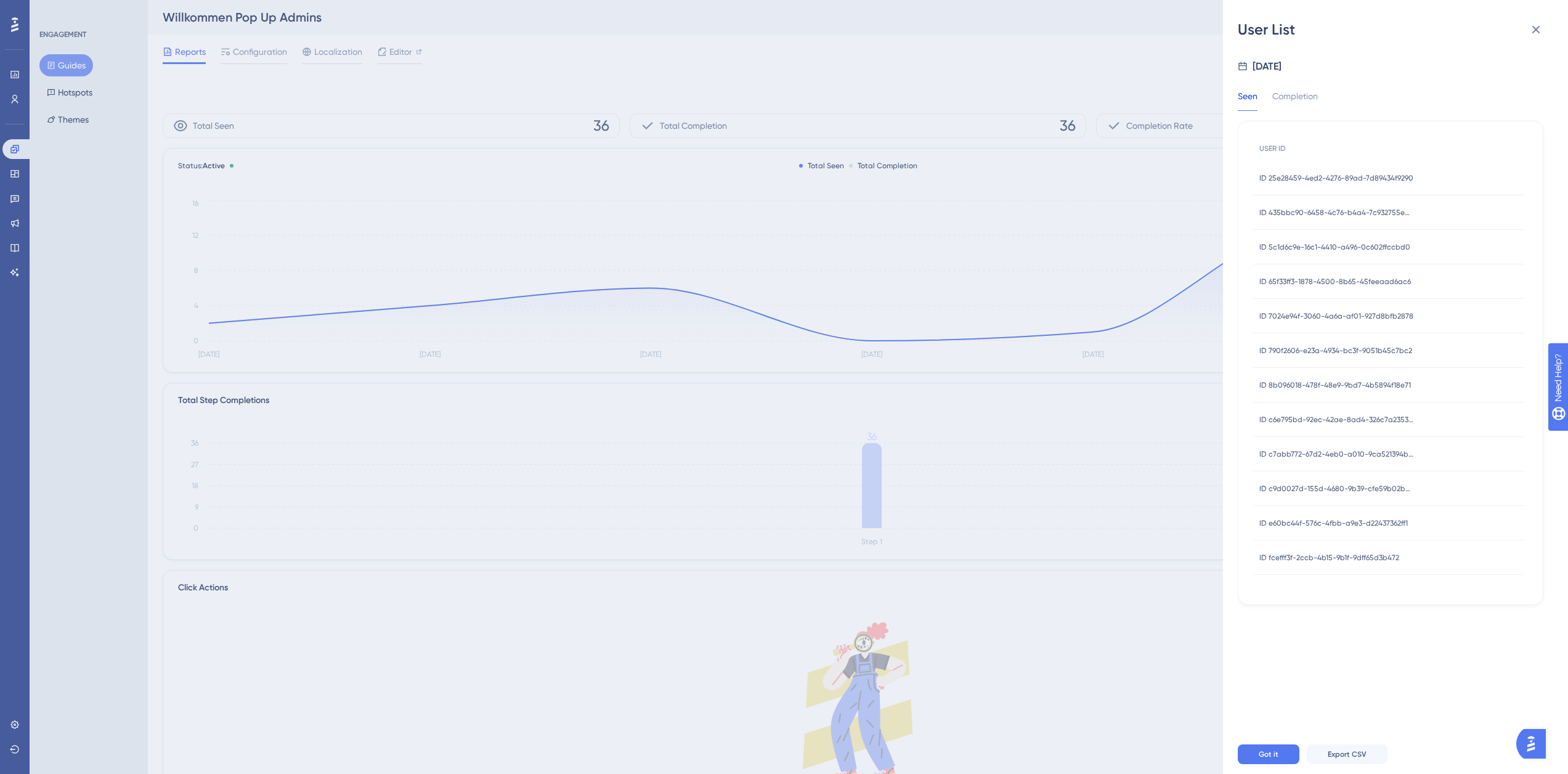
click at [1322, 490] on span "ID c9d0027d-155d-4680-9b39-cfe59b02be71" at bounding box center [1336, 488] width 154 height 10
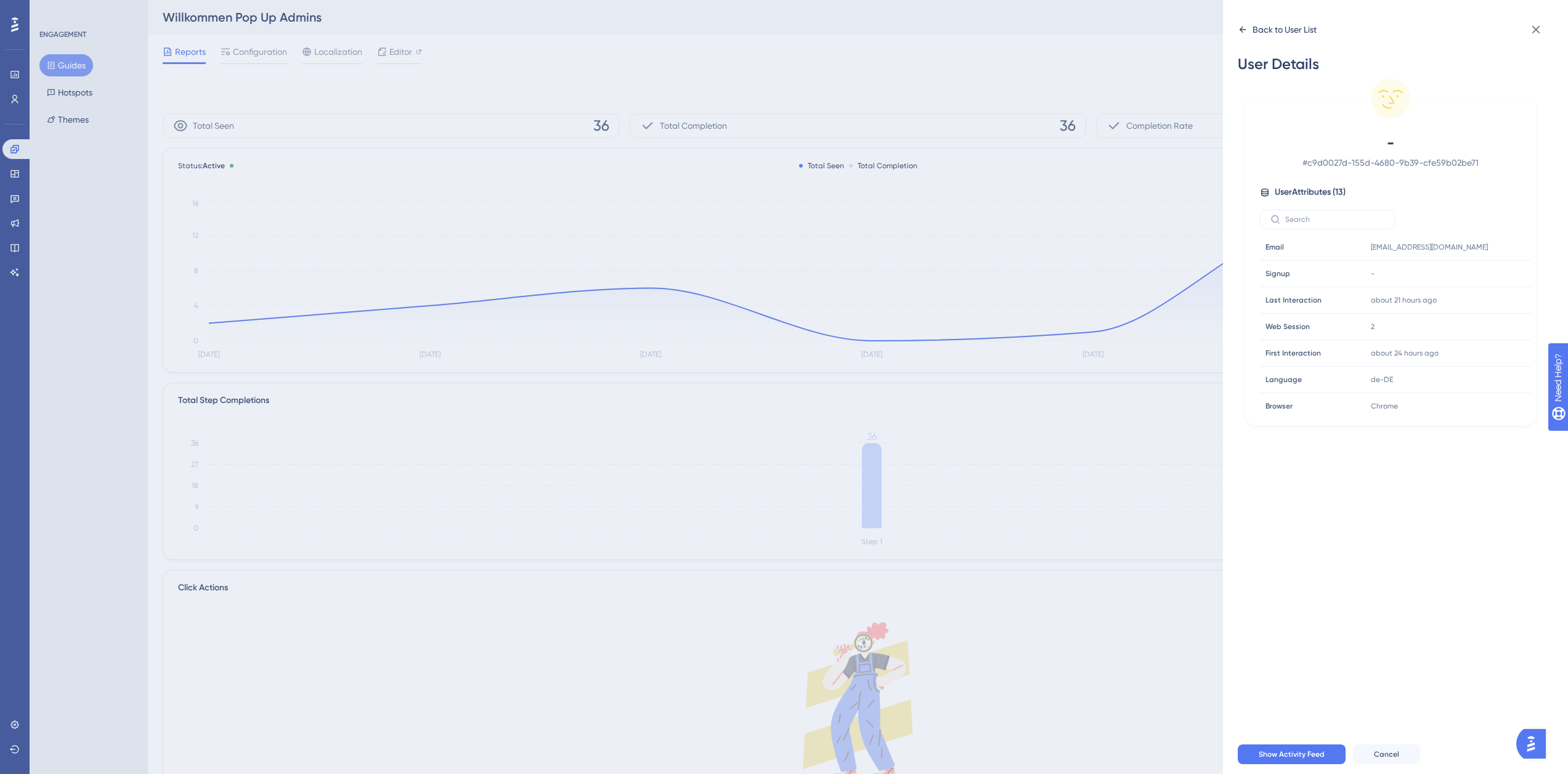
click at [1261, 35] on div "Back to User List" at bounding box center [1285, 30] width 64 height 15
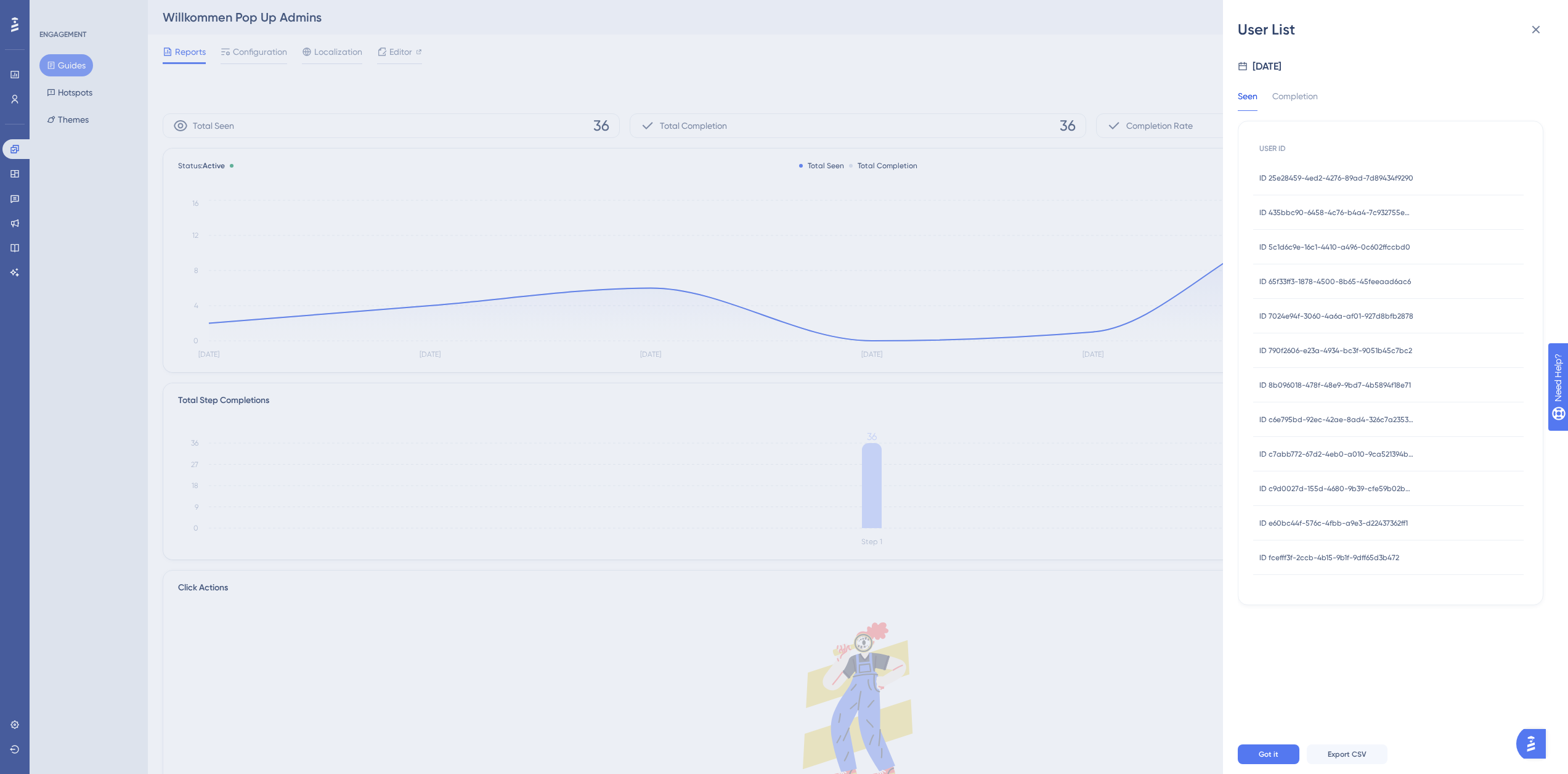
click at [1319, 525] on span "ID e60bc44f-576c-4fbb-a9e3-d22437362ff1" at bounding box center [1333, 522] width 149 height 10
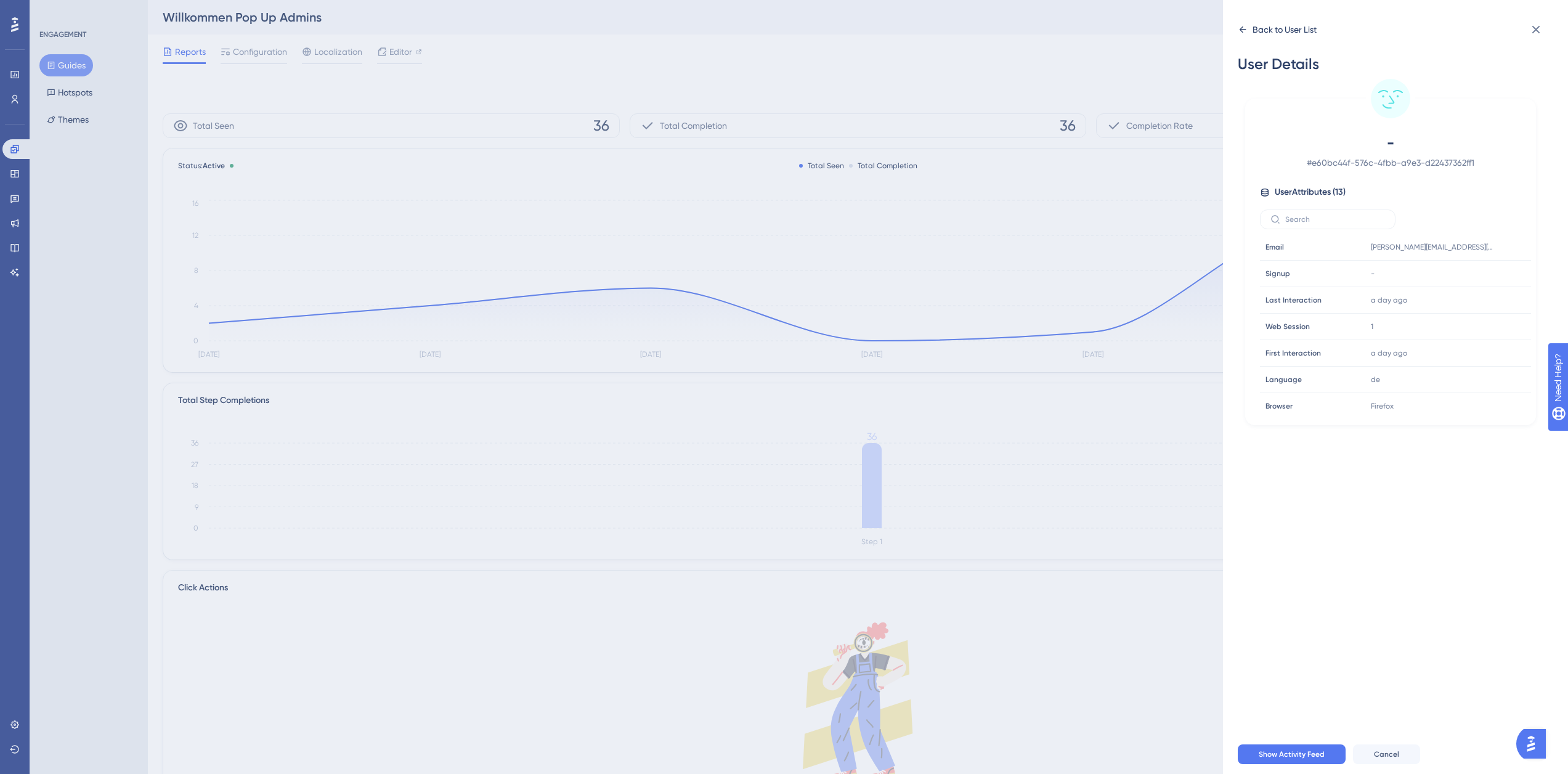
click at [1242, 29] on icon at bounding box center [1242, 29] width 10 height 10
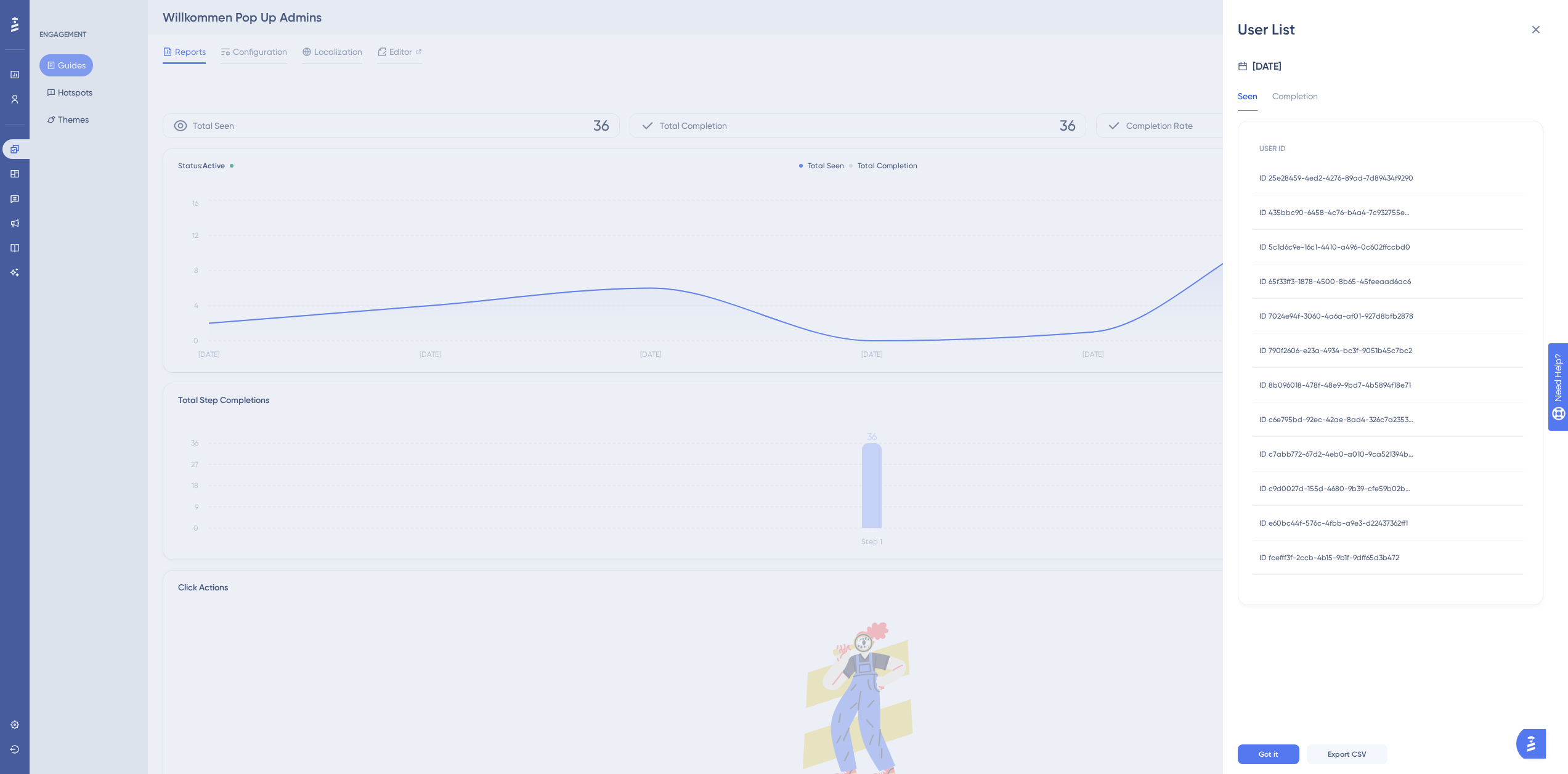
click at [1319, 554] on span "ID fcefff3f-2ccb-4b15-9b1f-9dff65d3b472" at bounding box center [1329, 557] width 140 height 10
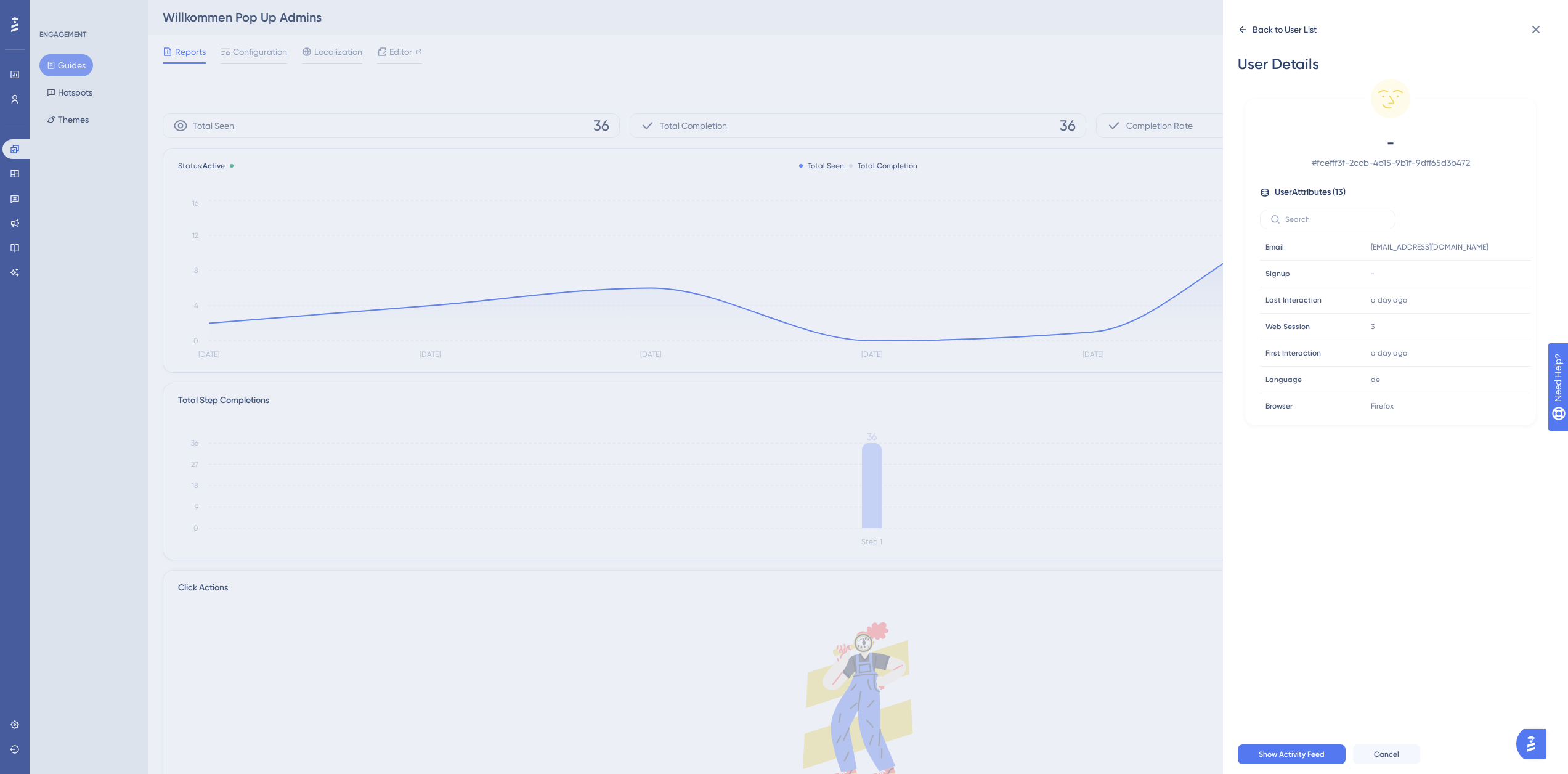
click at [1260, 28] on div "Back to User List" at bounding box center [1285, 30] width 64 height 15
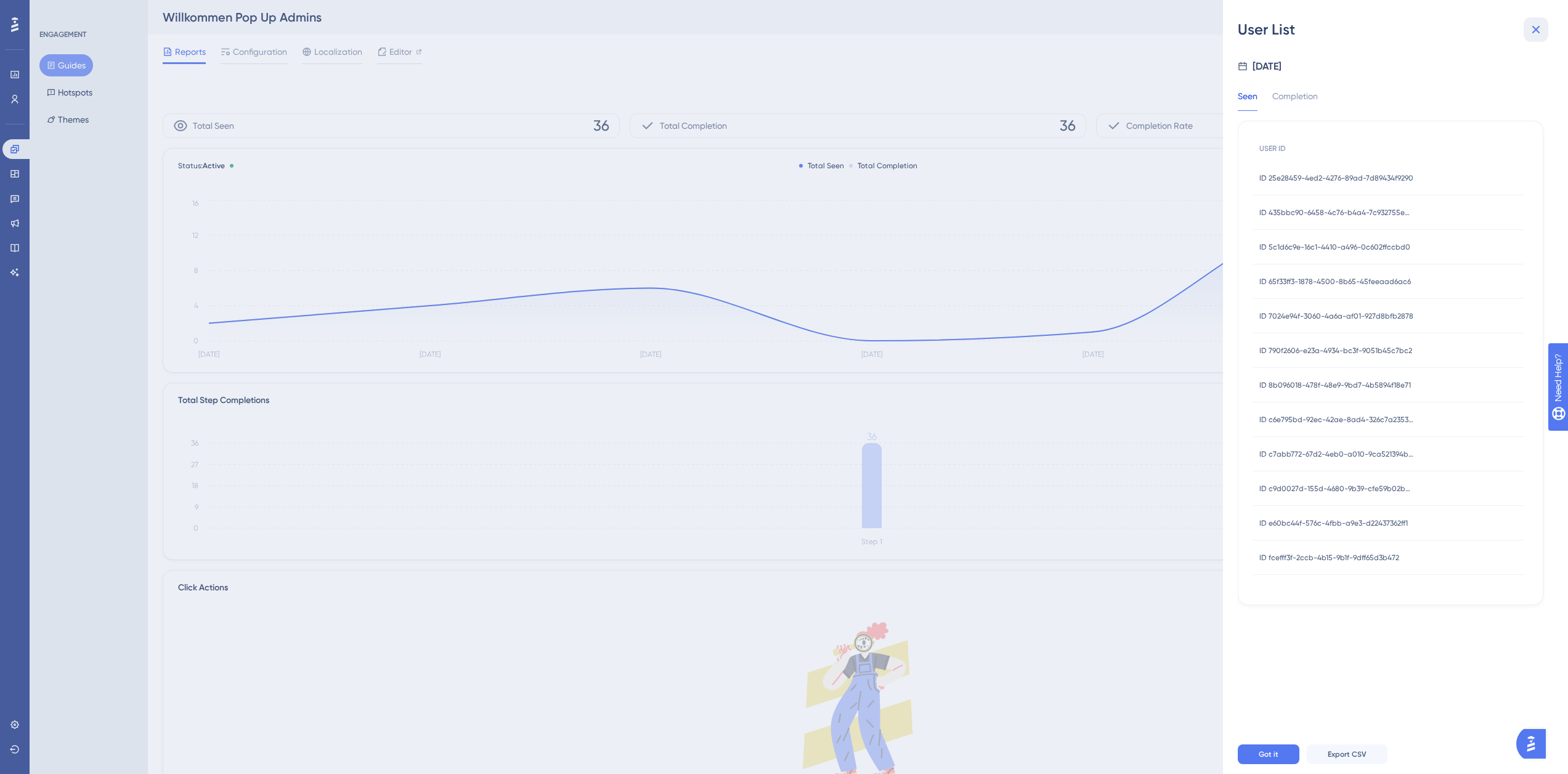
click at [1541, 24] on icon at bounding box center [1536, 30] width 15 height 15
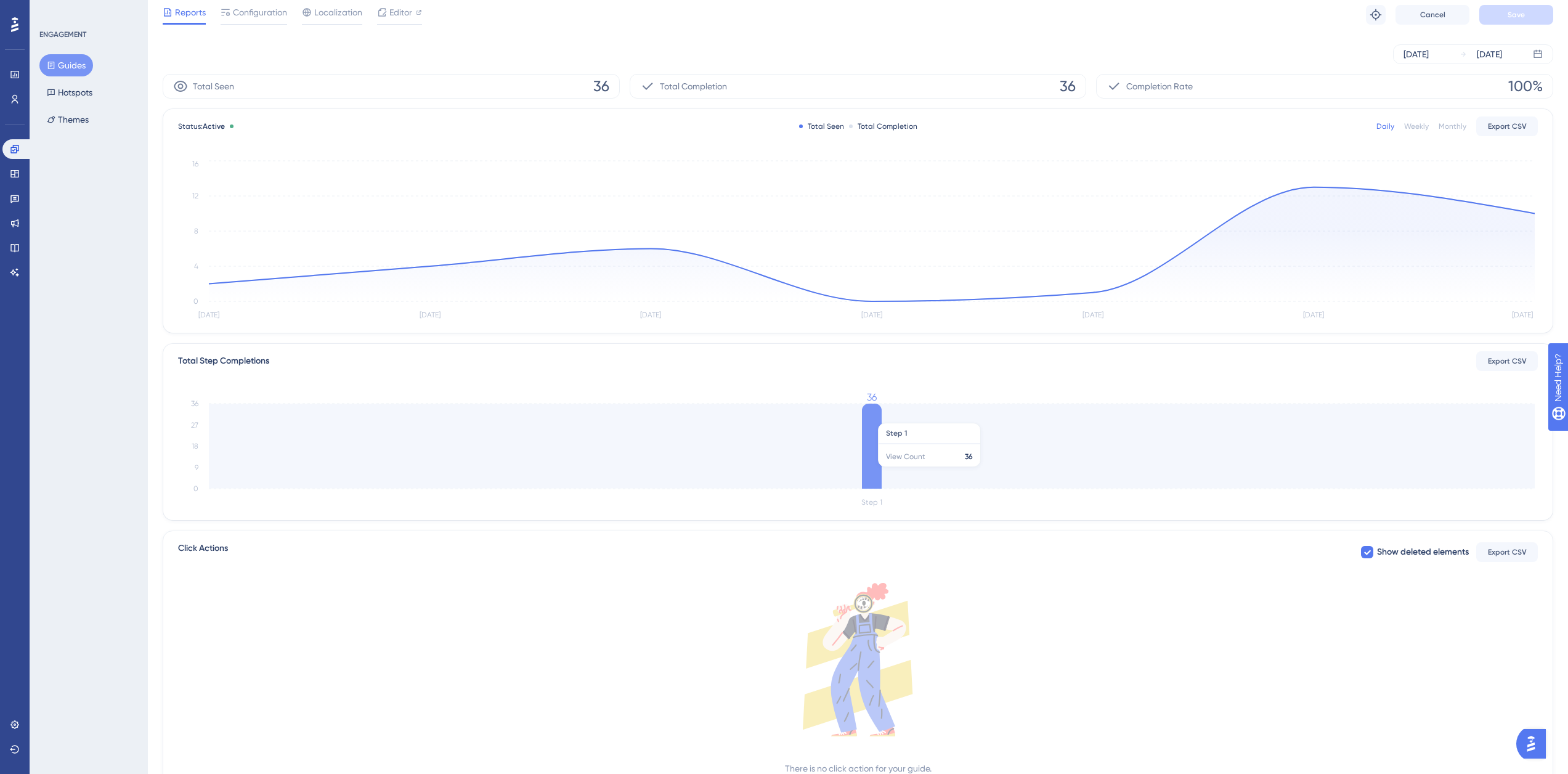
scroll to position [86, 0]
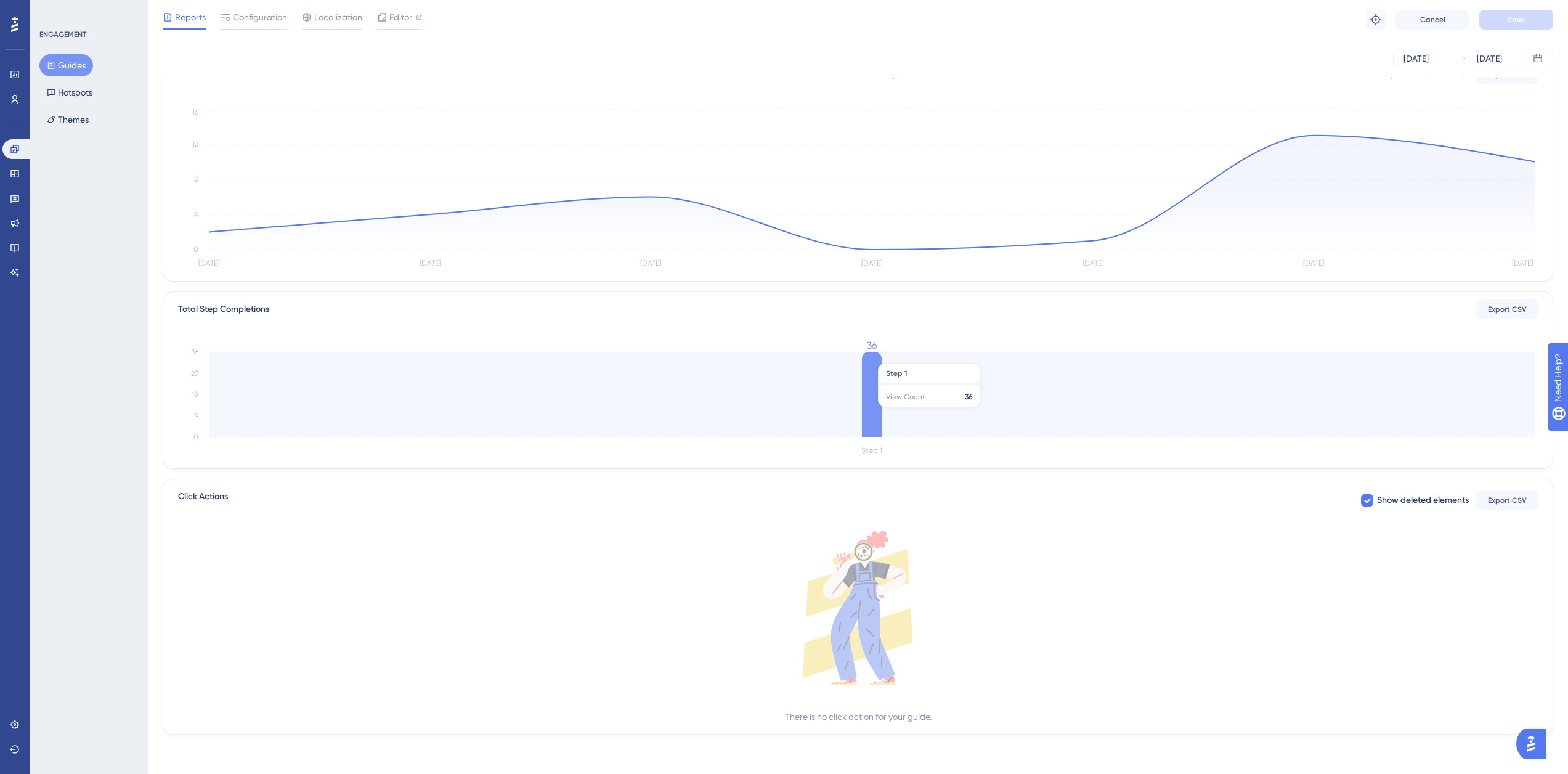
click at [867, 413] on icon at bounding box center [872, 394] width 20 height 85
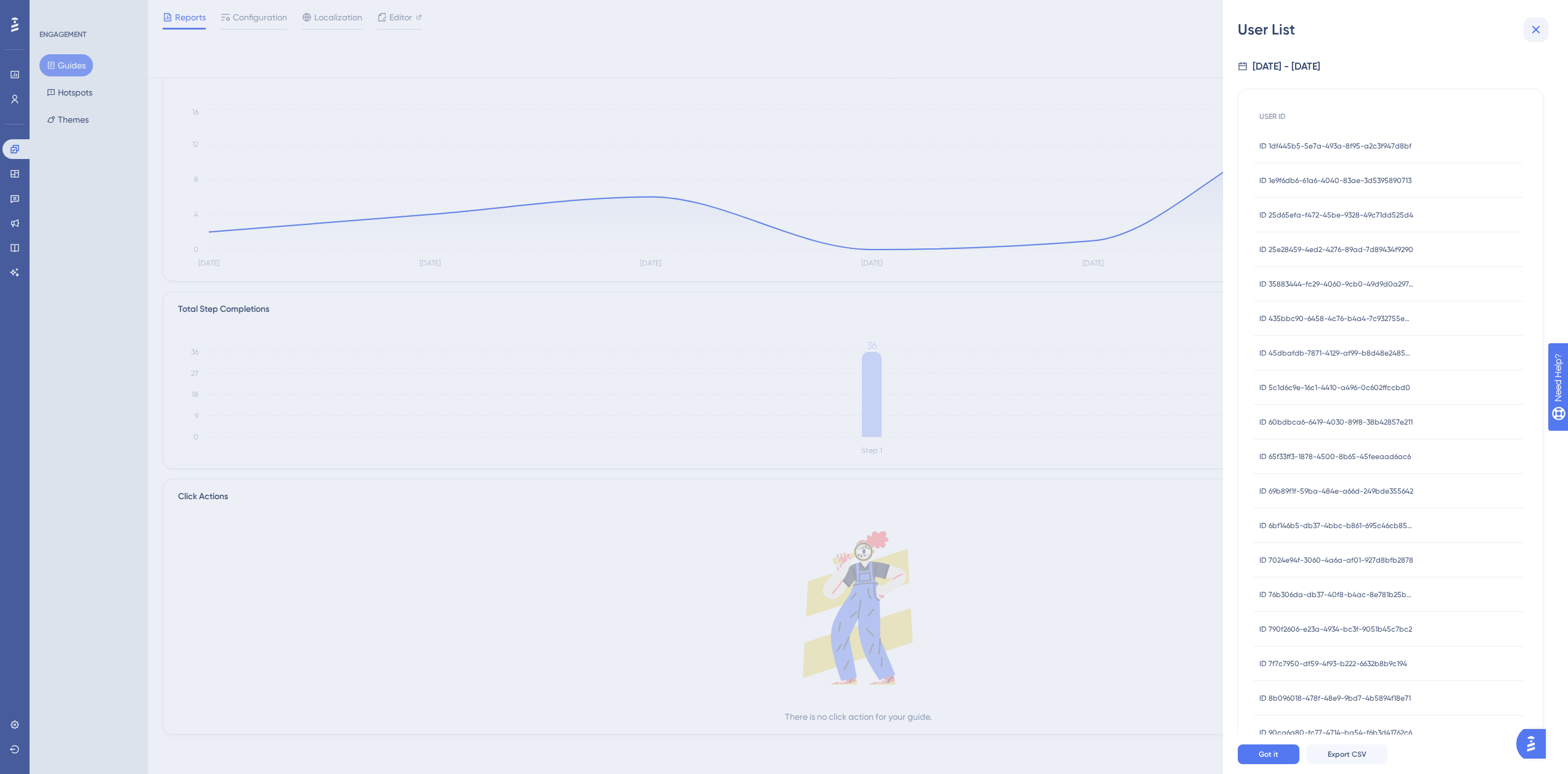
click at [1538, 28] on icon at bounding box center [1536, 30] width 8 height 8
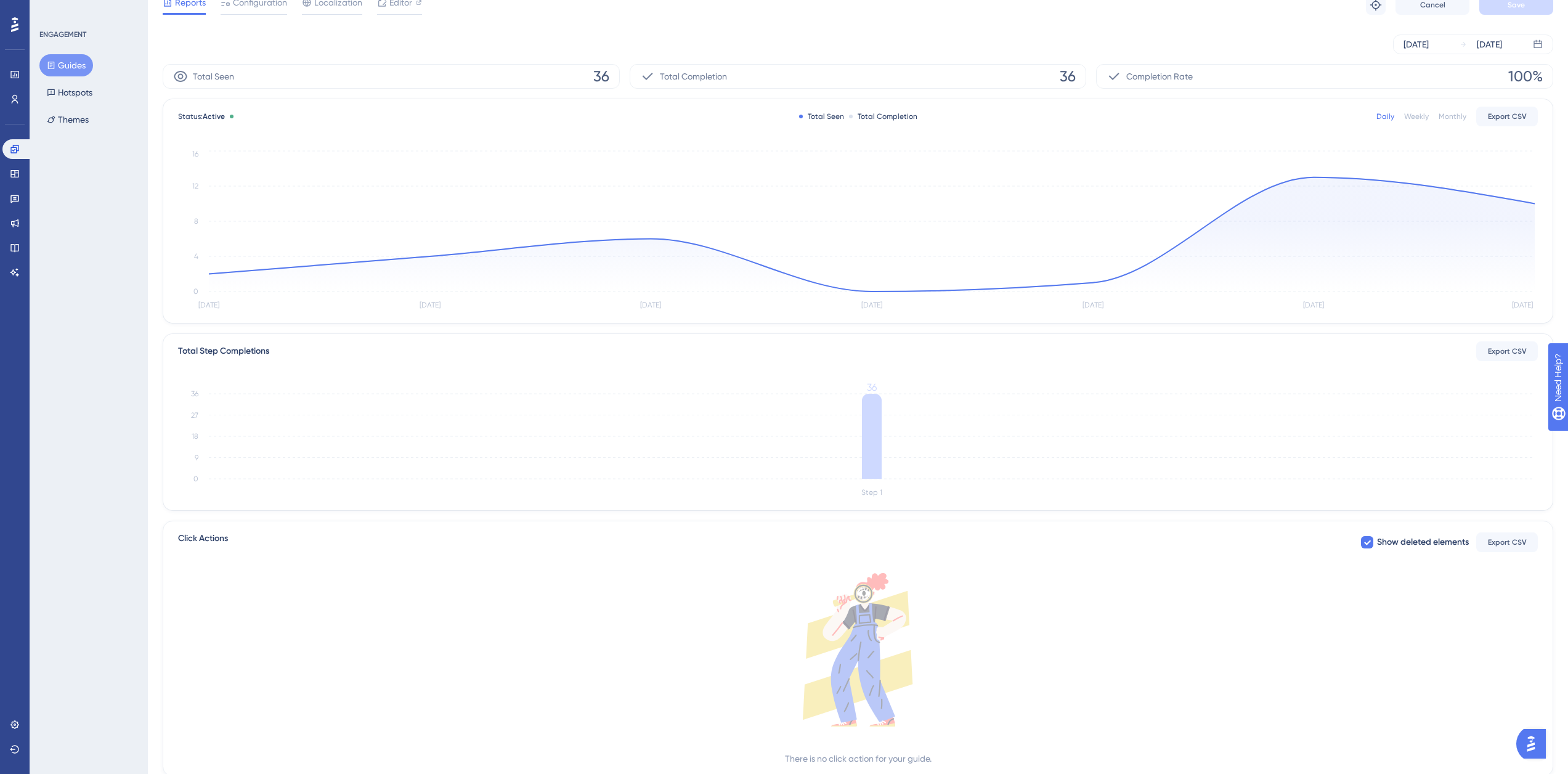
scroll to position [0, 0]
